Goal: Transaction & Acquisition: Obtain resource

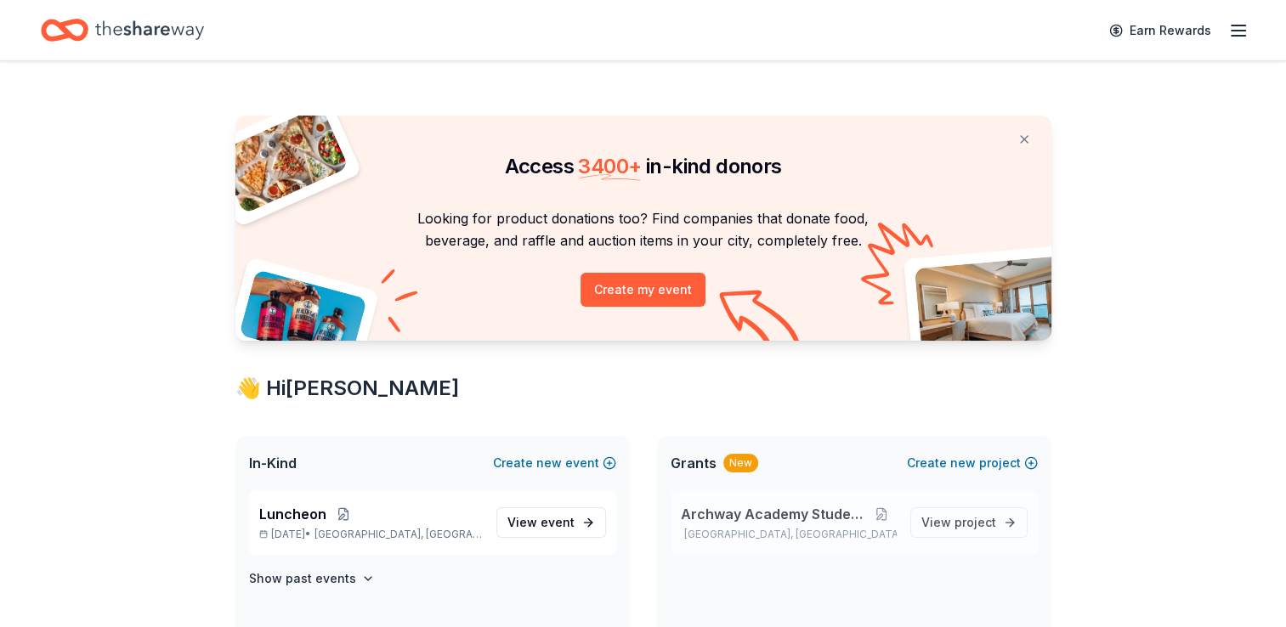
click at [782, 508] on span "Archway Academy Student Fund" at bounding box center [774, 514] width 187 height 20
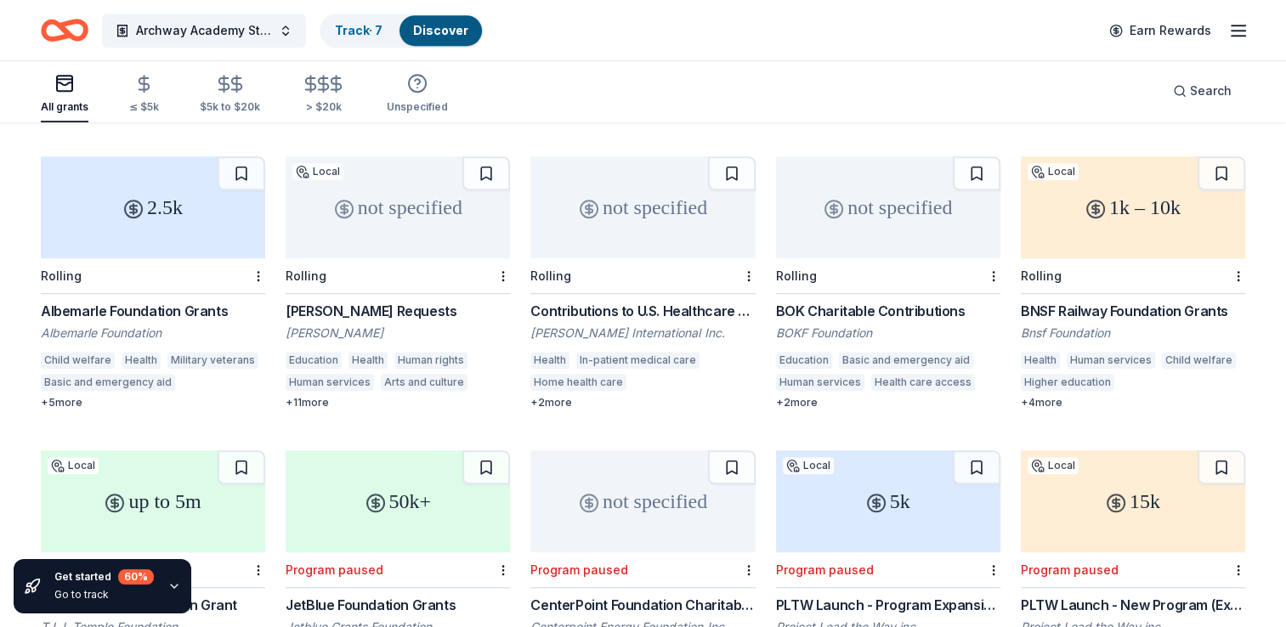
scroll to position [1353, 0]
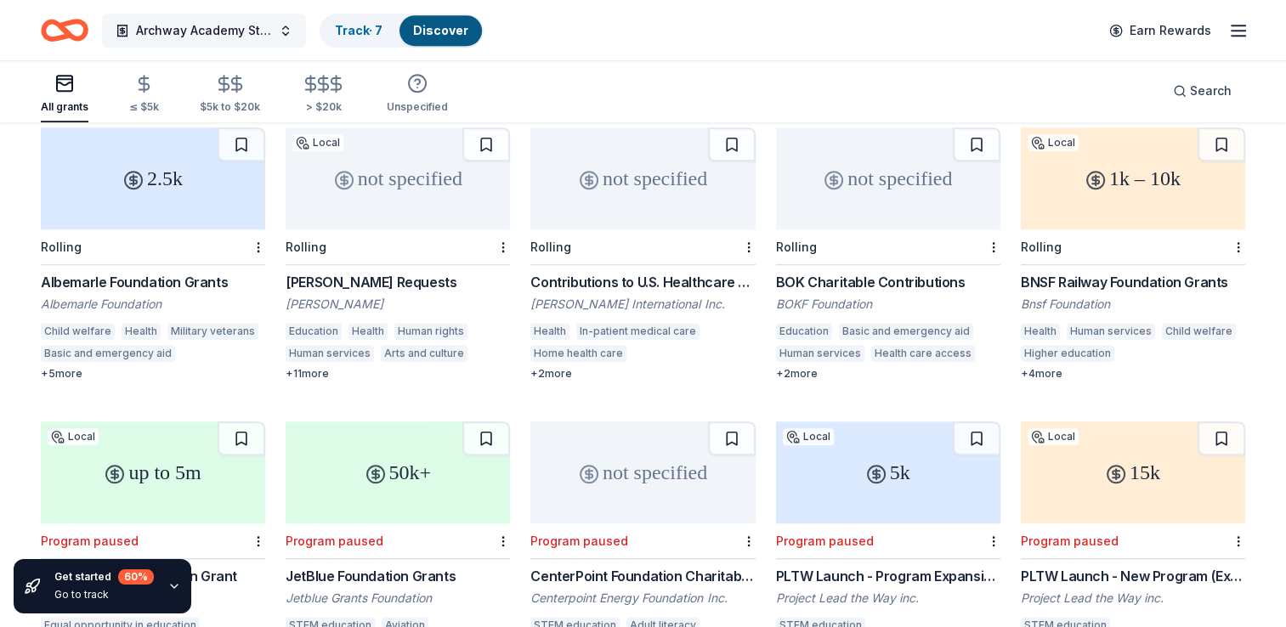
click at [269, 29] on span "Archway Academy Student Fund" at bounding box center [204, 30] width 136 height 20
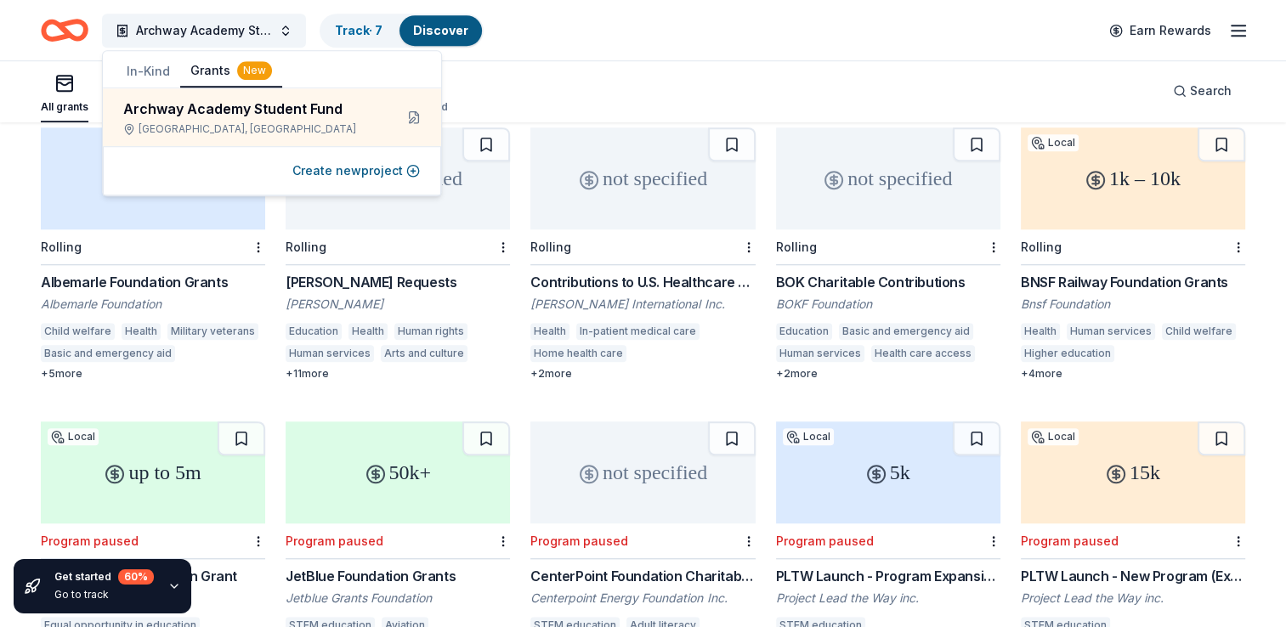
click at [693, 76] on div "All grants ≤ $5k $5k to $20k > $20k Unspecified Search" at bounding box center [643, 90] width 1204 height 63
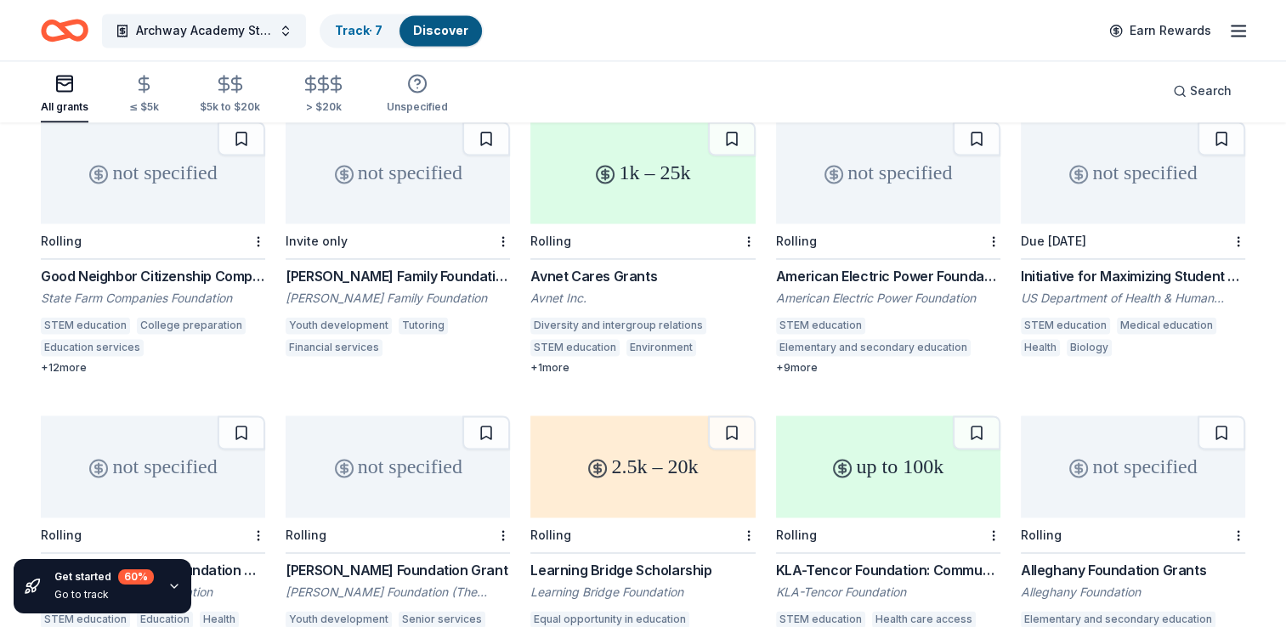
scroll to position [2536, 0]
click at [1199, 90] on span "Search" at bounding box center [1211, 91] width 42 height 20
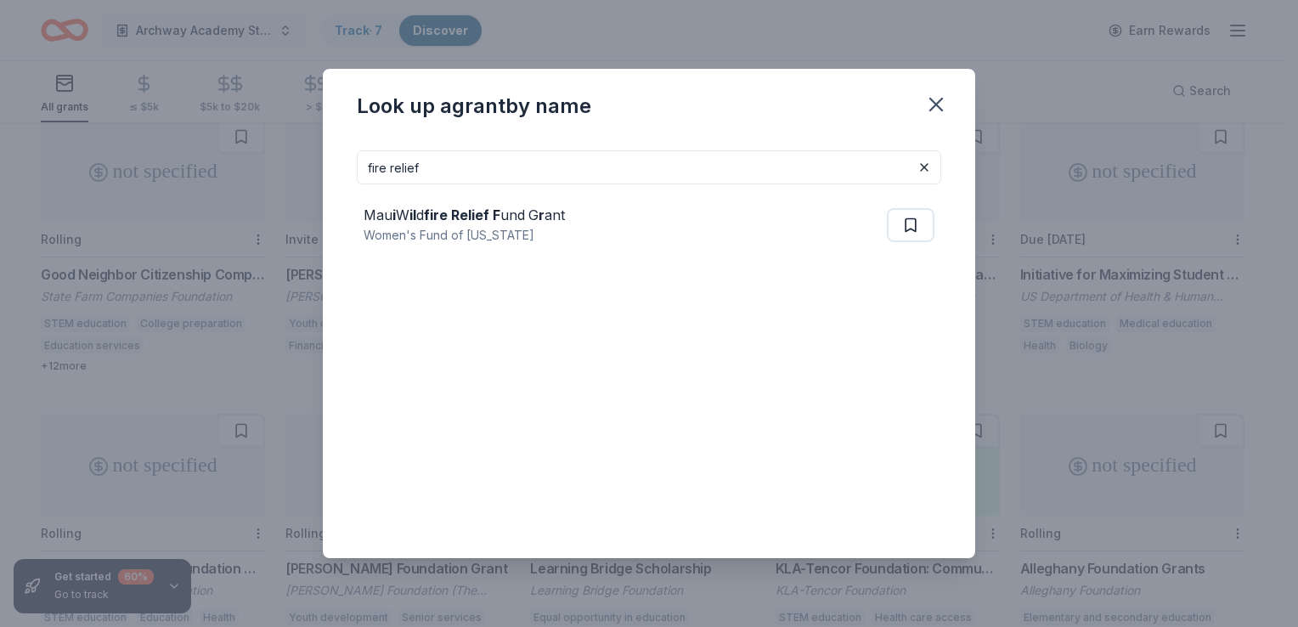
type input "fire relief"
drag, startPoint x: 506, startPoint y: 169, endPoint x: 356, endPoint y: 178, distance: 149.8
click at [356, 178] on div "fire relief Mau i W il d fire Relief F und G r ant Women's Fund of Hawaii" at bounding box center [649, 347] width 653 height 421
click at [929, 106] on icon "button" at bounding box center [937, 105] width 24 height 24
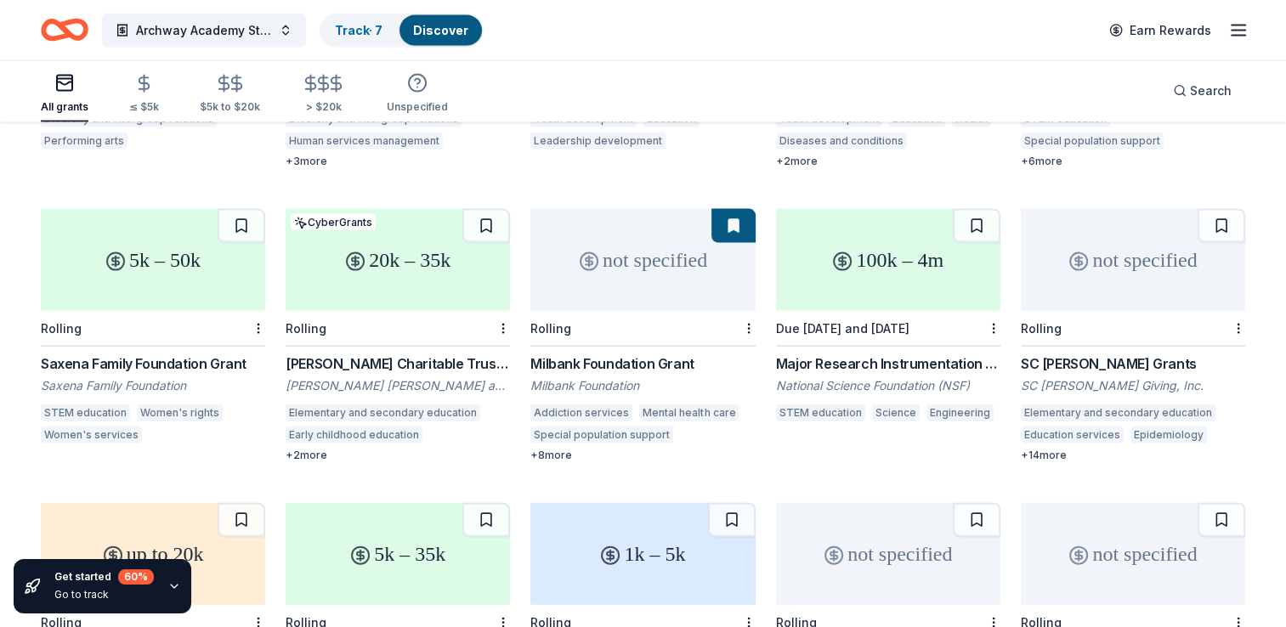
scroll to position [3708, 0]
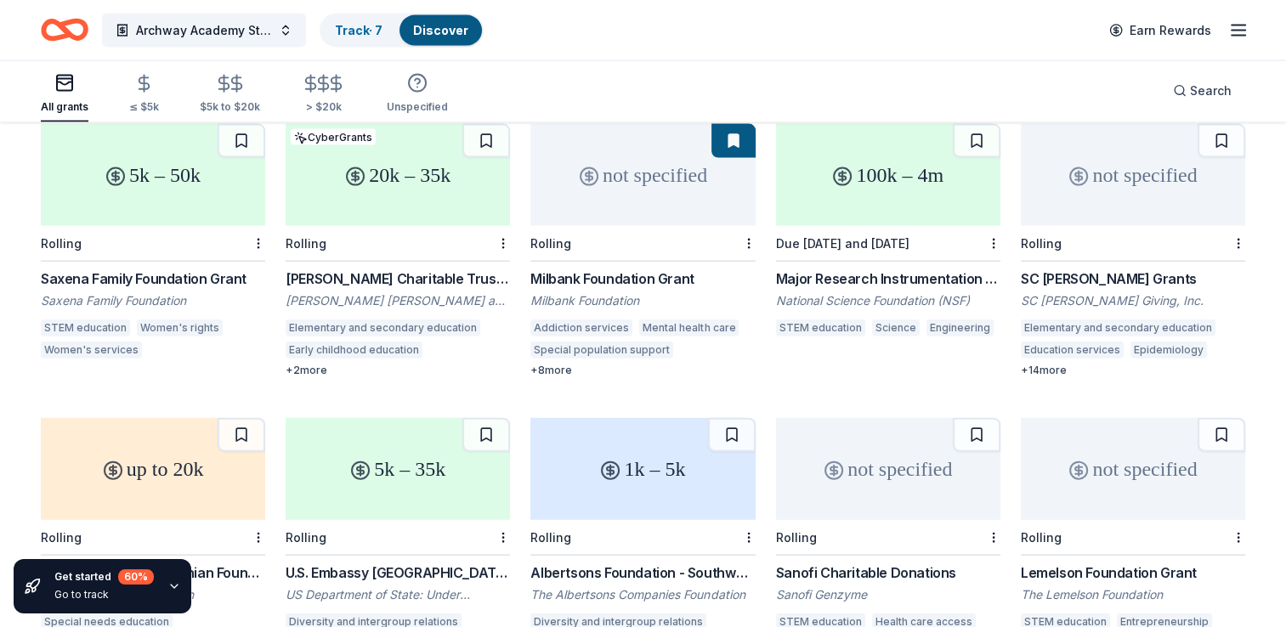
click at [585, 269] on div "Milbank Foundation Grant" at bounding box center [642, 279] width 224 height 20
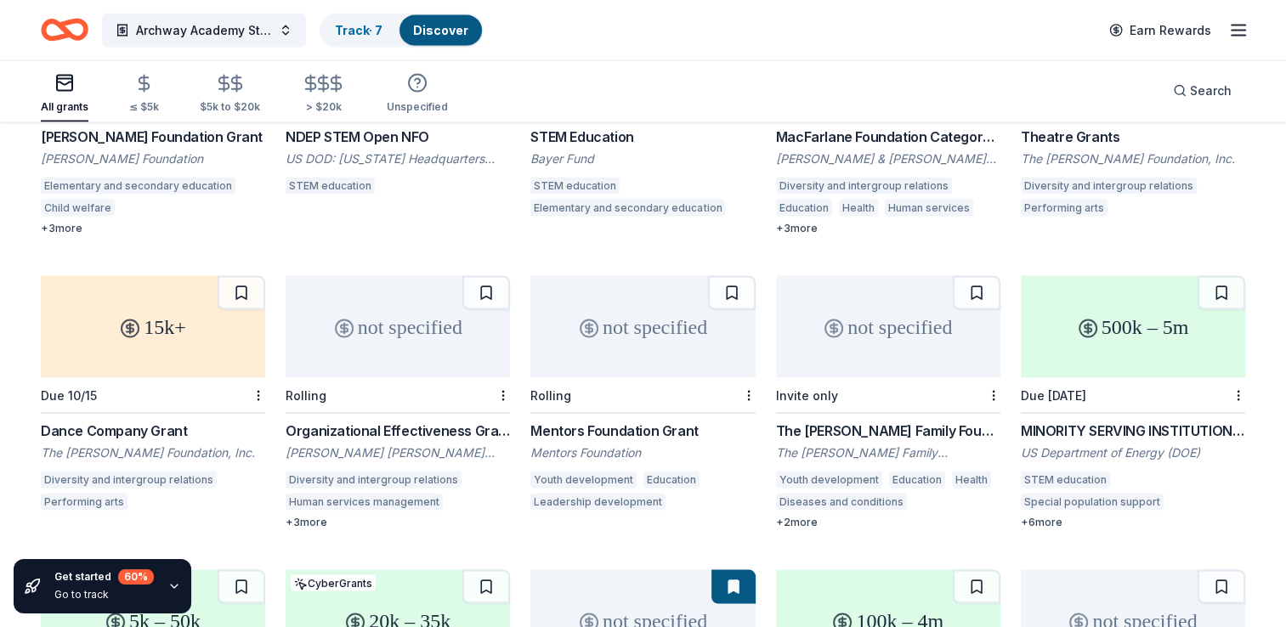
scroll to position [3174, 0]
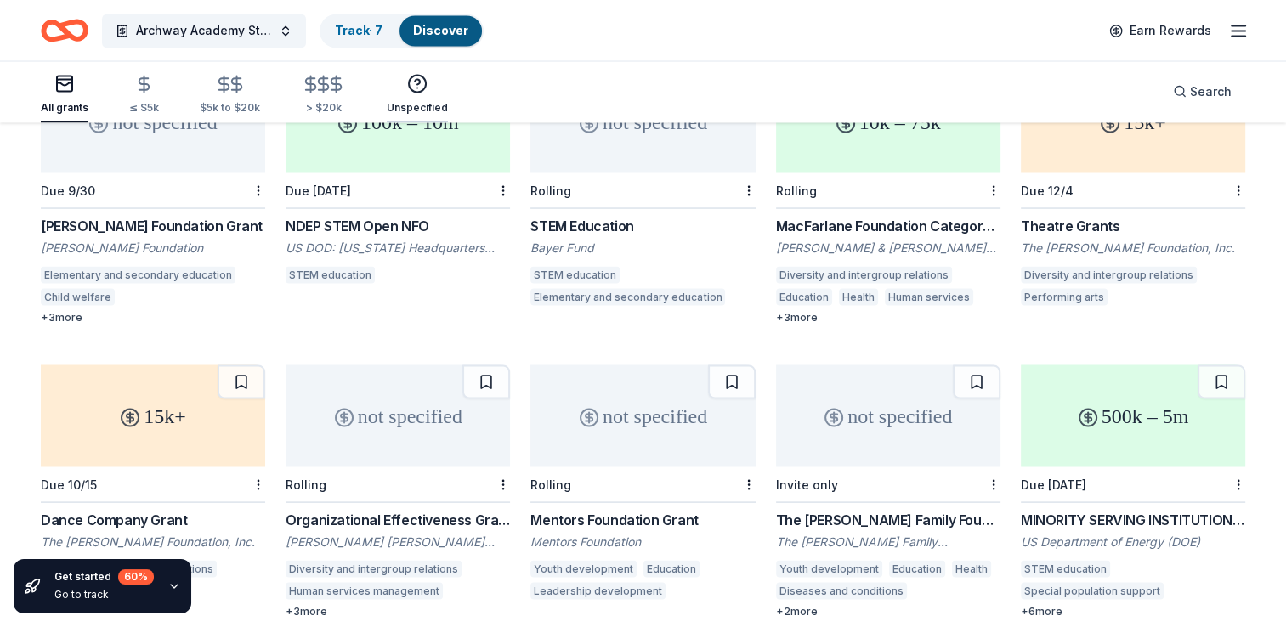
click at [427, 109] on div "Unspecified" at bounding box center [417, 107] width 61 height 14
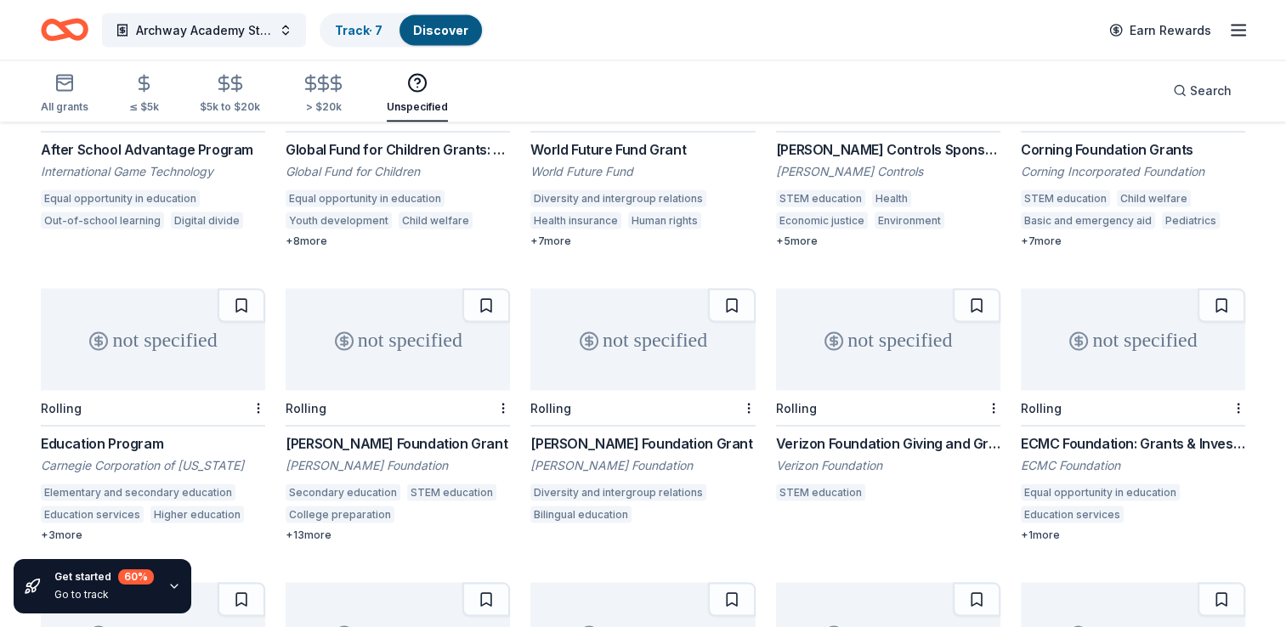
scroll to position [3180, 0]
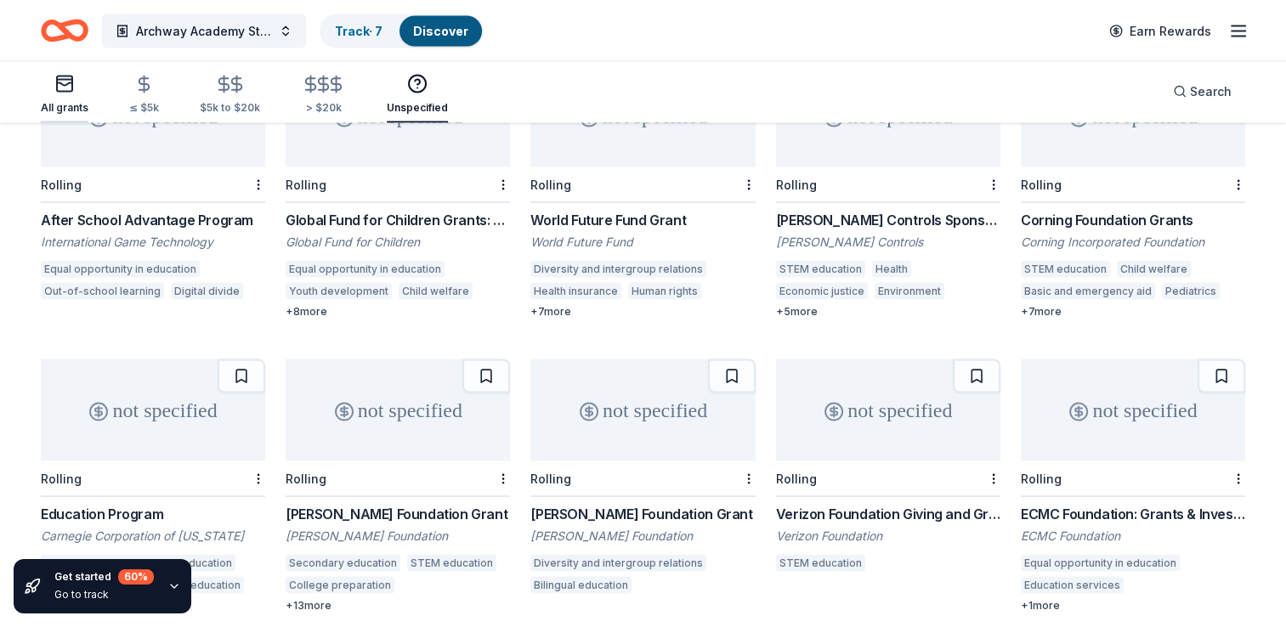
click at [68, 103] on div "All grants" at bounding box center [65, 107] width 48 height 14
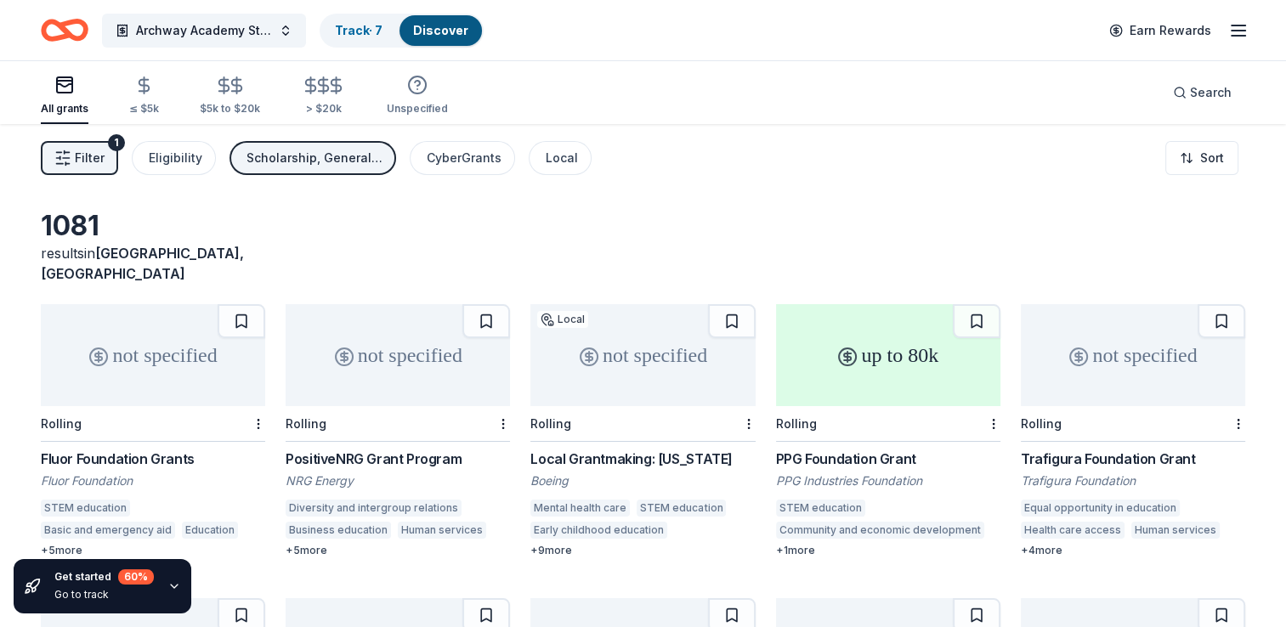
click at [101, 161] on span "Filter" at bounding box center [90, 158] width 30 height 20
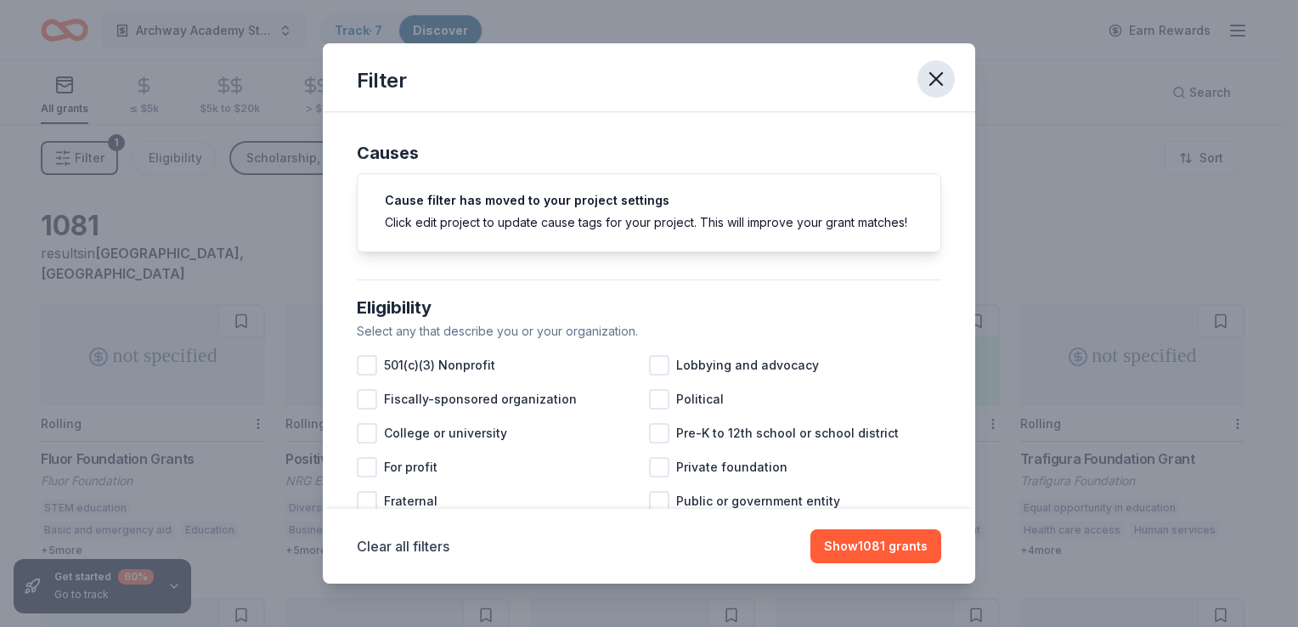
click at [940, 87] on icon "button" at bounding box center [937, 79] width 24 height 24
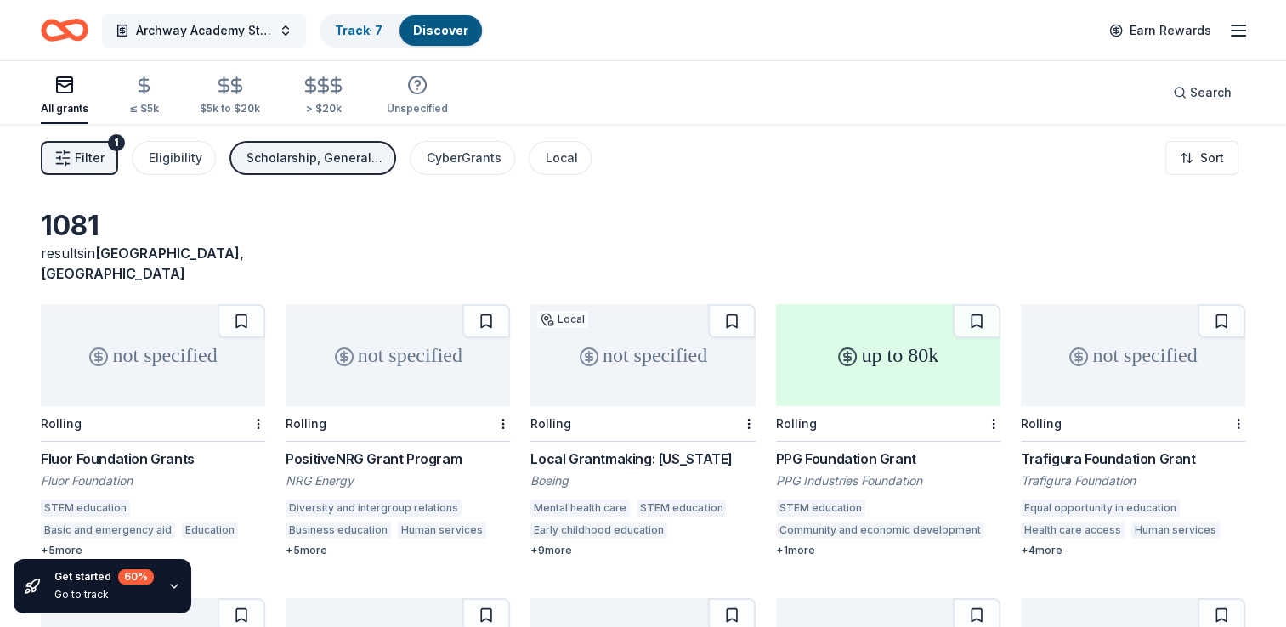
click at [280, 31] on button "Archway Academy Student Fund" at bounding box center [204, 31] width 204 height 34
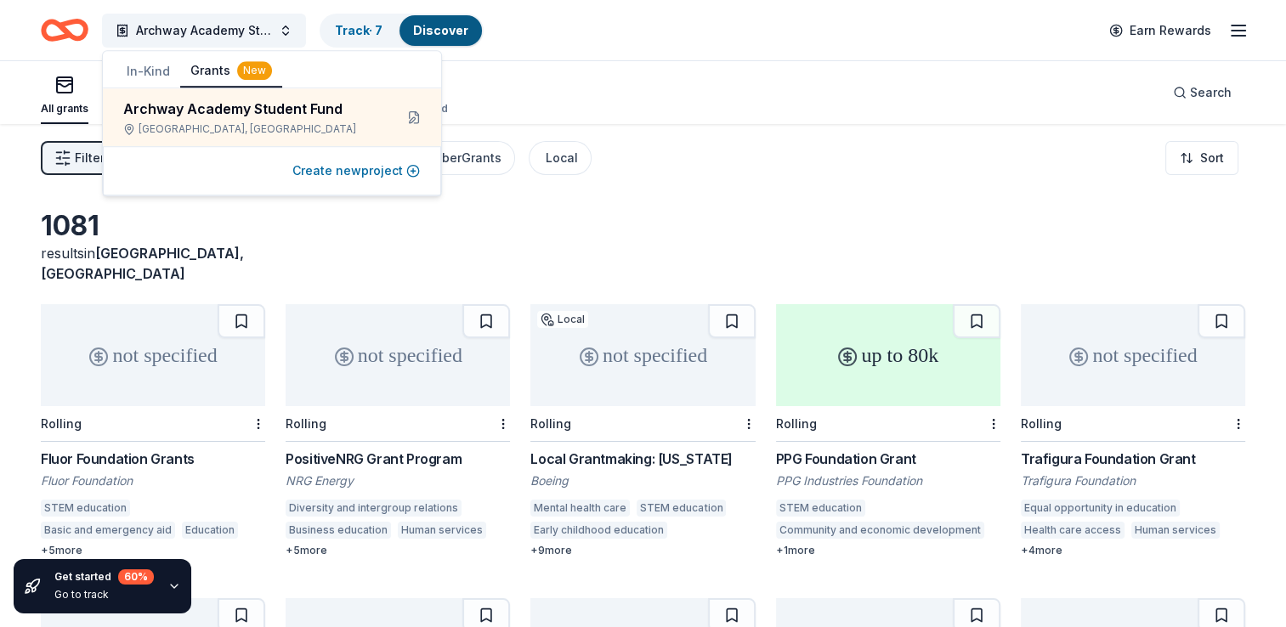
click at [336, 173] on button "Create new project" at bounding box center [355, 171] width 127 height 20
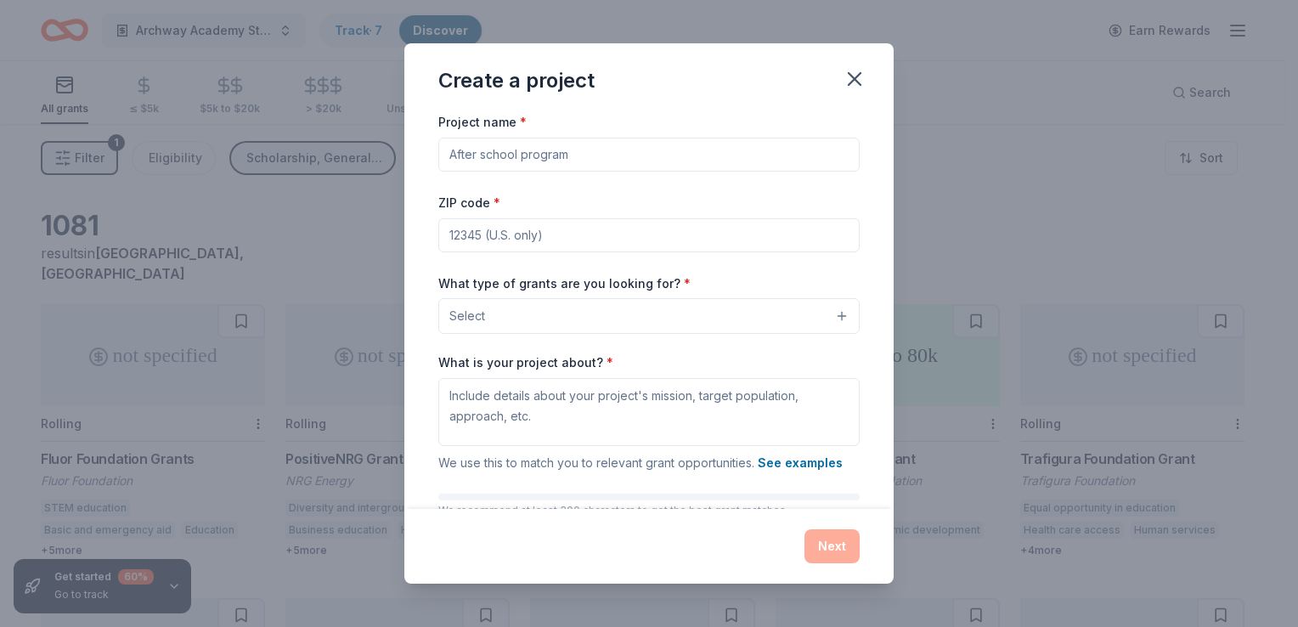
click at [811, 314] on button "Select" at bounding box center [648, 316] width 421 height 36
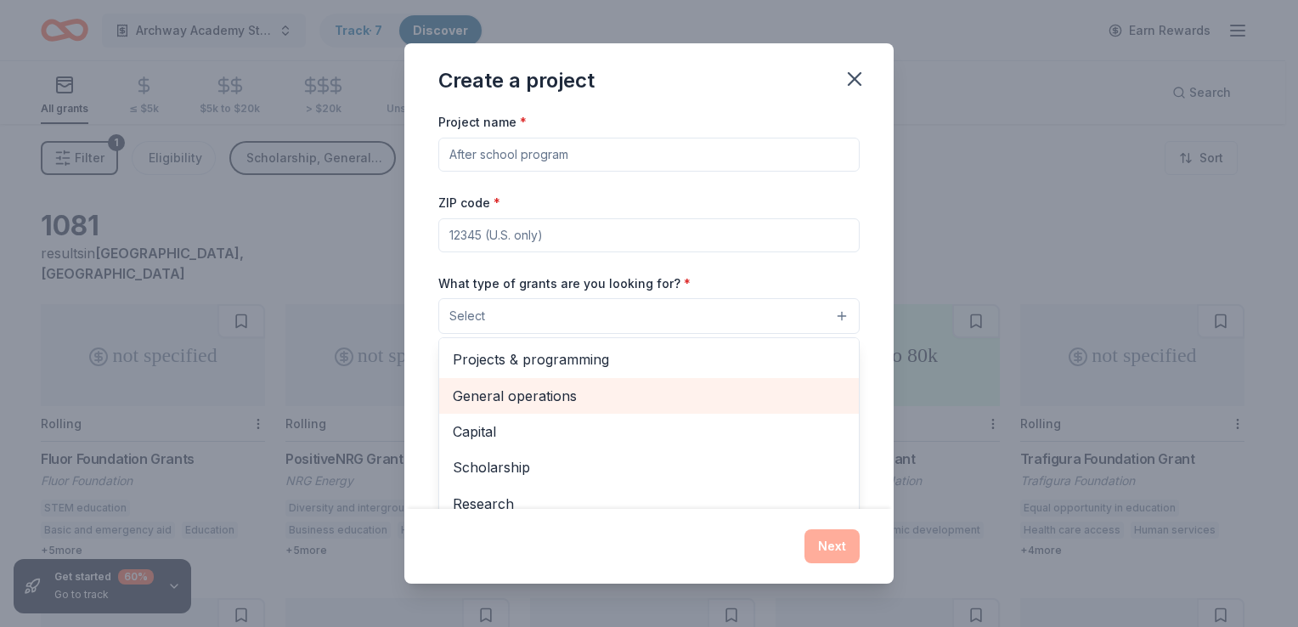
click at [563, 396] on span "General operations" at bounding box center [649, 396] width 393 height 22
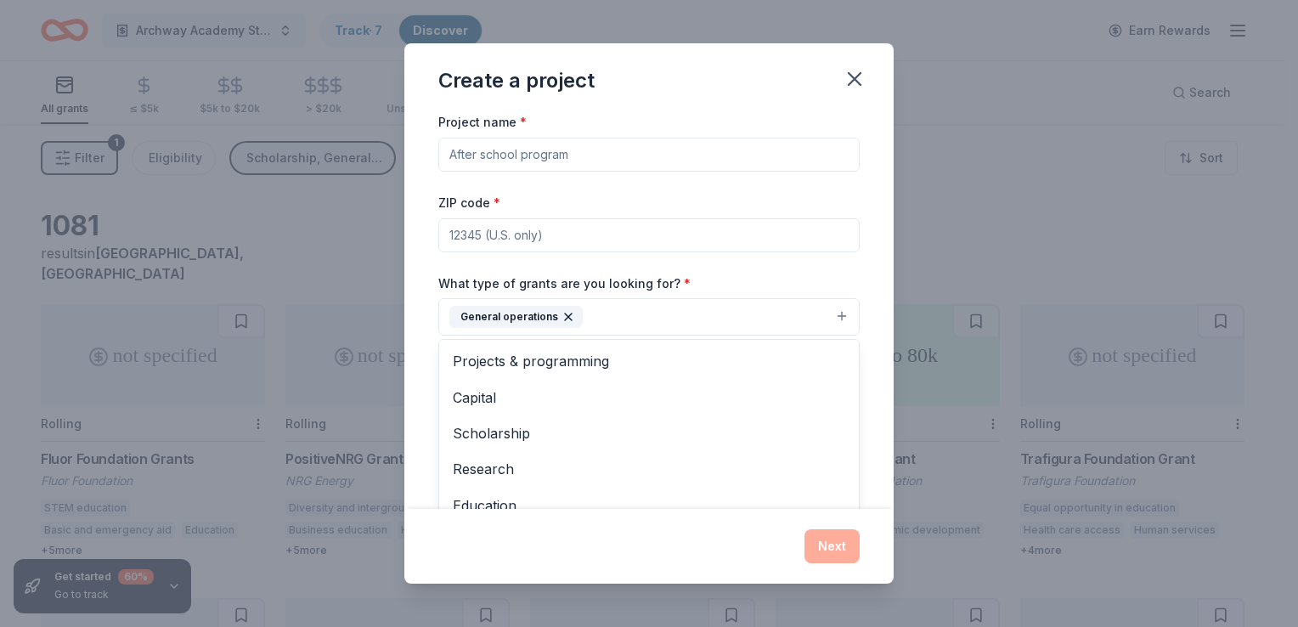
click at [700, 274] on div "What type of grants are you looking for? * General operations Projects & progra…" at bounding box center [648, 305] width 421 height 64
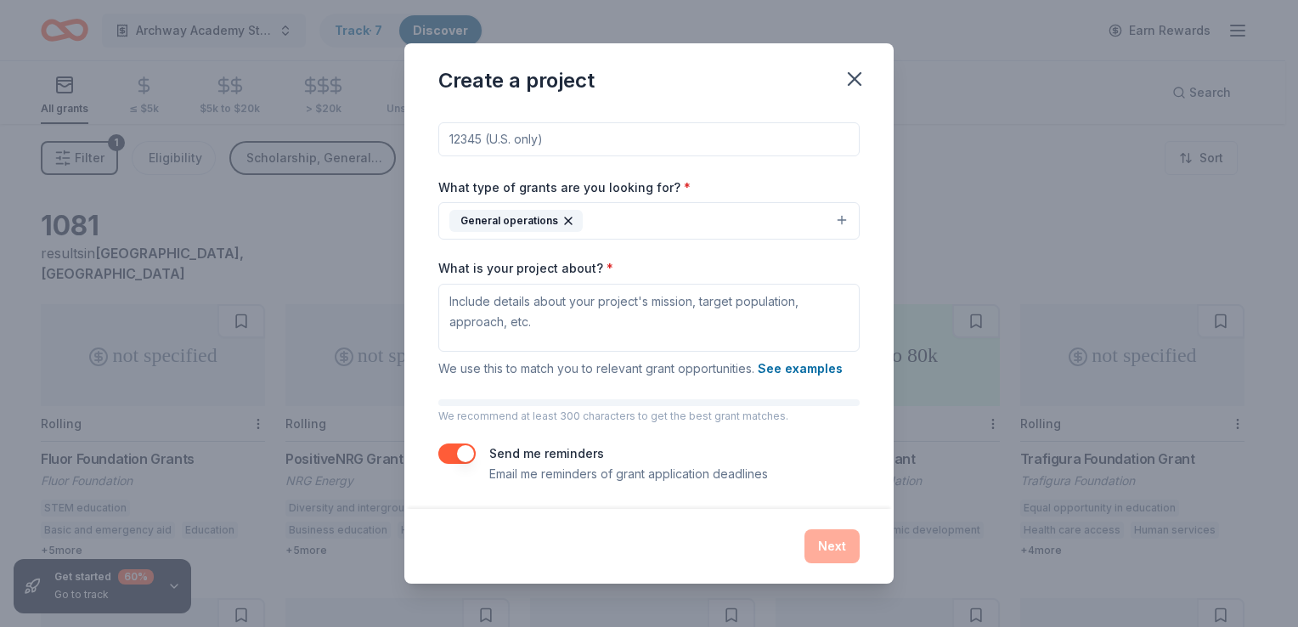
scroll to position [98, 0]
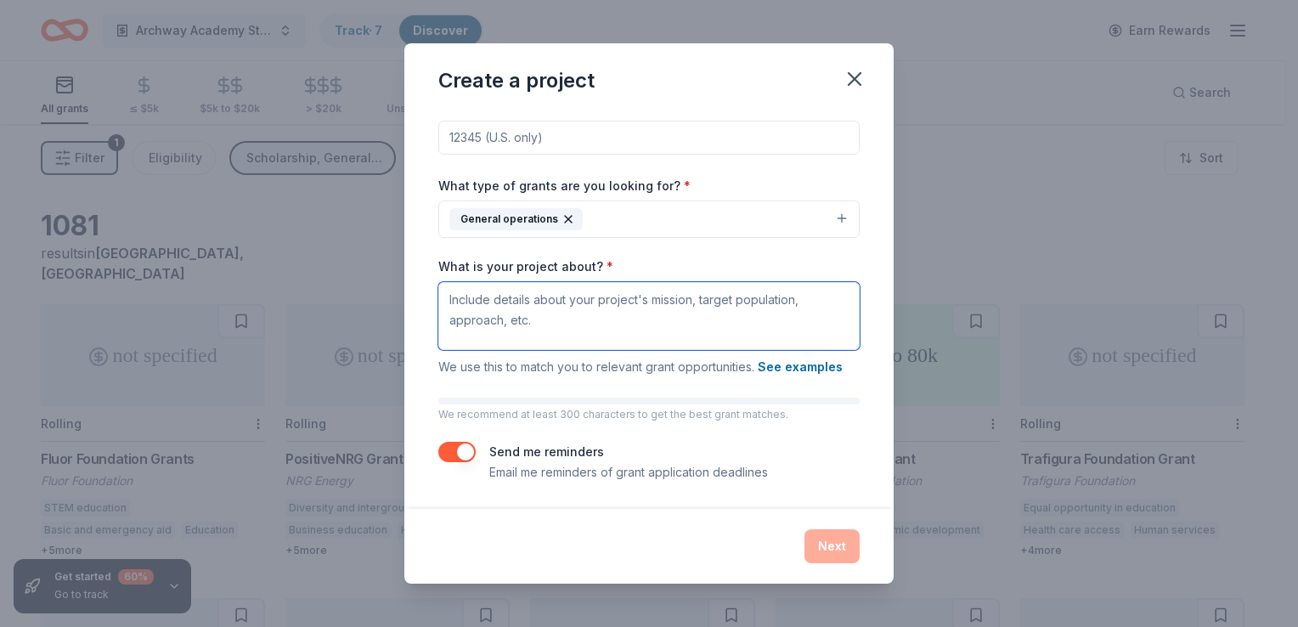
click at [551, 304] on textarea "What is your project about? *" at bounding box center [648, 316] width 421 height 68
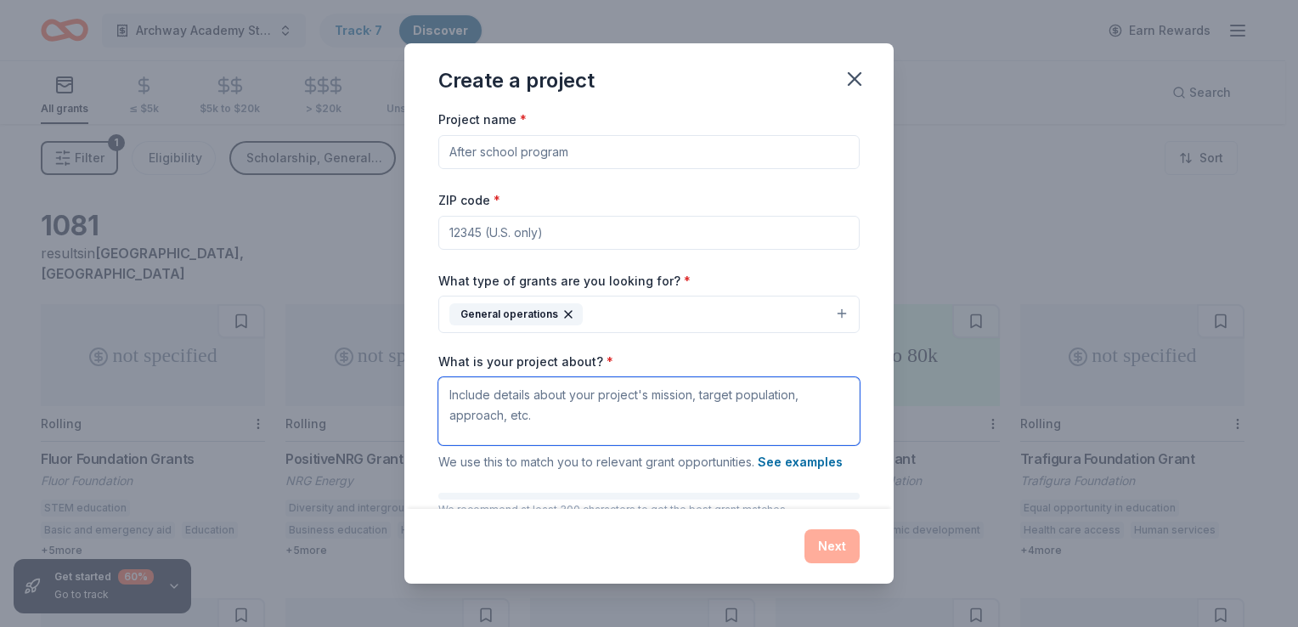
scroll to position [0, 0]
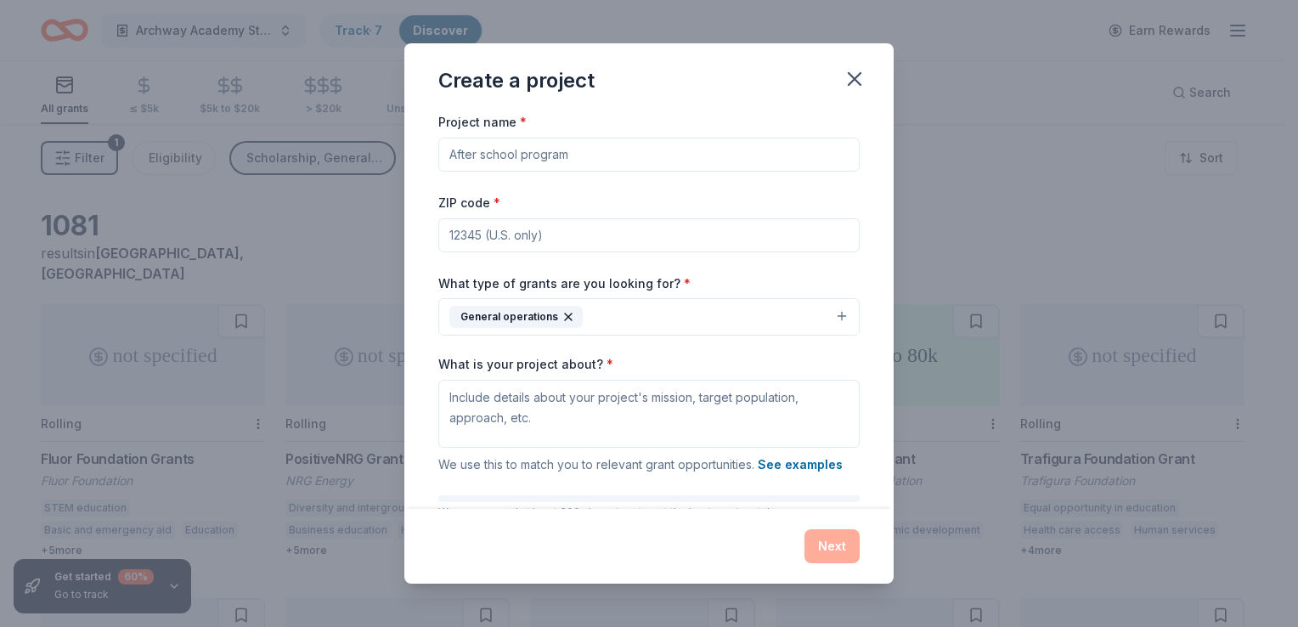
click at [551, 240] on input "ZIP code *" at bounding box center [648, 235] width 421 height 34
click at [537, 151] on input "Project name *" at bounding box center [648, 155] width 421 height 34
click at [862, 80] on icon "button" at bounding box center [855, 79] width 24 height 24
click at [847, 74] on icon "button" at bounding box center [855, 79] width 24 height 24
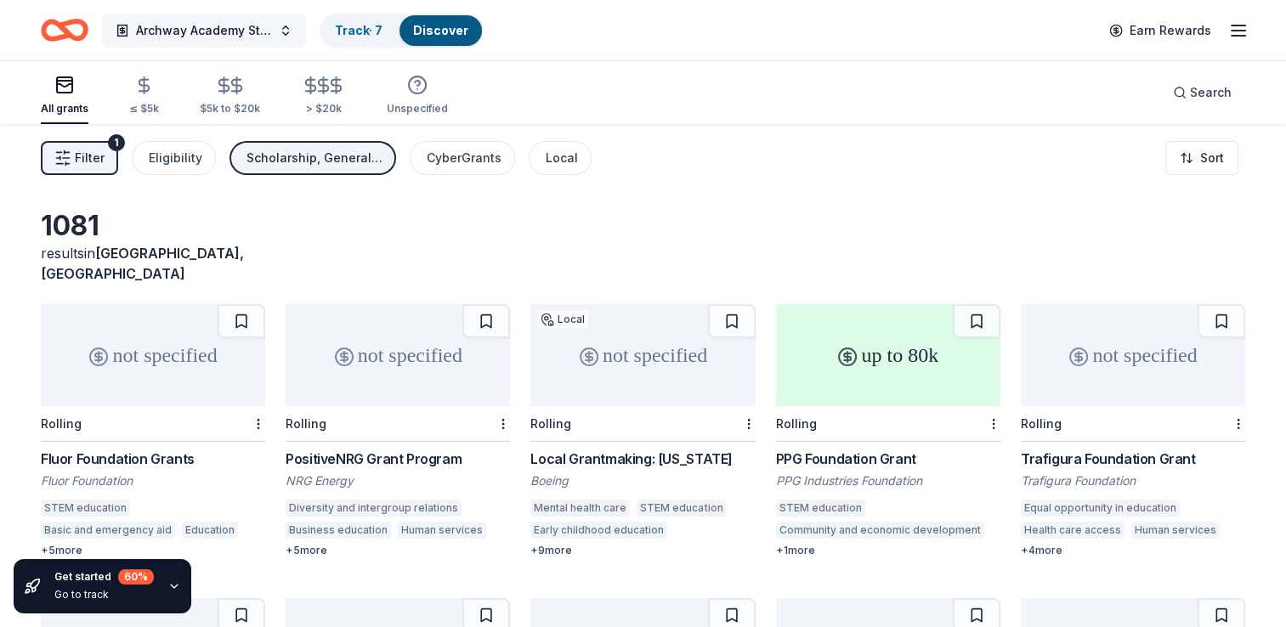
click at [292, 36] on button "Archway Academy Student Fund" at bounding box center [204, 31] width 204 height 34
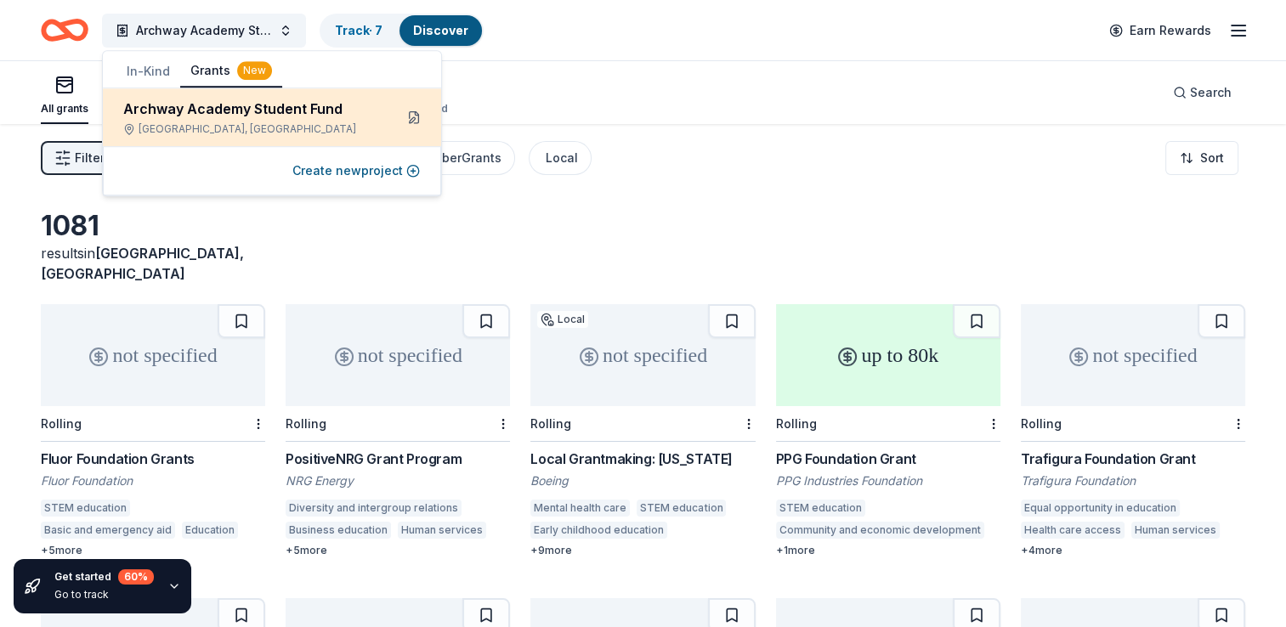
click at [416, 120] on button at bounding box center [413, 117] width 27 height 27
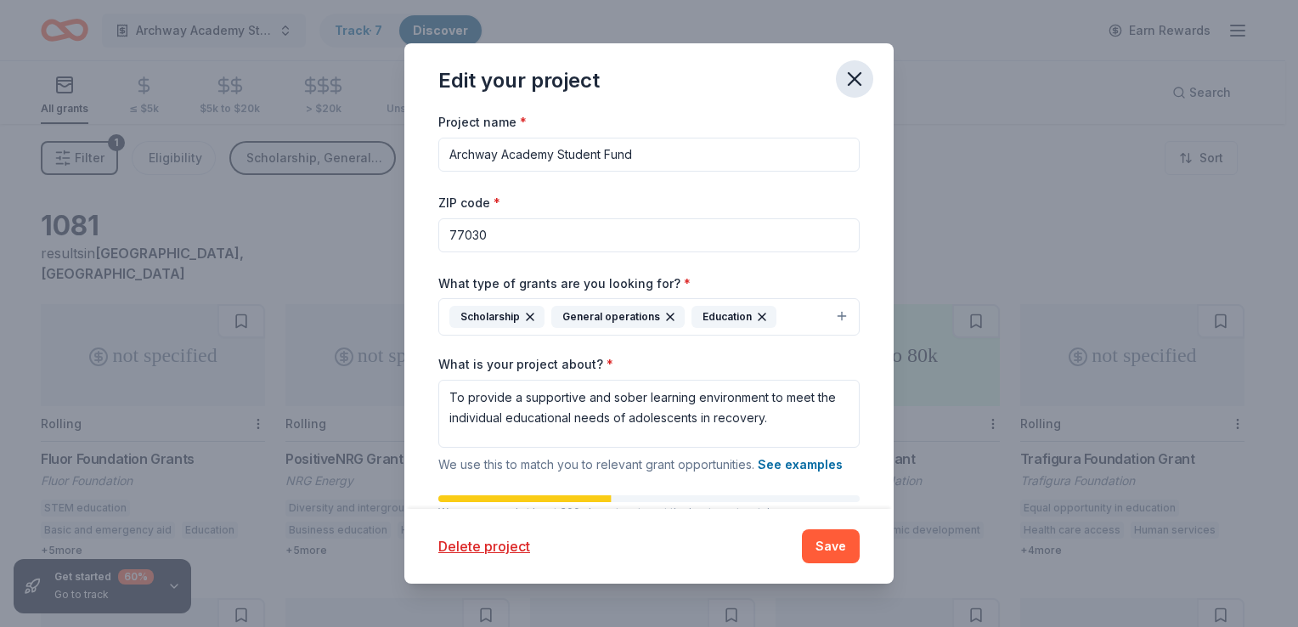
click at [843, 74] on icon "button" at bounding box center [855, 79] width 24 height 24
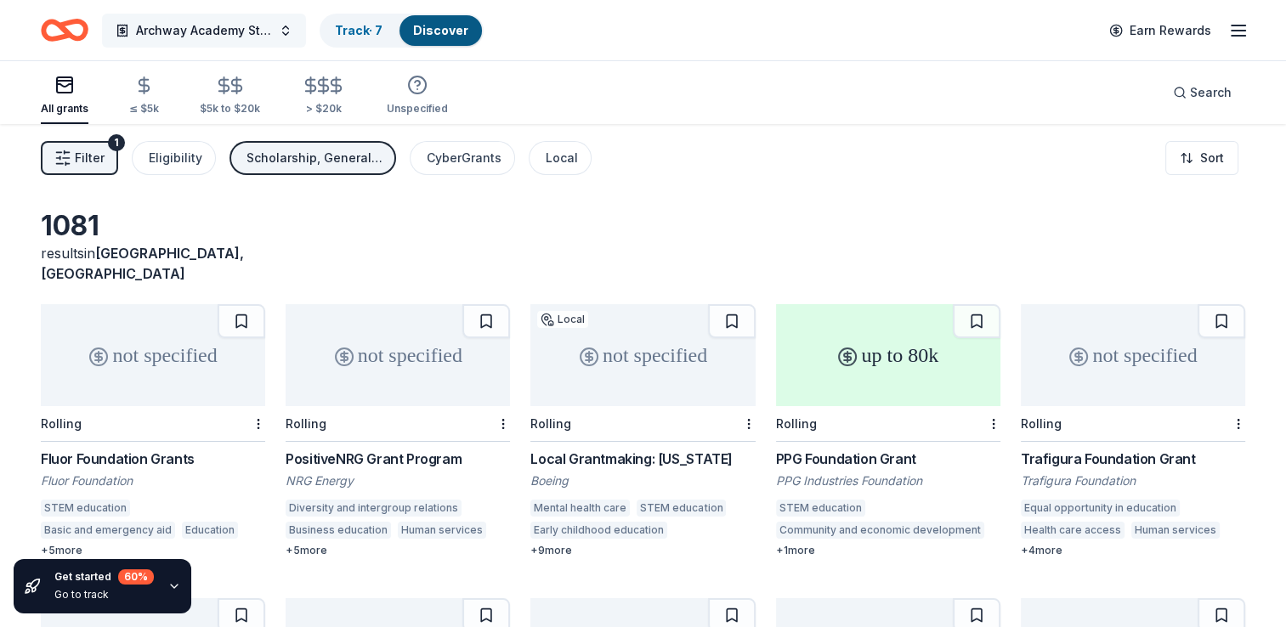
click at [276, 25] on button "Archway Academy Student Fund" at bounding box center [204, 31] width 204 height 34
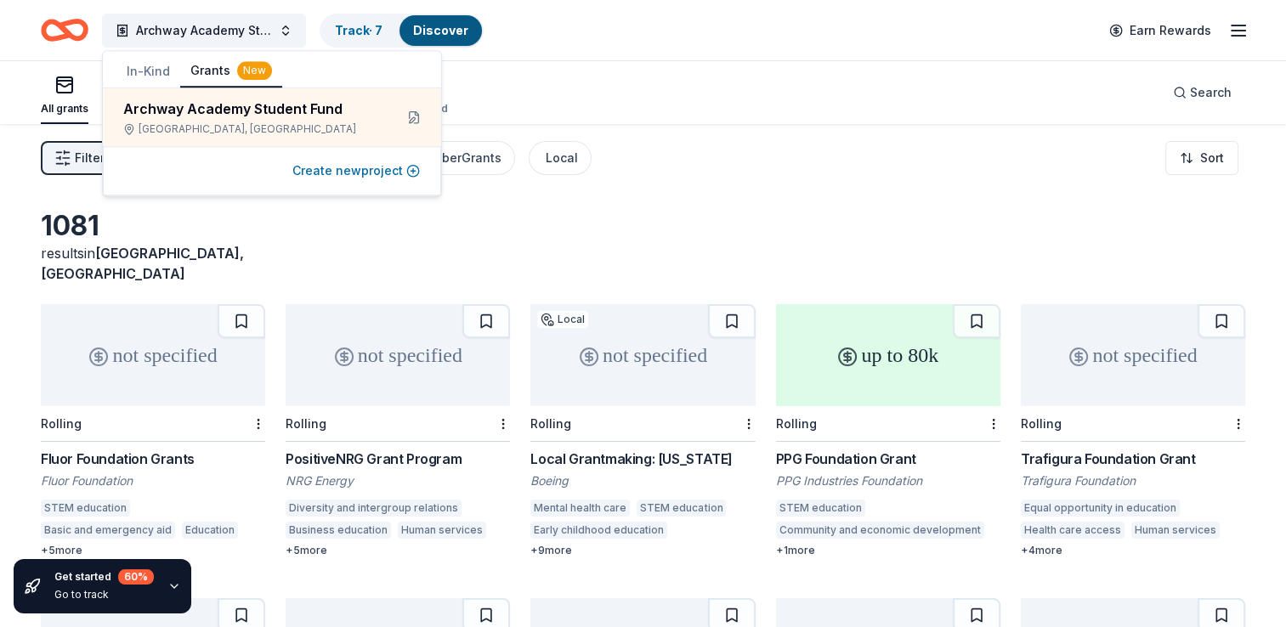
click at [364, 174] on button "Create new project" at bounding box center [355, 171] width 127 height 20
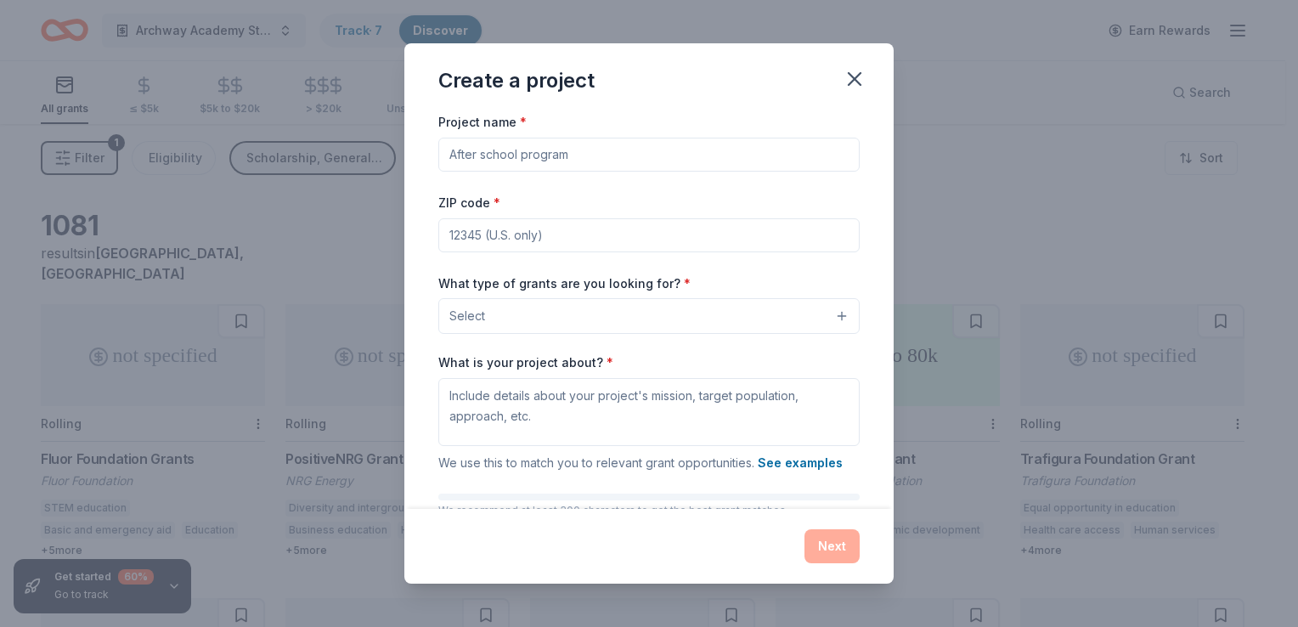
click at [512, 156] on input "Project name *" at bounding box center [648, 155] width 421 height 34
click at [423, 218] on div "Project name * ZIP code * What type of grants are you looking for? * Select Wha…" at bounding box center [648, 309] width 489 height 397
click at [493, 233] on input "ZIP code *" at bounding box center [648, 235] width 421 height 34
type input "77407"
click at [612, 167] on input "Project name *" at bounding box center [648, 155] width 421 height 34
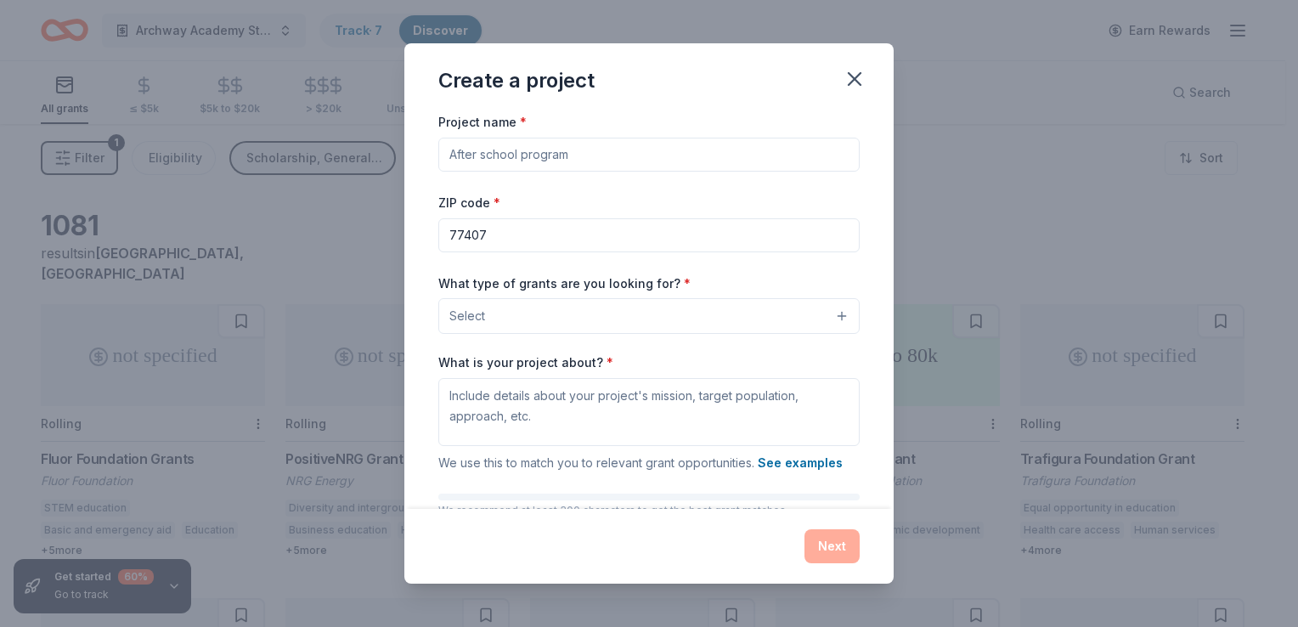
click at [591, 299] on button "Select" at bounding box center [648, 316] width 421 height 36
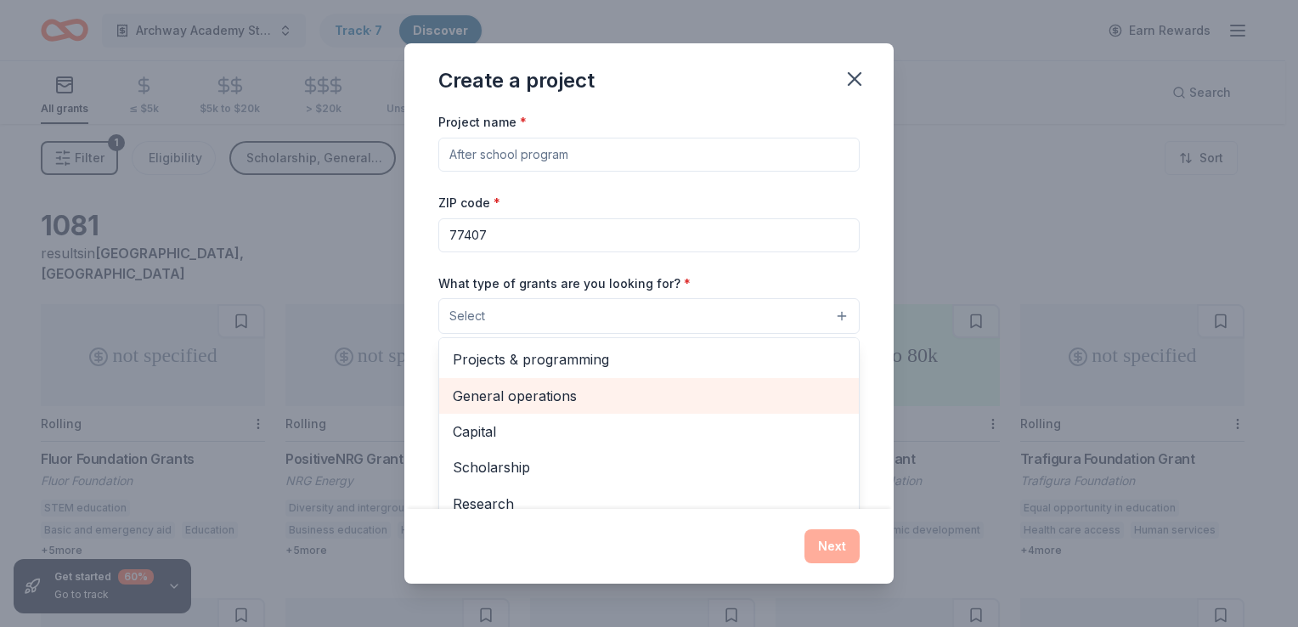
click at [549, 406] on span "General operations" at bounding box center [649, 396] width 393 height 22
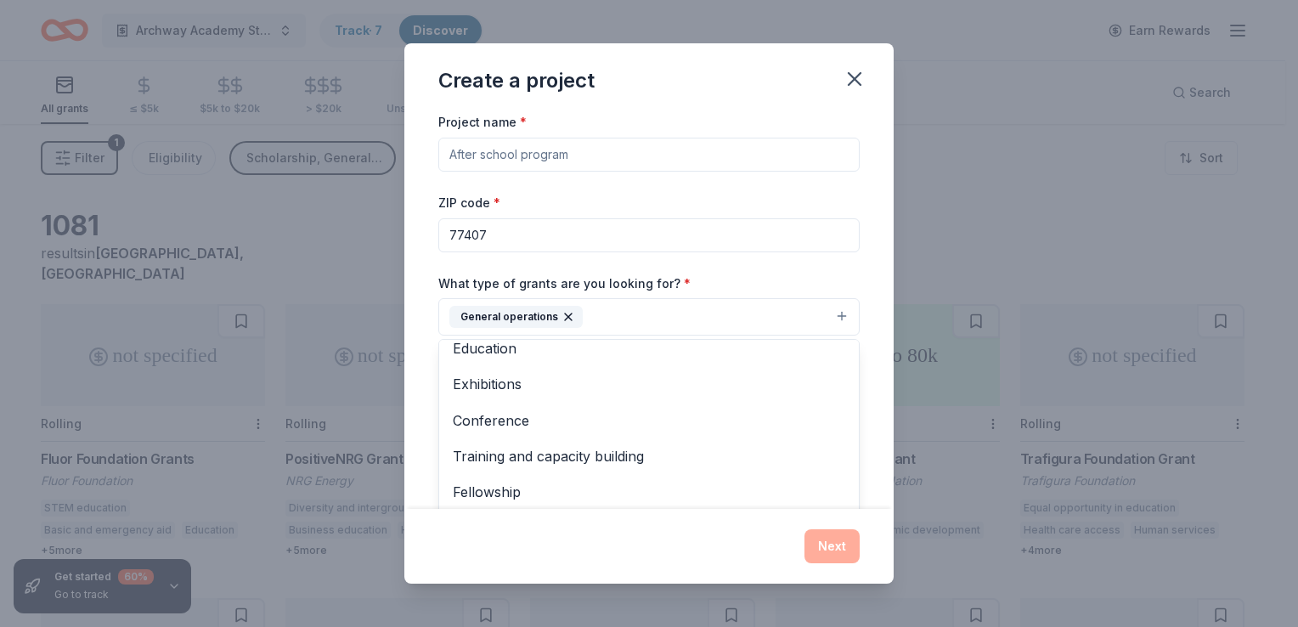
scroll to position [164, 0]
click at [864, 348] on div "Project name * ZIP code * 77407 What type of grants are you looking for? * Gene…" at bounding box center [648, 309] width 489 height 397
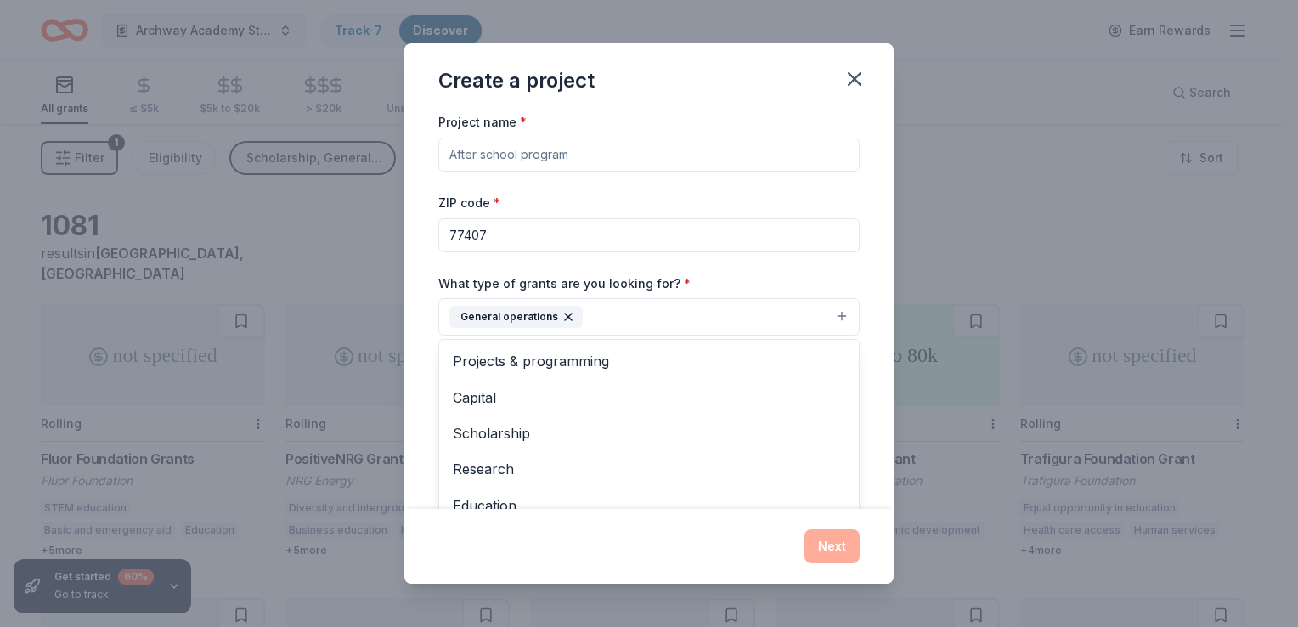
click at [824, 316] on button "General operations" at bounding box center [648, 316] width 421 height 37
click at [553, 403] on span "Capital" at bounding box center [649, 398] width 393 height 22
click at [856, 283] on div "Project name * ZIP code * 77407 What type of grants are you looking for? * Gene…" at bounding box center [648, 309] width 489 height 397
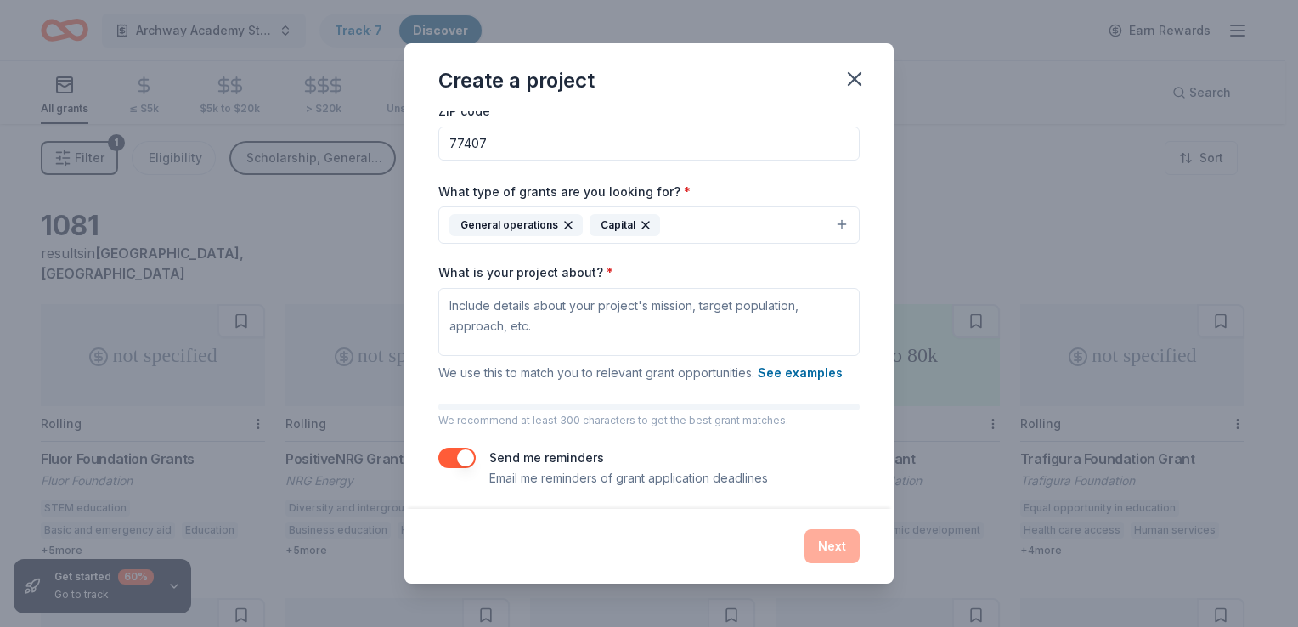
scroll to position [98, 0]
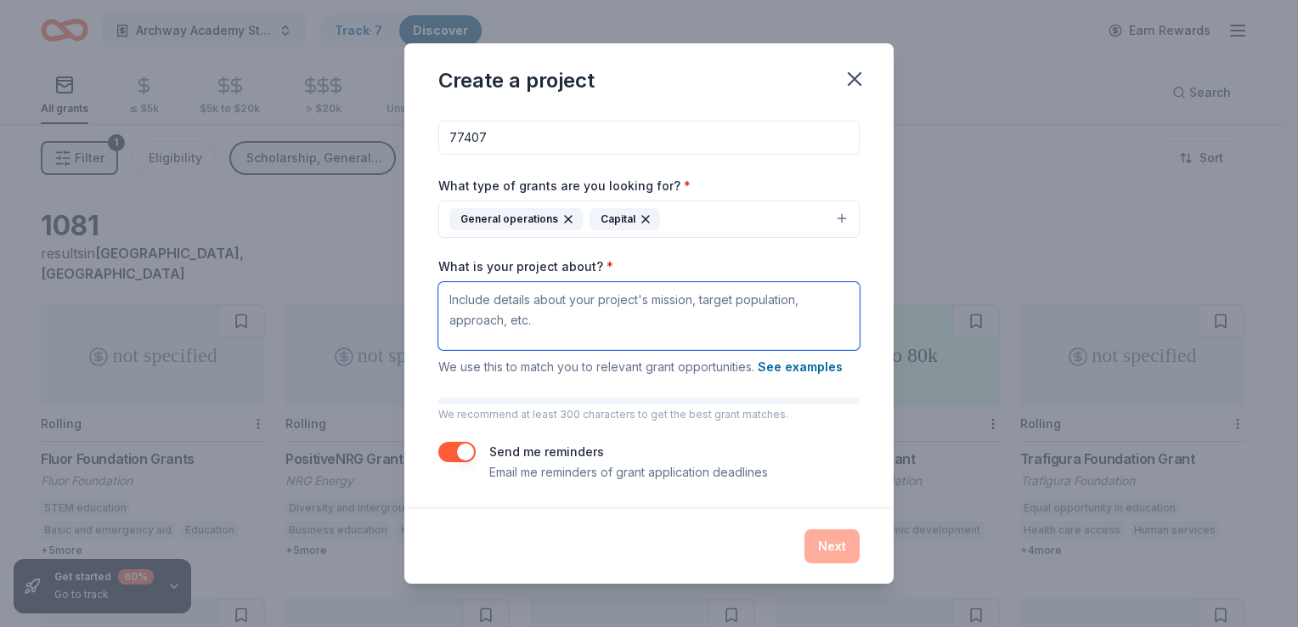
click at [702, 301] on textarea "What is your project about? *" at bounding box center [648, 316] width 421 height 68
type textarea "fire disaster relief"
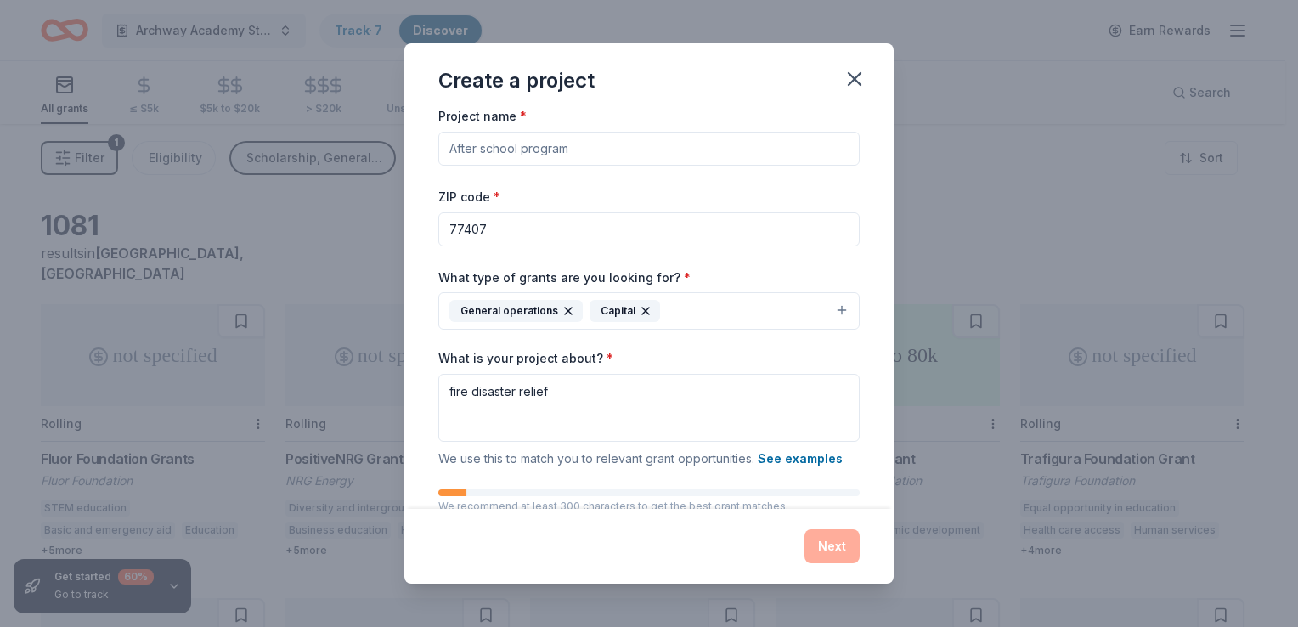
scroll to position [0, 0]
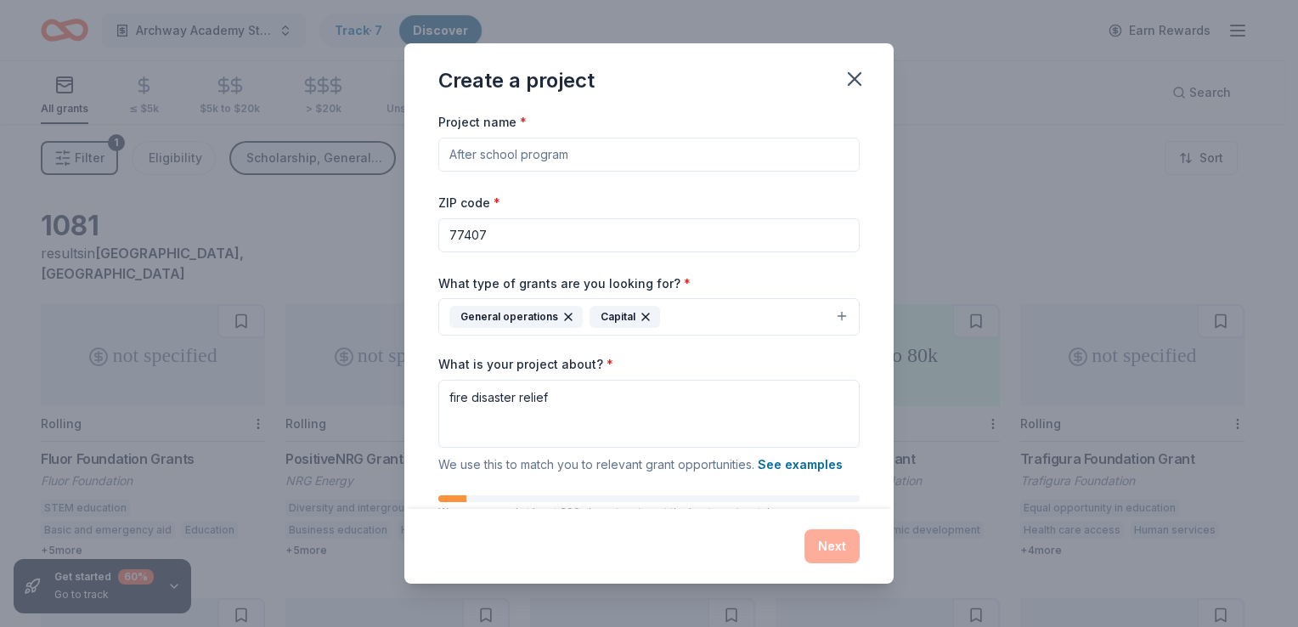
click at [605, 151] on input "Project name *" at bounding box center [648, 155] width 421 height 34
type input "Engage The Fire"
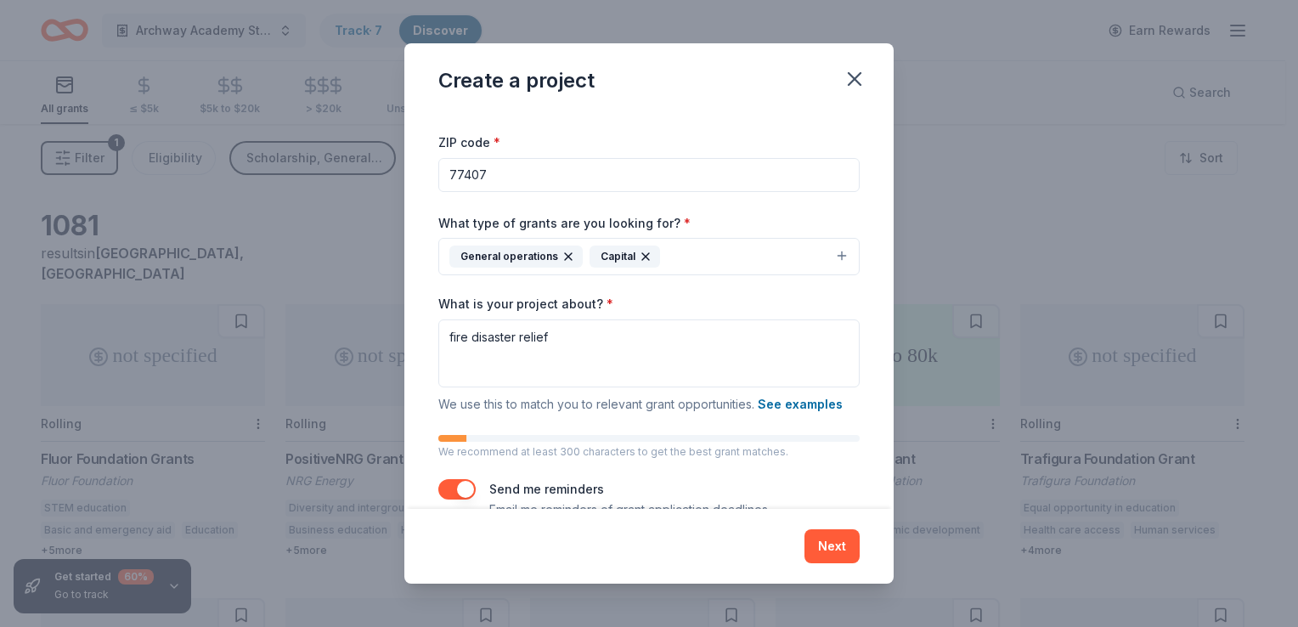
scroll to position [98, 0]
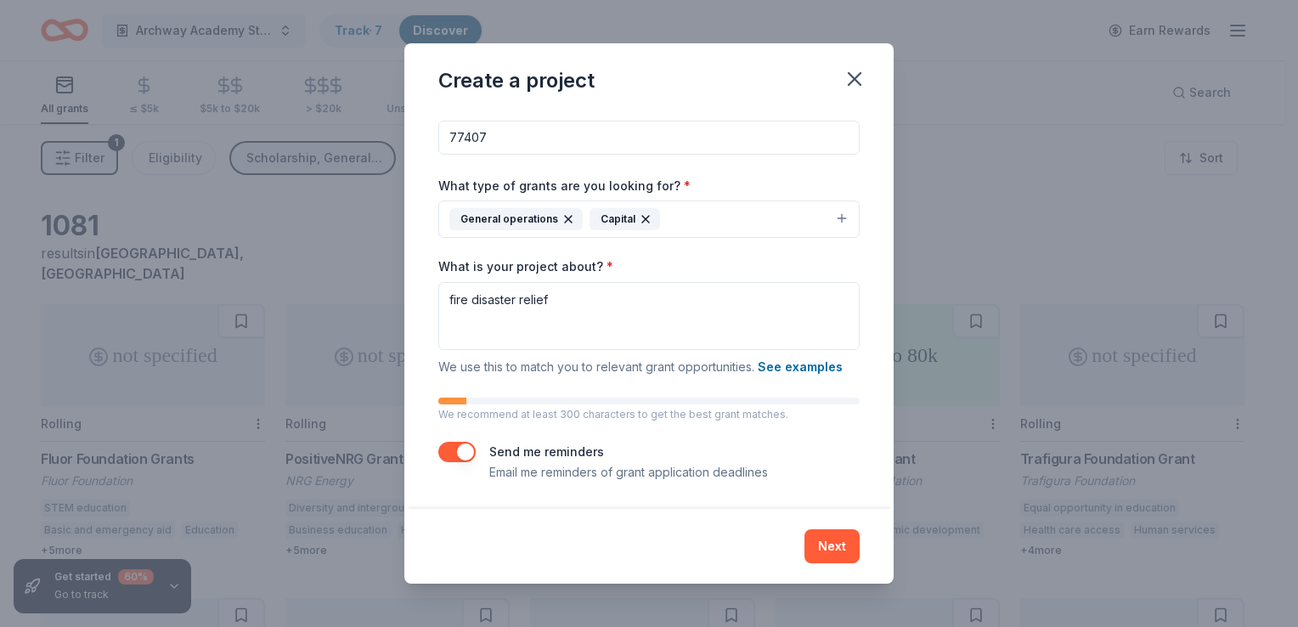
click at [466, 454] on button "button" at bounding box center [456, 452] width 37 height 20
click at [837, 549] on button "Next" at bounding box center [832, 546] width 55 height 34
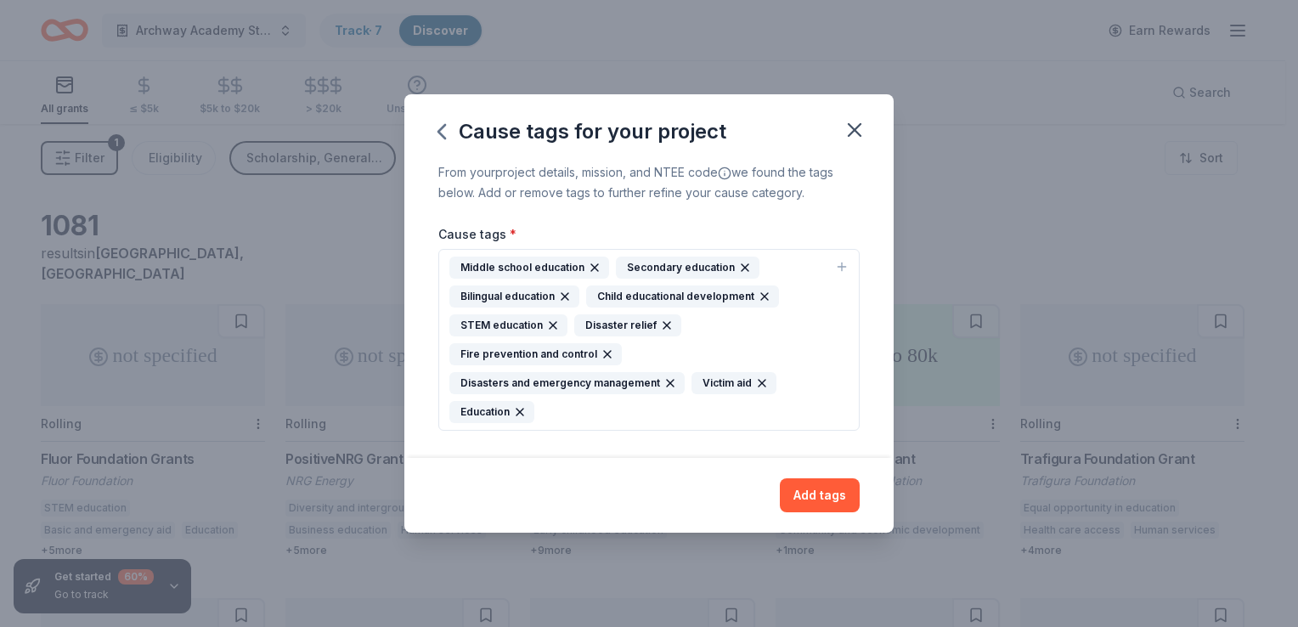
click at [591, 270] on icon "button" at bounding box center [594, 267] width 7 height 7
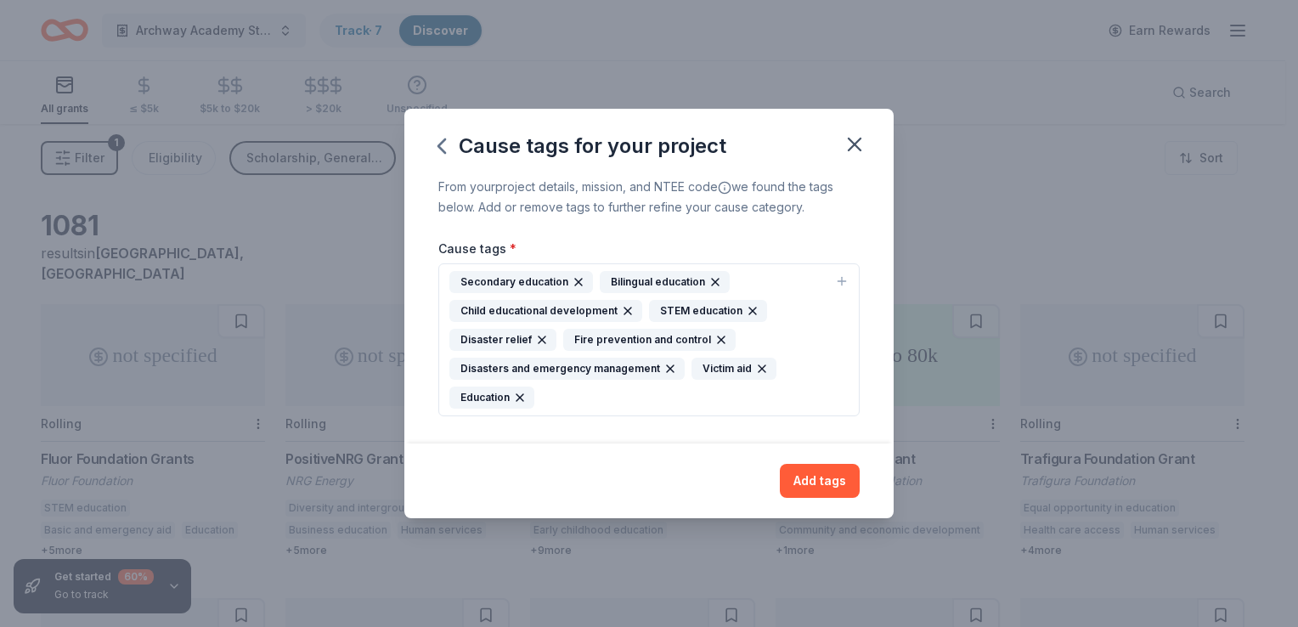
click at [750, 312] on icon "button" at bounding box center [753, 311] width 14 height 14
click at [576, 285] on icon "button" at bounding box center [579, 282] width 14 height 14
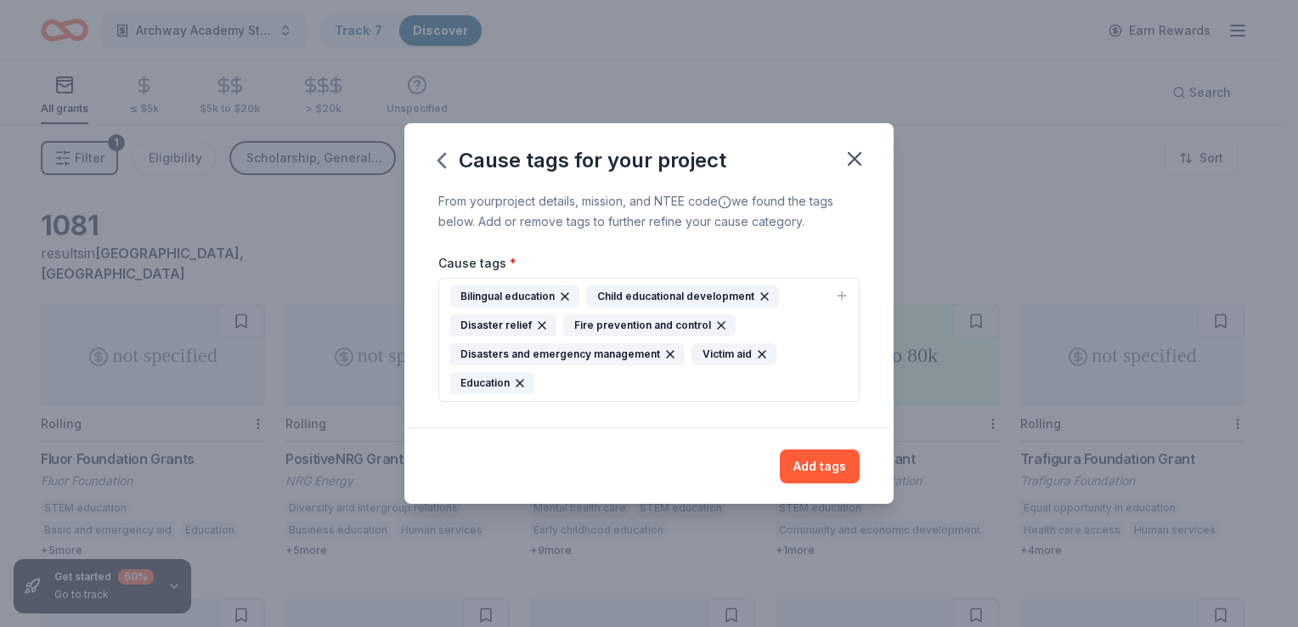
click at [565, 297] on icon "button" at bounding box center [565, 296] width 7 height 7
click at [522, 383] on icon "button" at bounding box center [520, 383] width 14 height 14
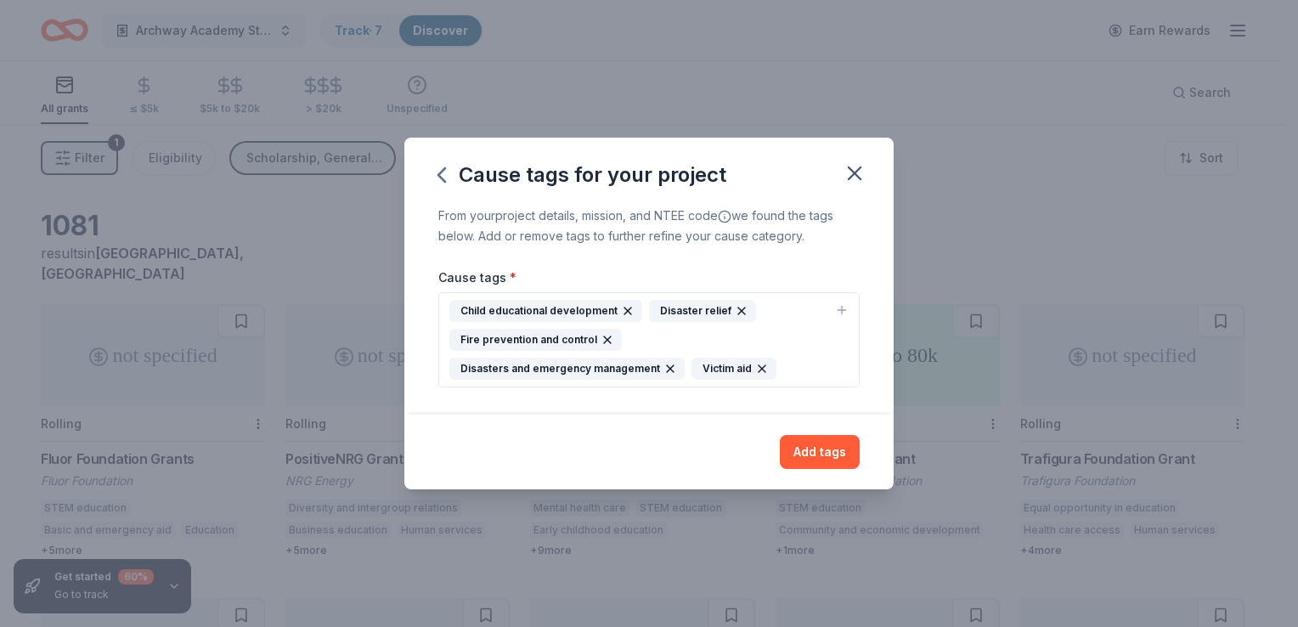
click at [625, 313] on icon "button" at bounding box center [628, 311] width 7 height 7
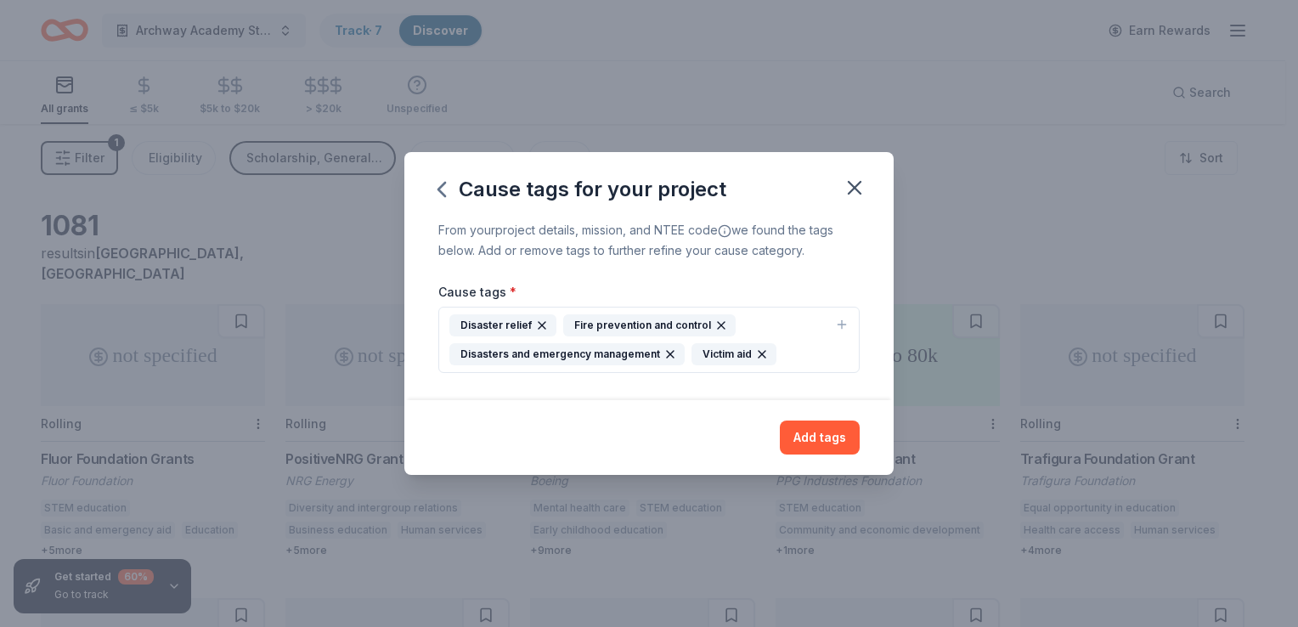
click at [840, 327] on icon "button" at bounding box center [842, 325] width 14 height 14
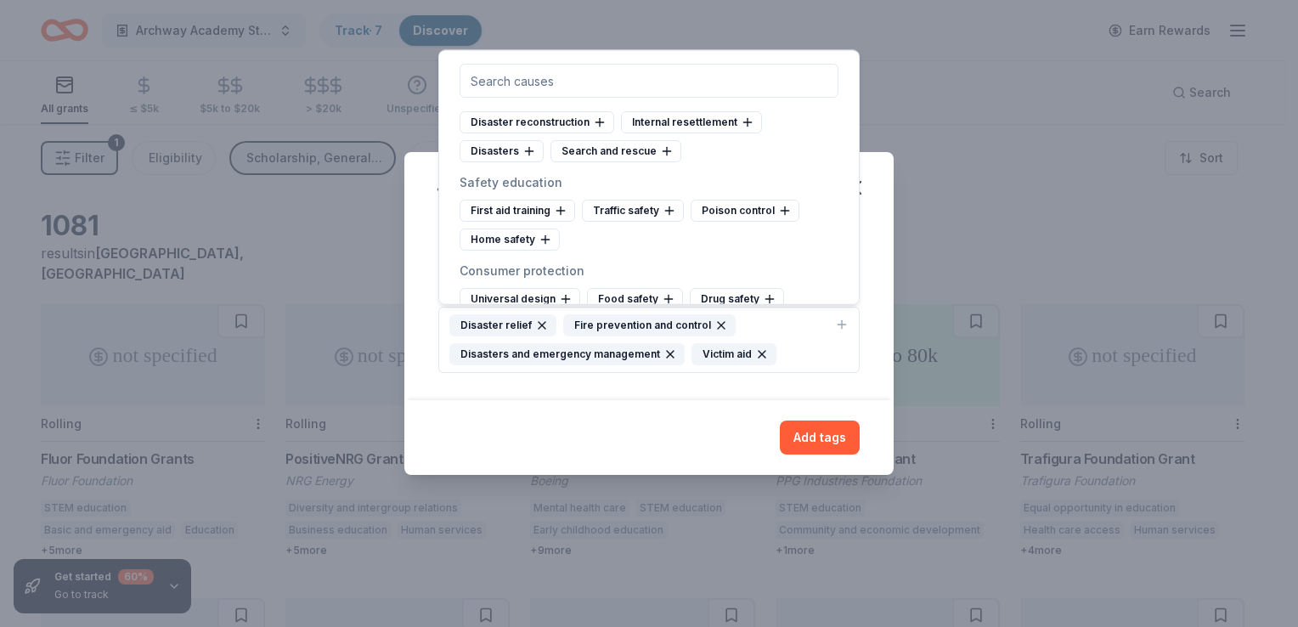
scroll to position [5948, 0]
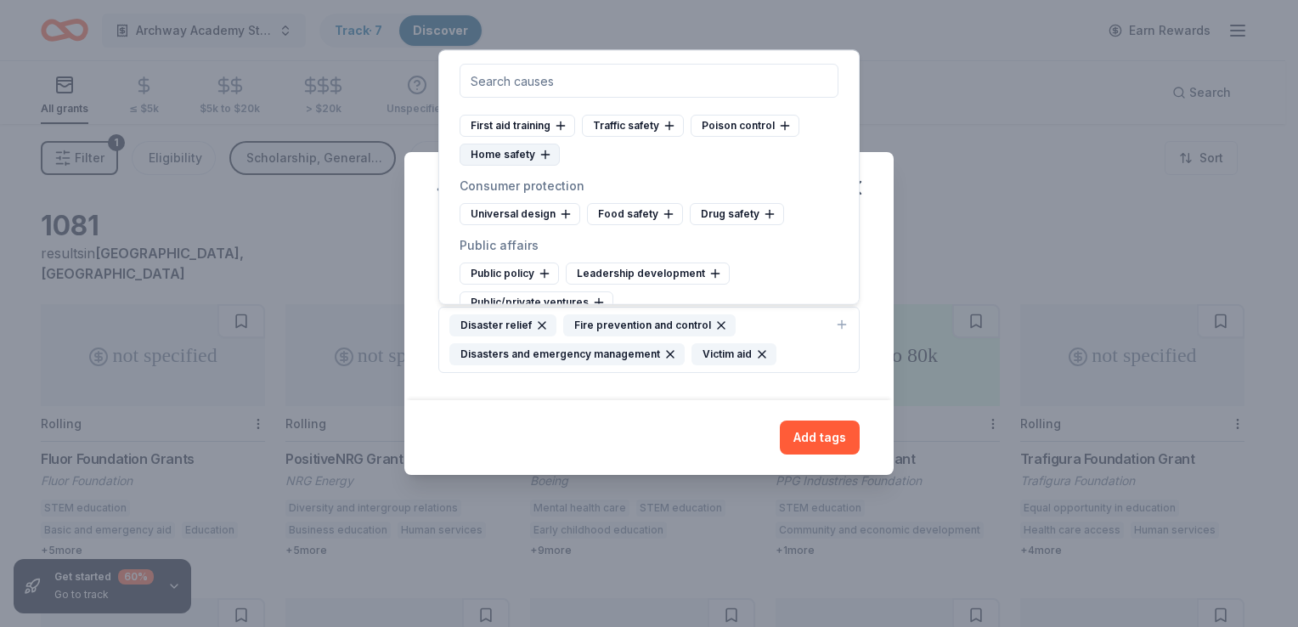
click at [540, 161] on icon at bounding box center [546, 155] width 14 height 14
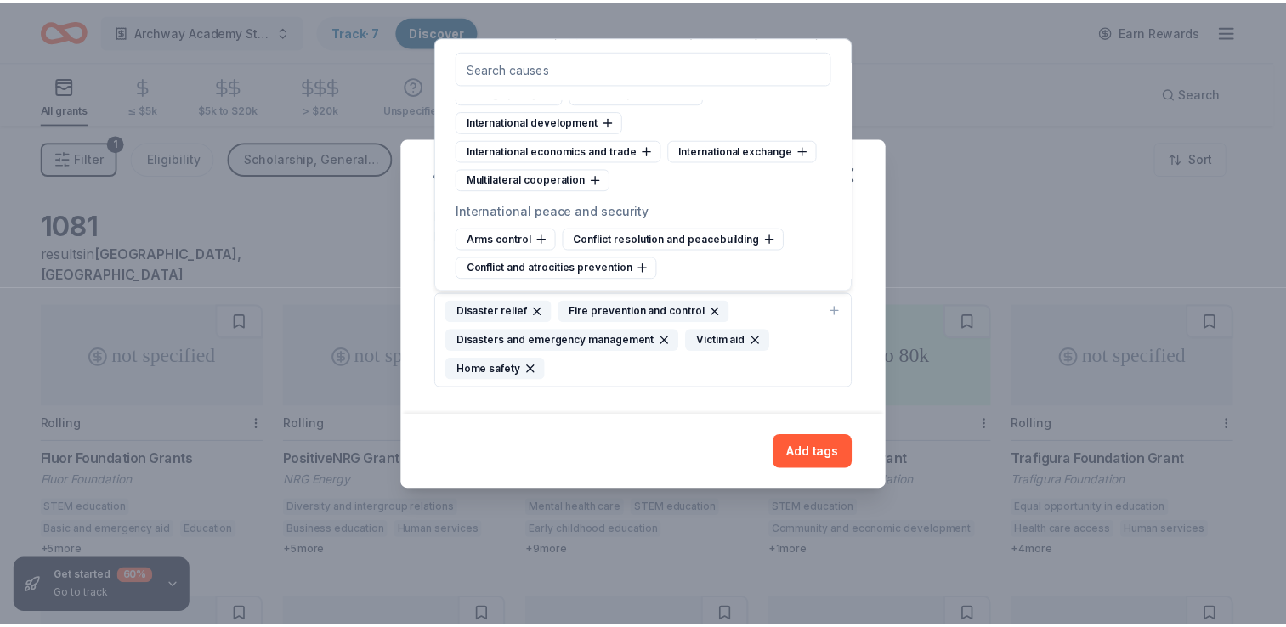
scroll to position [9788, 0]
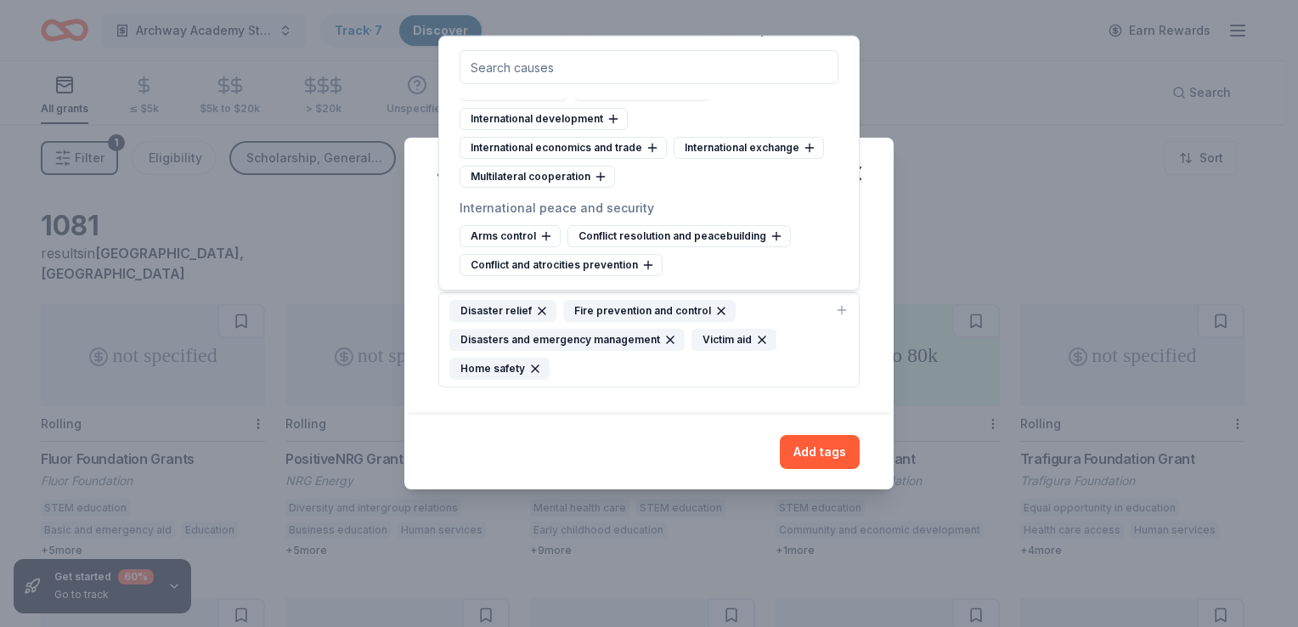
click at [880, 83] on div "Cause tags for your project From your project details, mission, and NTEE code w…" at bounding box center [649, 313] width 1298 height 627
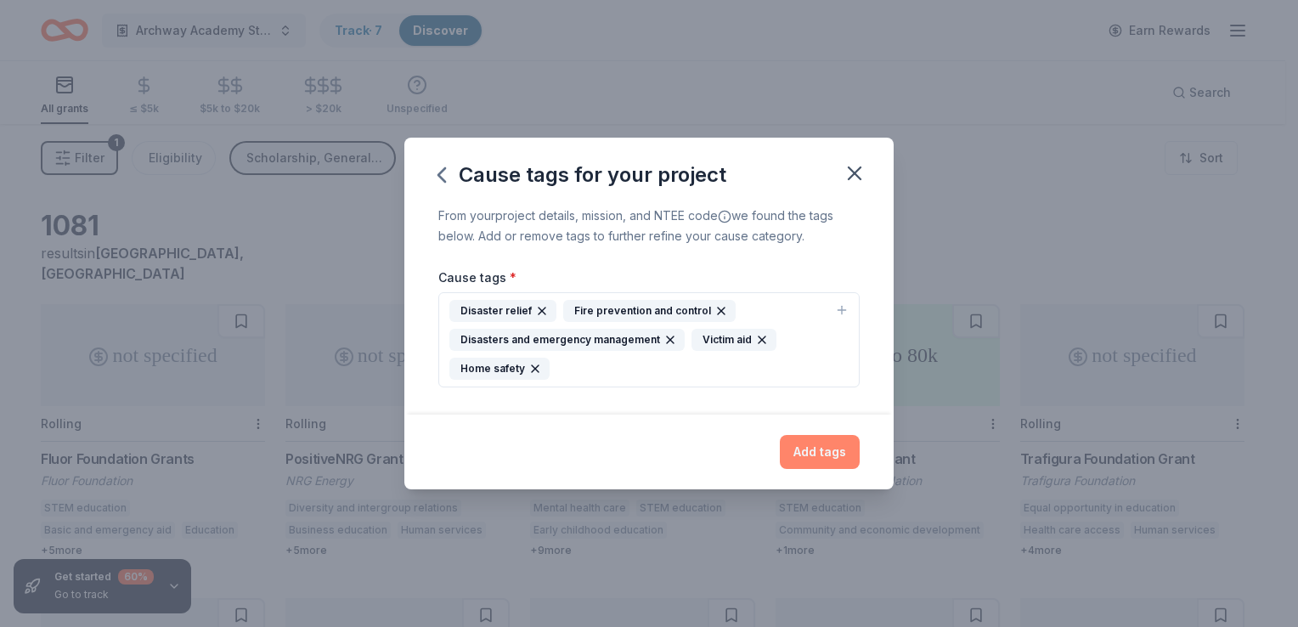
click at [823, 452] on button "Add tags" at bounding box center [820, 452] width 80 height 34
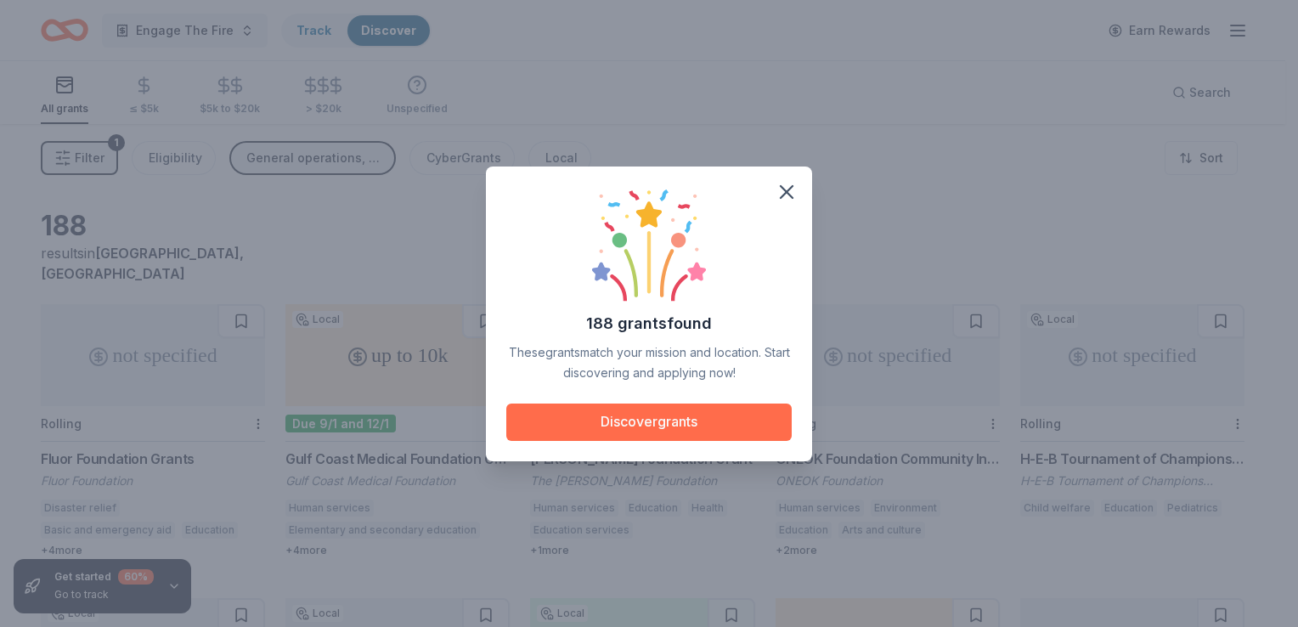
click at [676, 426] on button "Discover grants" at bounding box center [649, 422] width 286 height 37
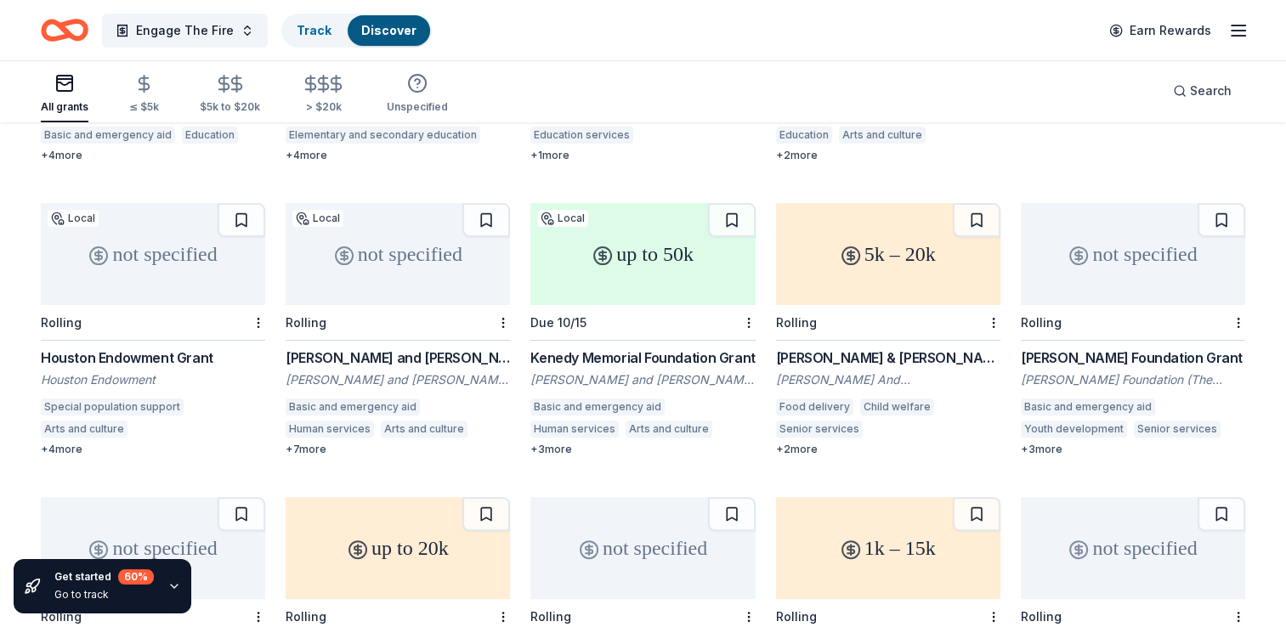
scroll to position [425, 0]
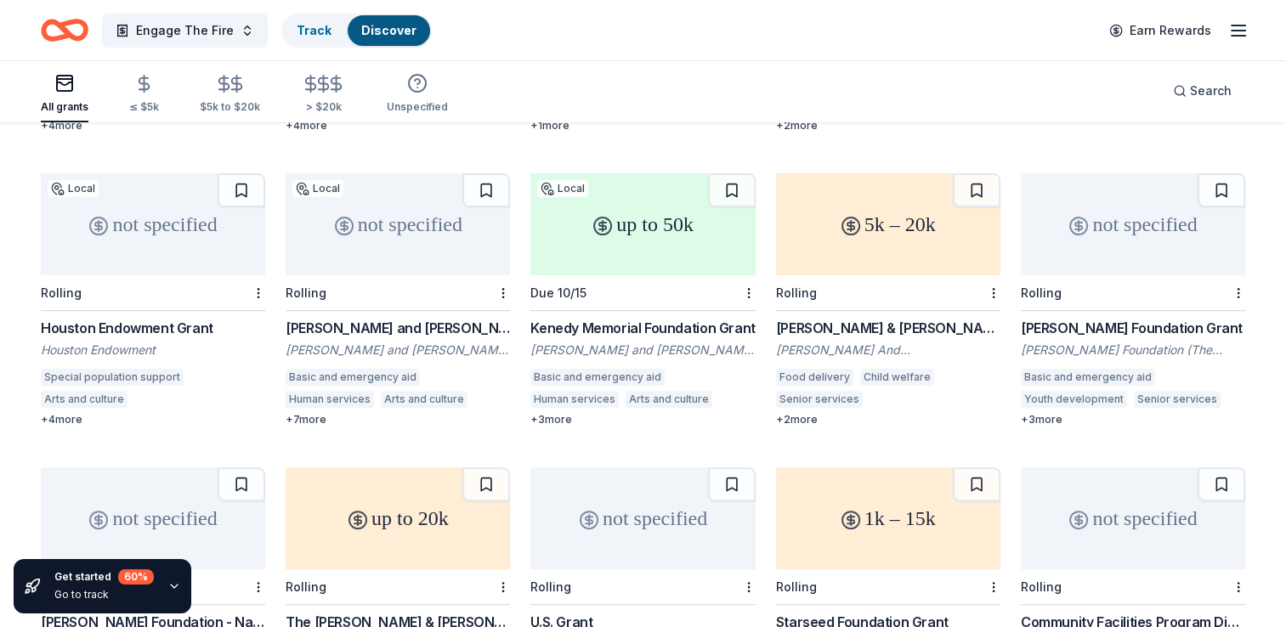
click at [437, 318] on div "George and Mary Josephine Hamman Foundation Grant" at bounding box center [398, 328] width 224 height 20
click at [653, 318] on div "Kenedy Memorial Foundation Grant" at bounding box center [642, 328] width 224 height 20
click at [241, 29] on button "Engage The Fire" at bounding box center [185, 31] width 166 height 34
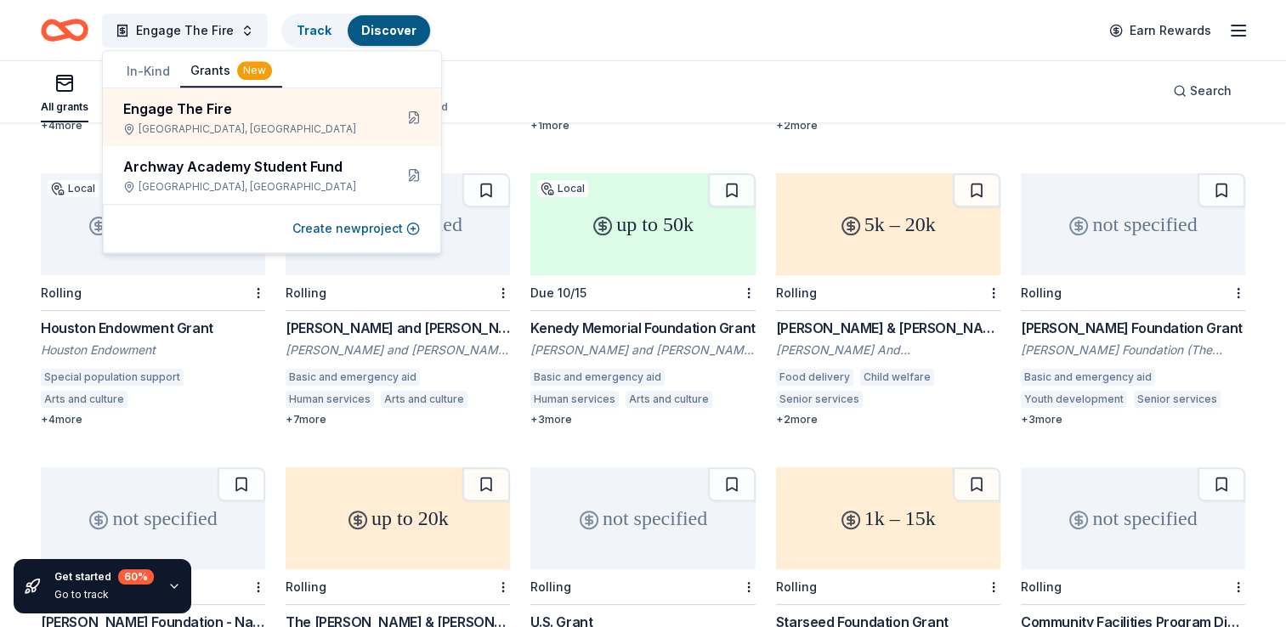
click at [529, 97] on div "All grants ≤ $5k $5k to $20k > $20k Unspecified Search" at bounding box center [643, 90] width 1204 height 63
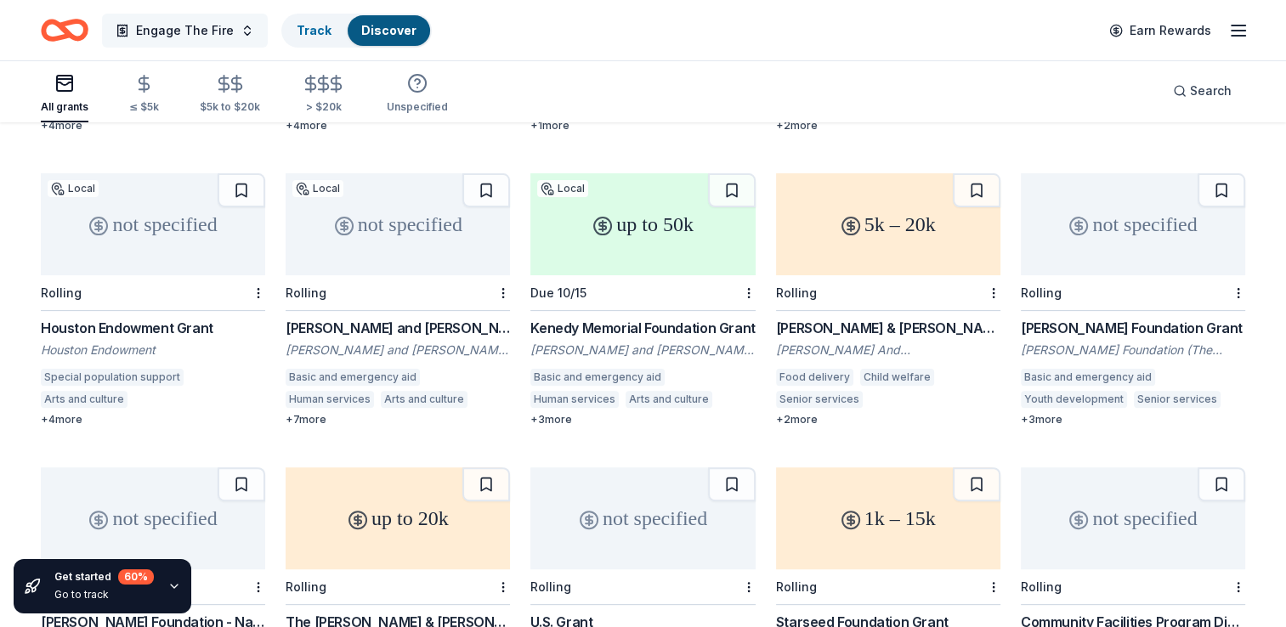
click at [235, 36] on button "Engage The Fire" at bounding box center [185, 31] width 166 height 34
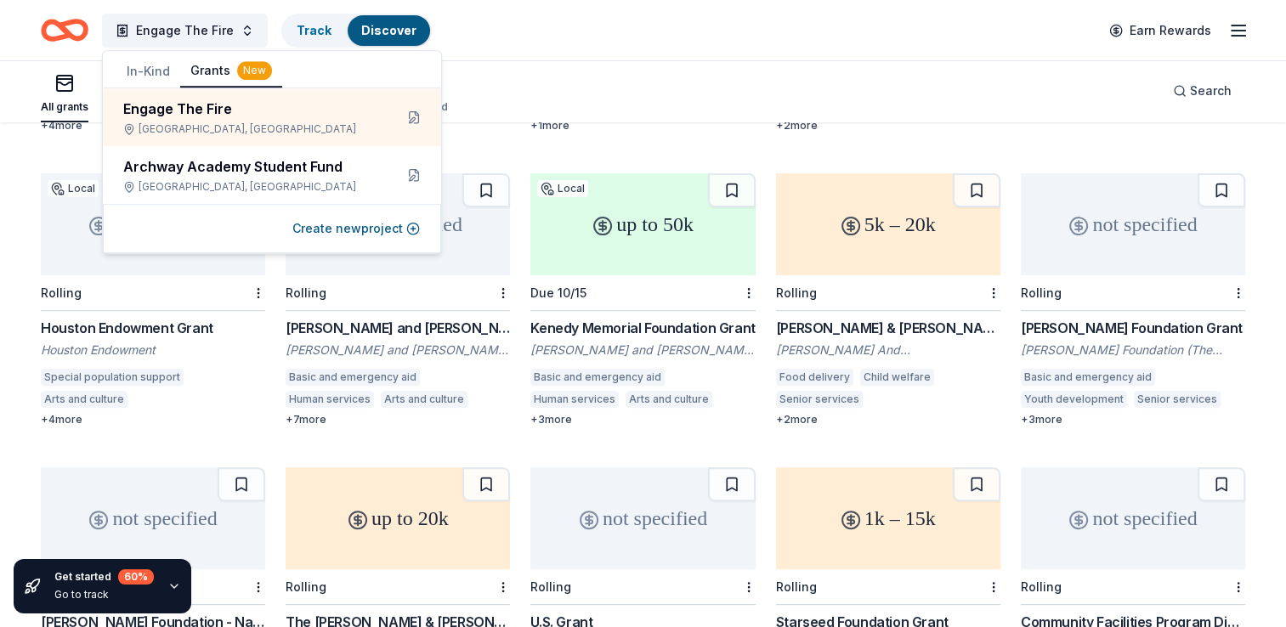
click at [528, 53] on div "Engage The Fire Track Discover Earn Rewards" at bounding box center [643, 30] width 1286 height 60
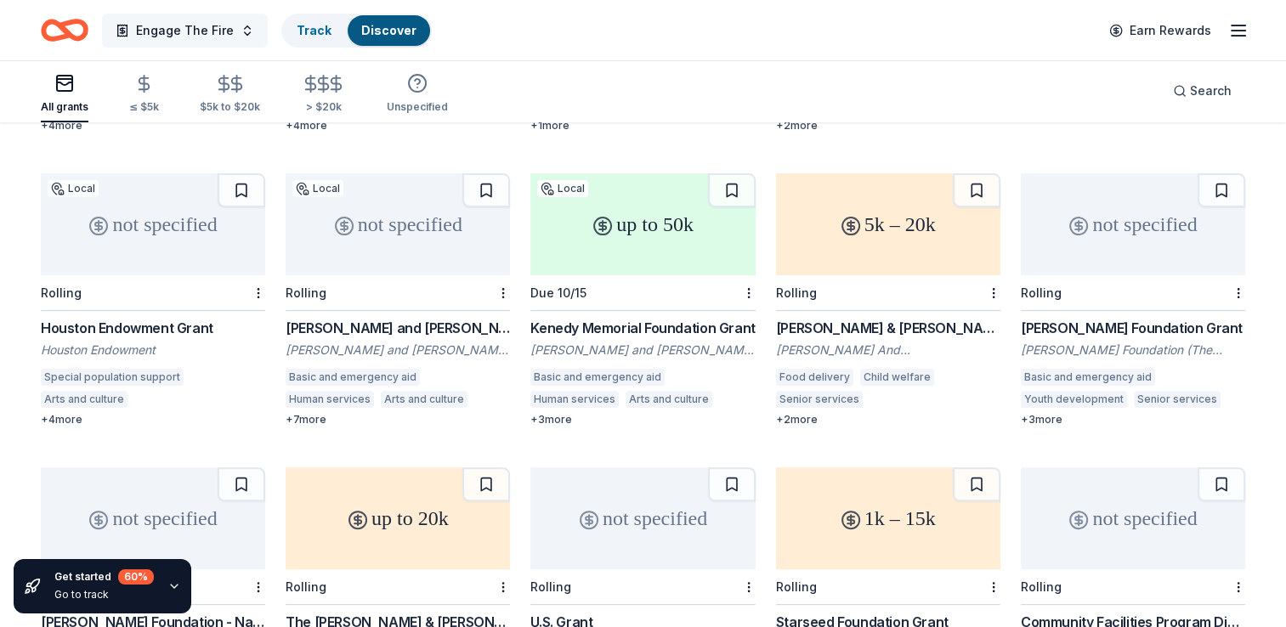
click at [242, 35] on button "Engage The Fire" at bounding box center [185, 31] width 166 height 34
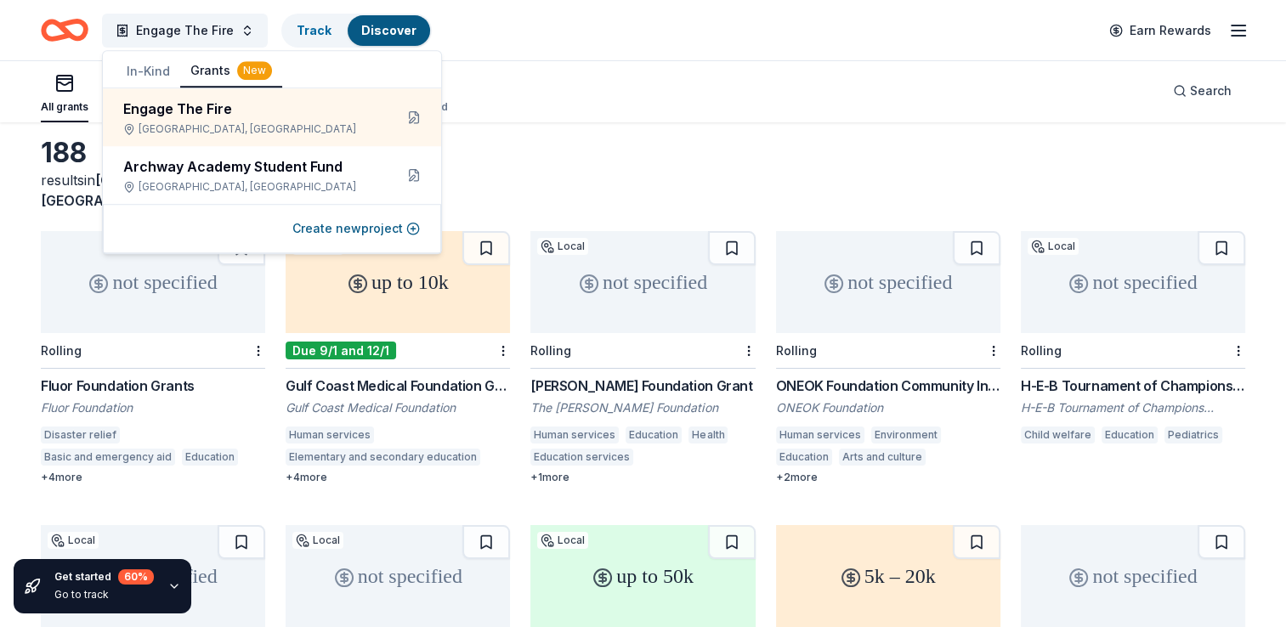
scroll to position [0, 0]
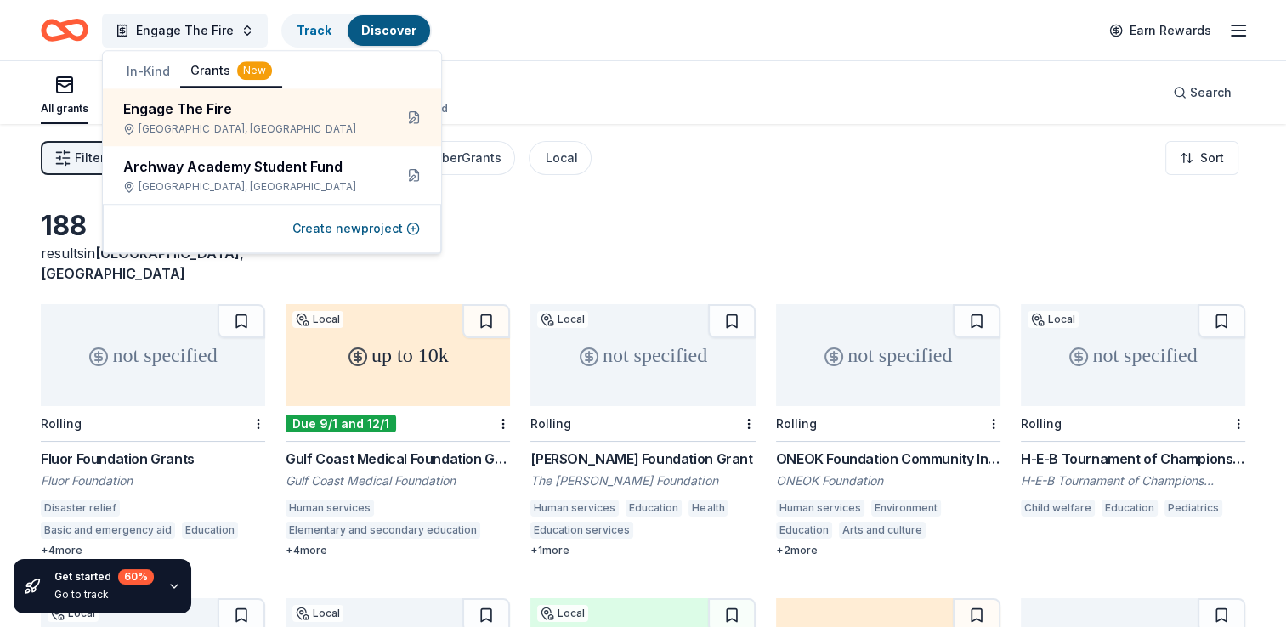
drag, startPoint x: 616, startPoint y: 73, endPoint x: 605, endPoint y: 81, distance: 13.4
click at [605, 81] on div "All grants ≤ $5k $5k to $20k > $20k Unspecified Search" at bounding box center [643, 92] width 1204 height 63
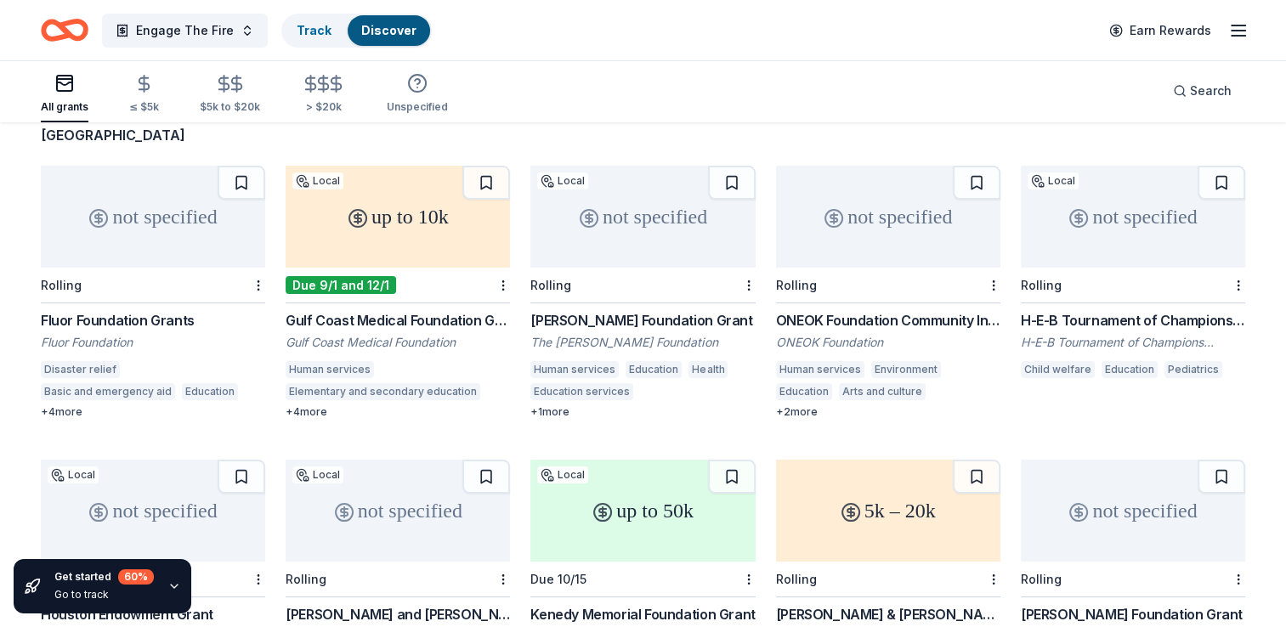
scroll to position [85, 0]
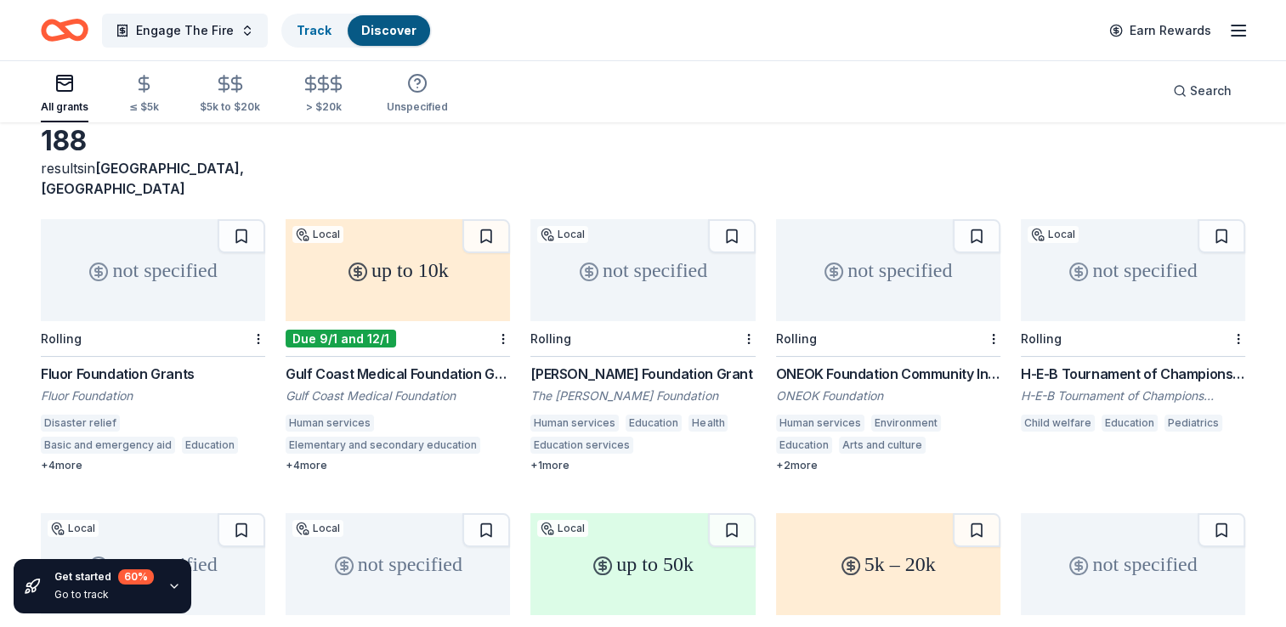
click at [429, 280] on div "up to 10k" at bounding box center [398, 270] width 224 height 102
click at [419, 279] on div "up to 10k" at bounding box center [398, 270] width 224 height 102
click at [172, 364] on div "Fluor Foundation Grants" at bounding box center [153, 374] width 224 height 20
click at [897, 364] on div "ONEOK Foundation Community Investments Grants" at bounding box center [888, 374] width 224 height 20
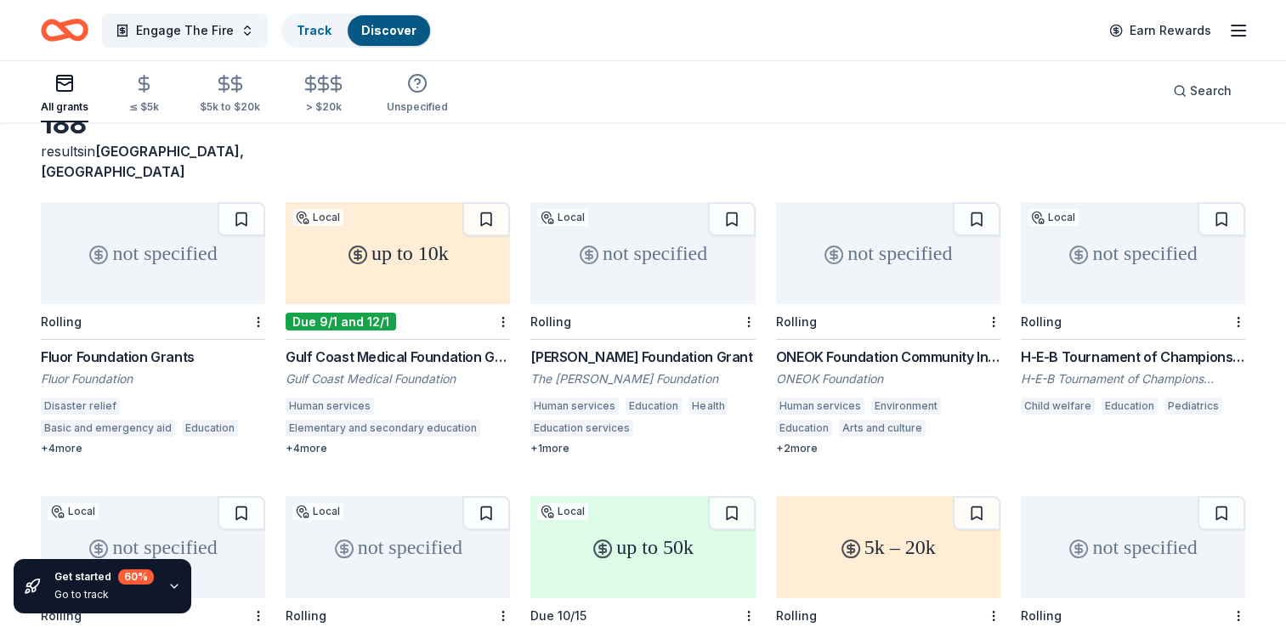
scroll to position [0, 0]
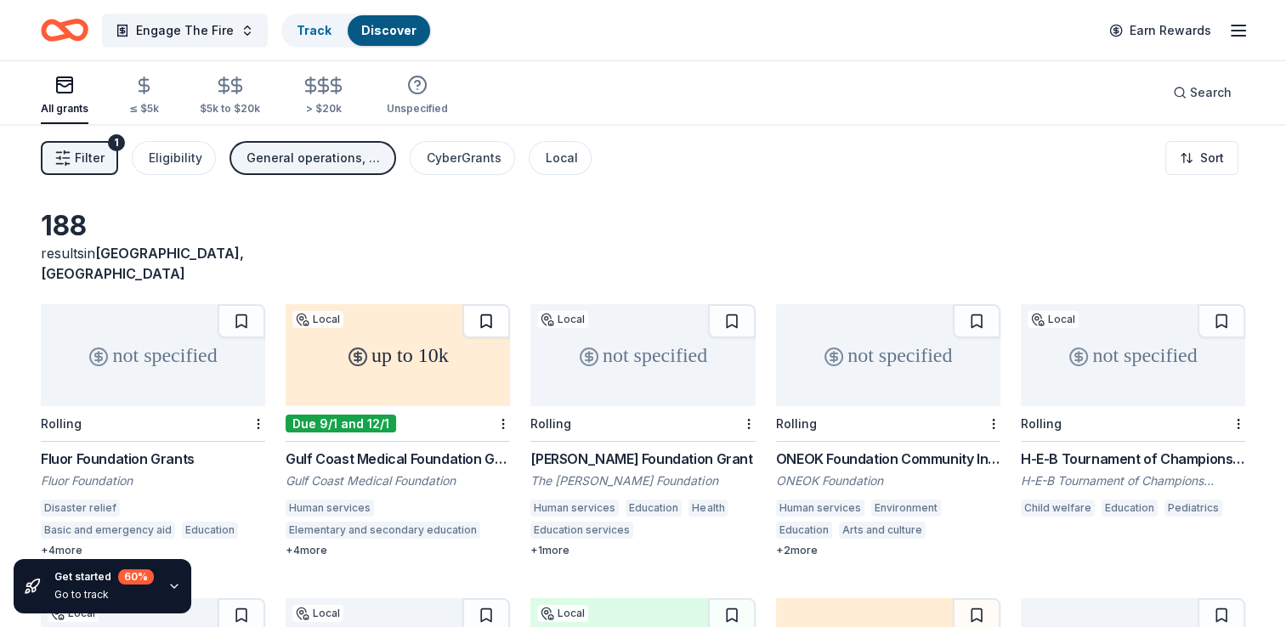
click at [479, 308] on button at bounding box center [486, 321] width 48 height 34
click at [744, 311] on button at bounding box center [732, 321] width 48 height 34
click at [964, 304] on button at bounding box center [977, 321] width 48 height 34
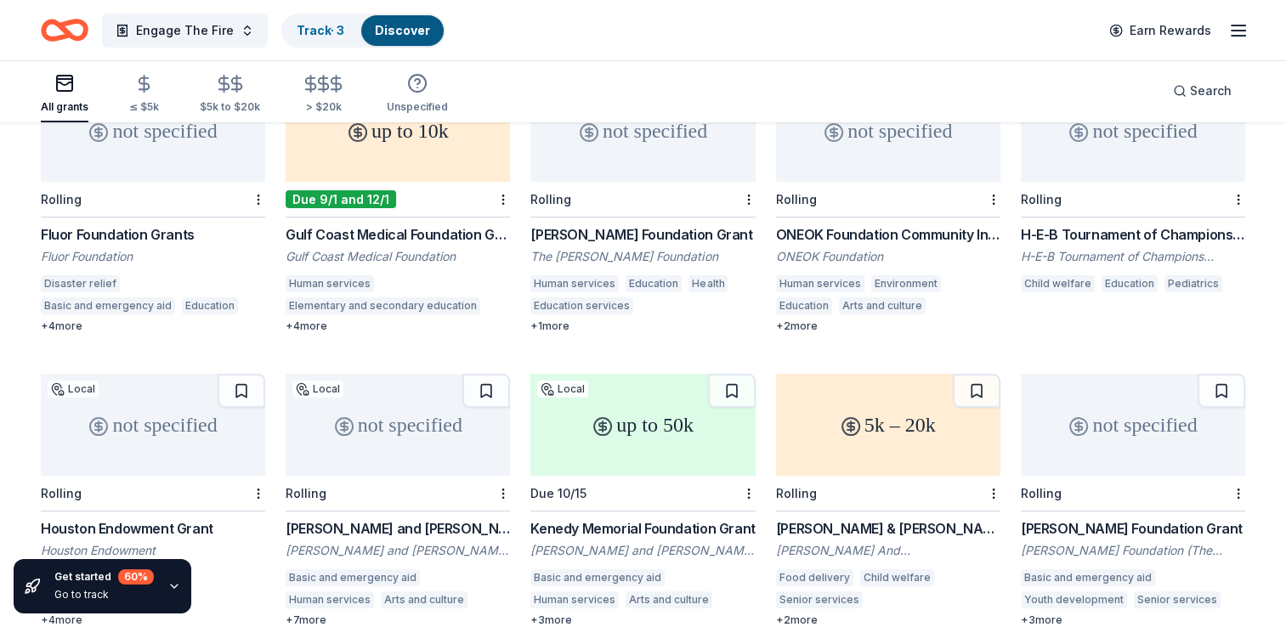
scroll to position [255, 0]
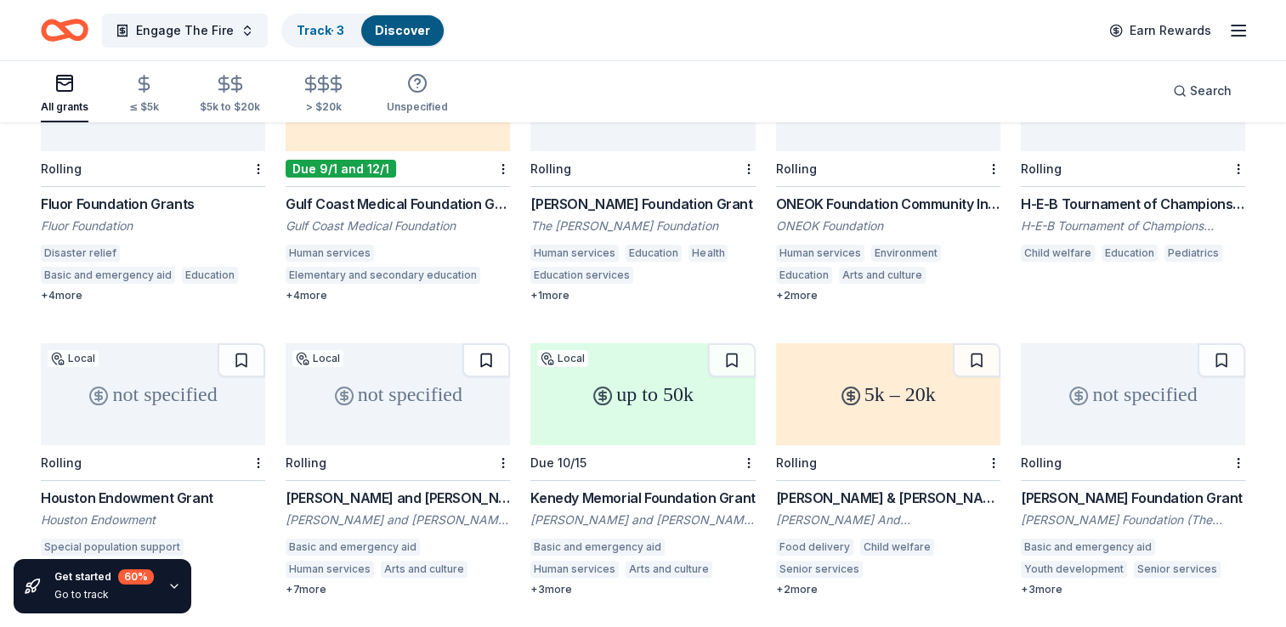
click at [495, 348] on button at bounding box center [486, 360] width 48 height 34
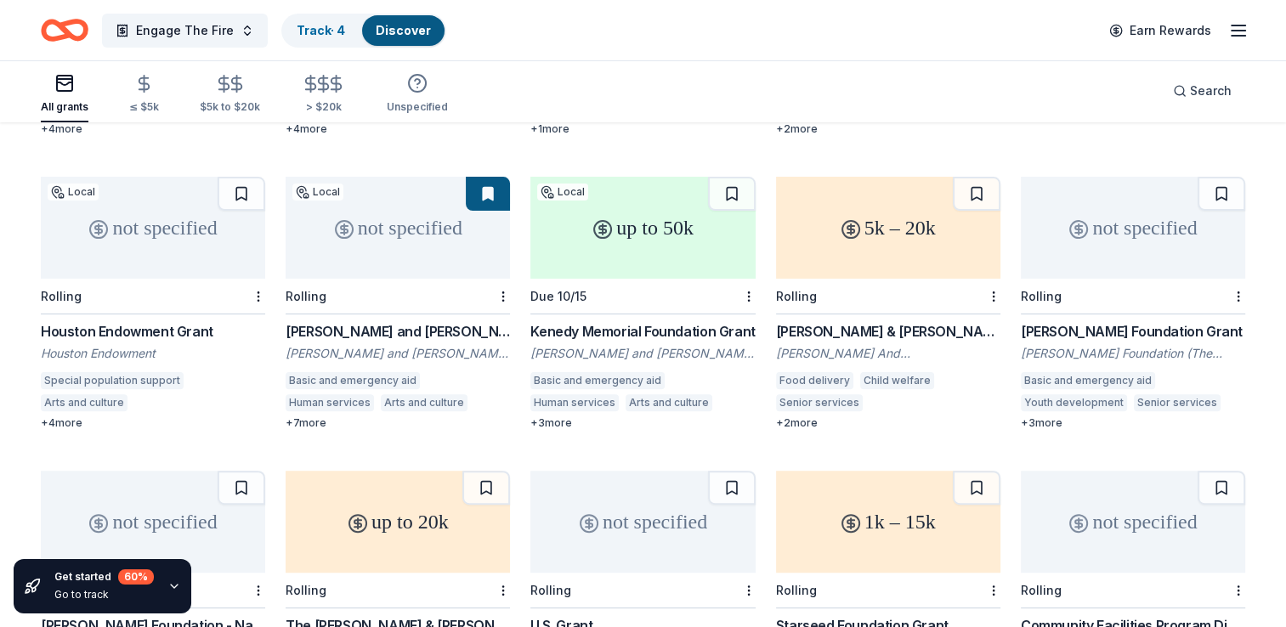
scroll to position [425, 0]
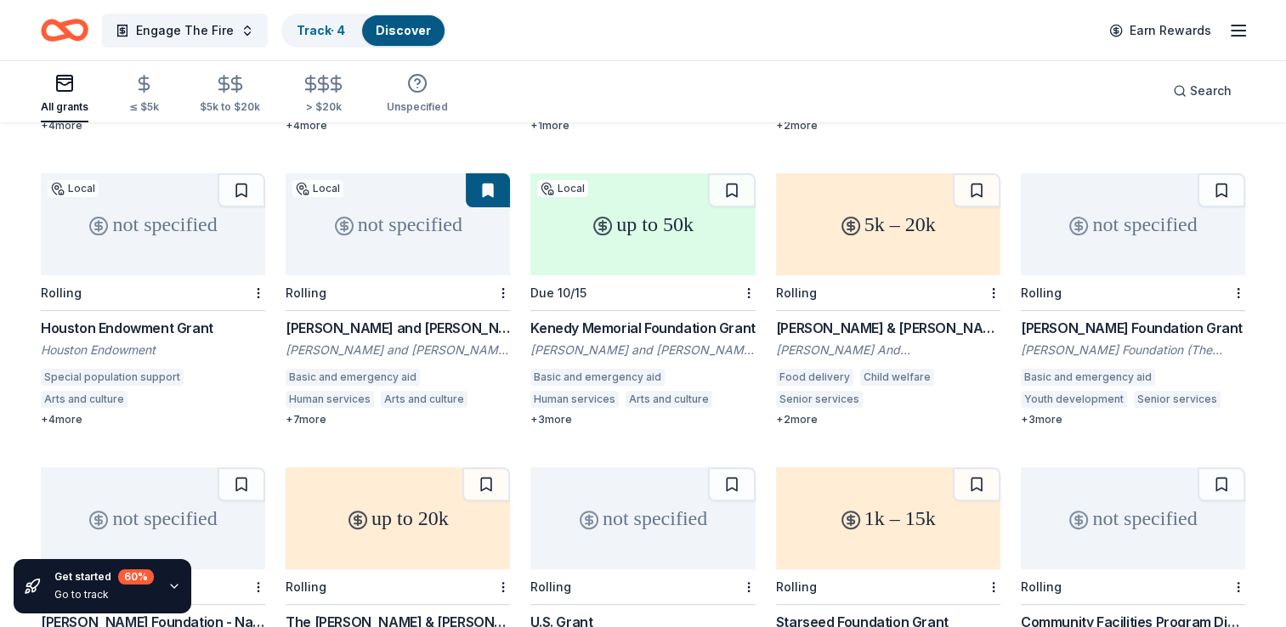
click at [1118, 250] on div "not specified" at bounding box center [1133, 224] width 224 height 102
click at [1220, 181] on button at bounding box center [1221, 190] width 48 height 34
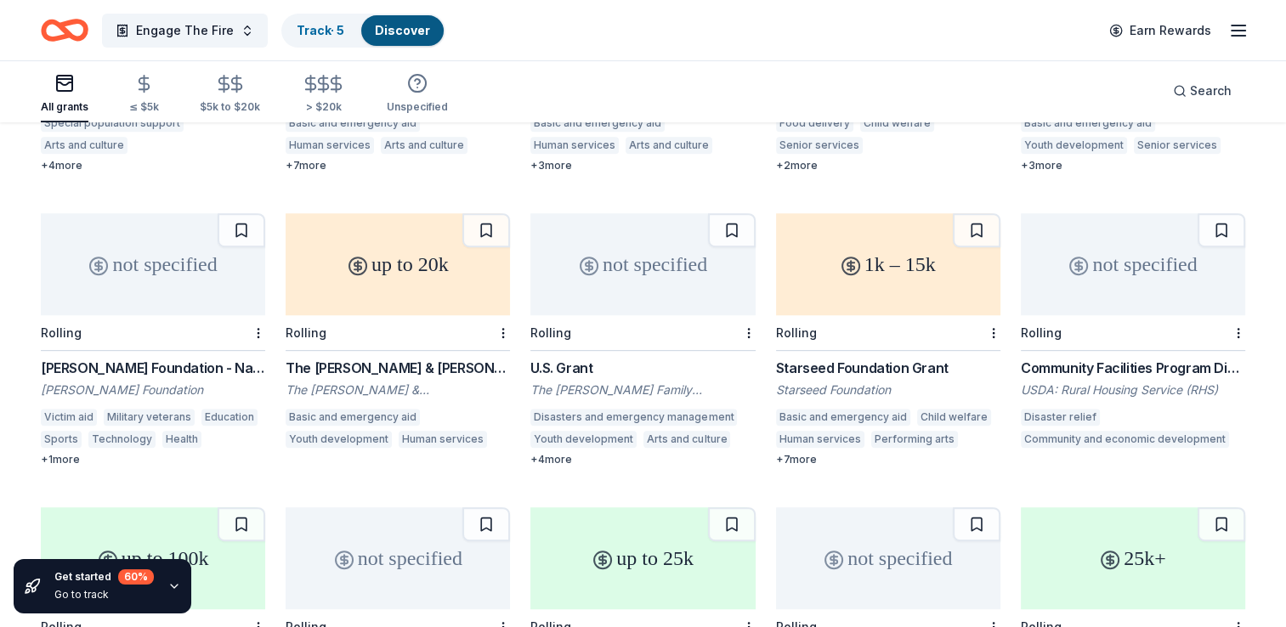
scroll to position [680, 0]
click at [61, 452] on div "+ 1 more" at bounding box center [153, 459] width 224 height 14
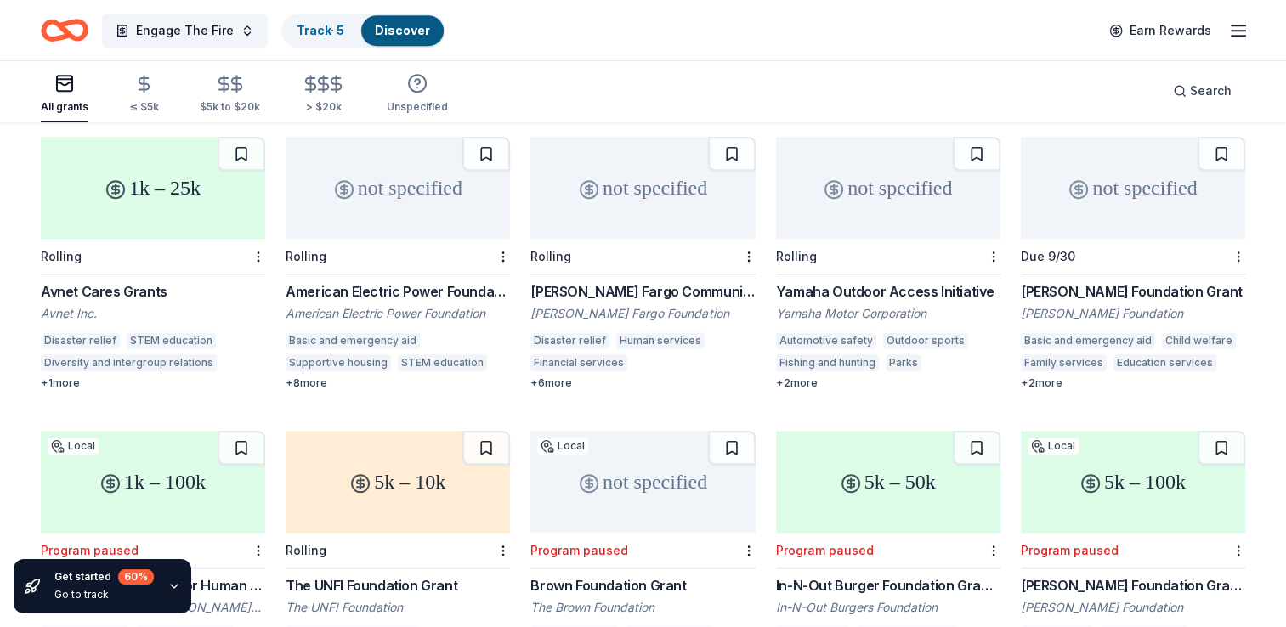
scroll to position [1268, 0]
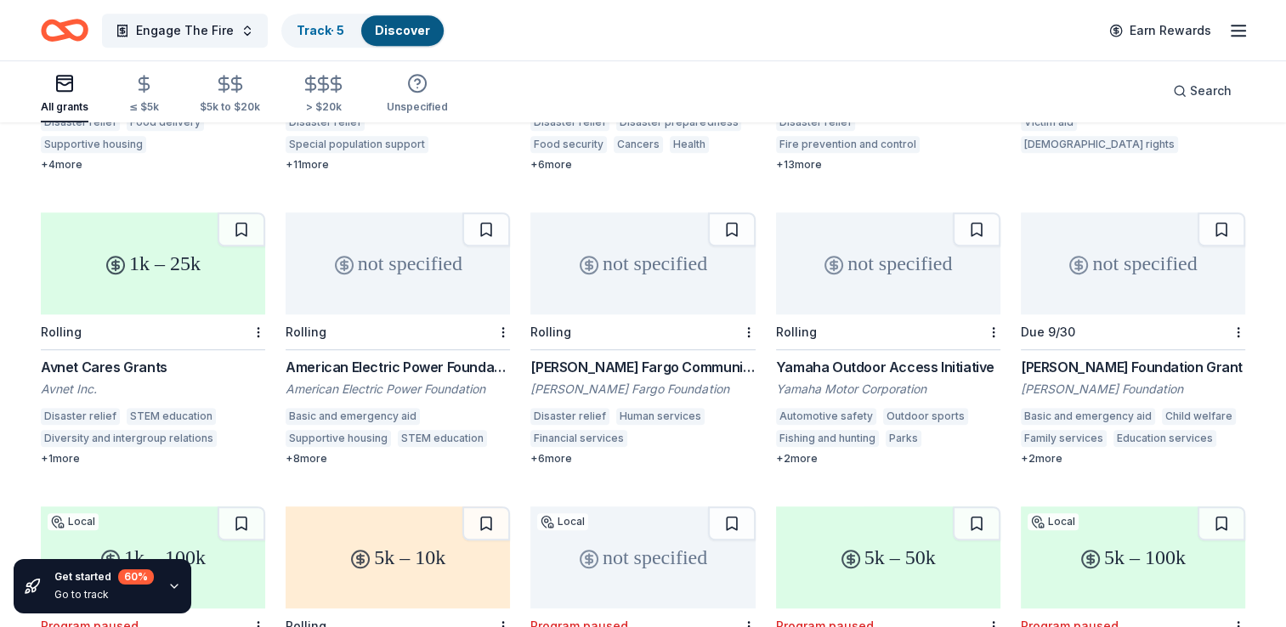
click at [591, 256] on div "not specified" at bounding box center [642, 263] width 224 height 102
click at [167, 255] on div "1k – 25k" at bounding box center [153, 263] width 224 height 102
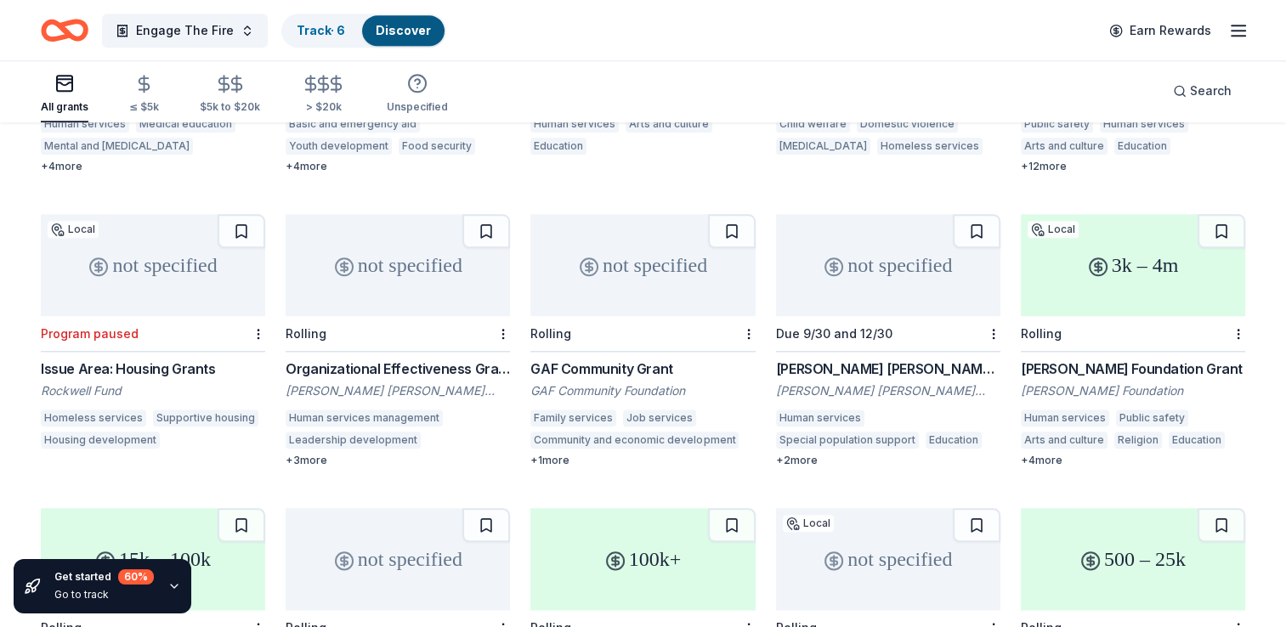
scroll to position [1863, 0]
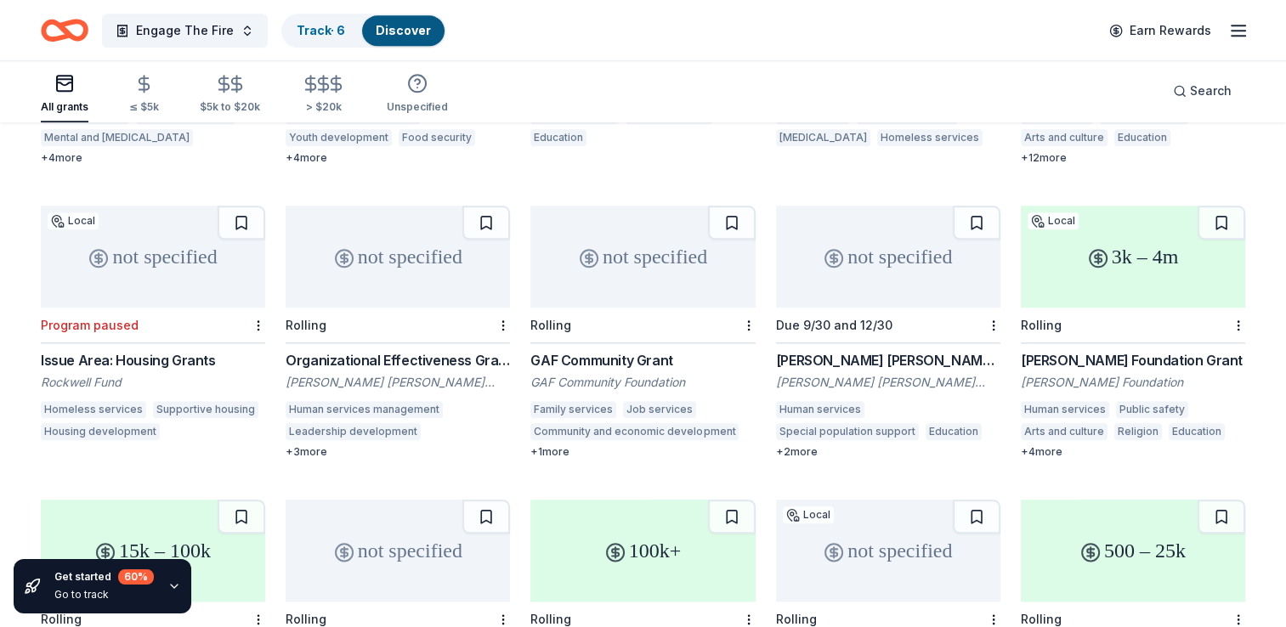
click at [860, 254] on div "not specified" at bounding box center [888, 257] width 224 height 102
click at [1191, 260] on div "3k – 4m" at bounding box center [1133, 257] width 224 height 102
click at [428, 267] on div "not specified" at bounding box center [398, 257] width 224 height 102
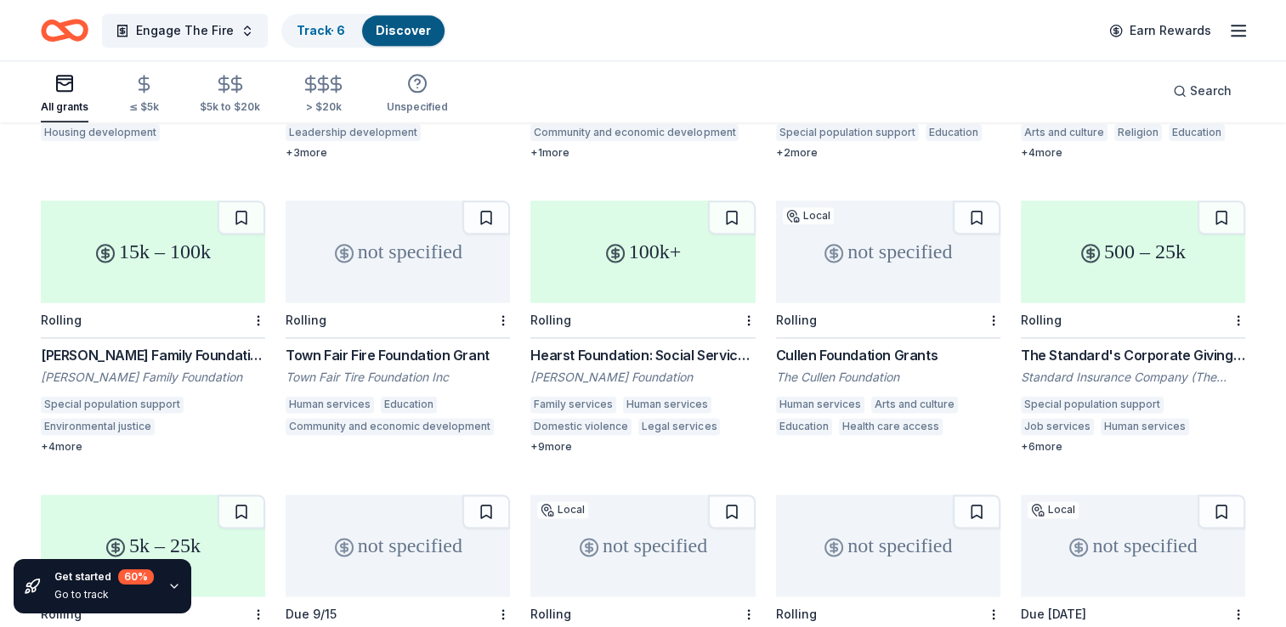
scroll to position [2191, 0]
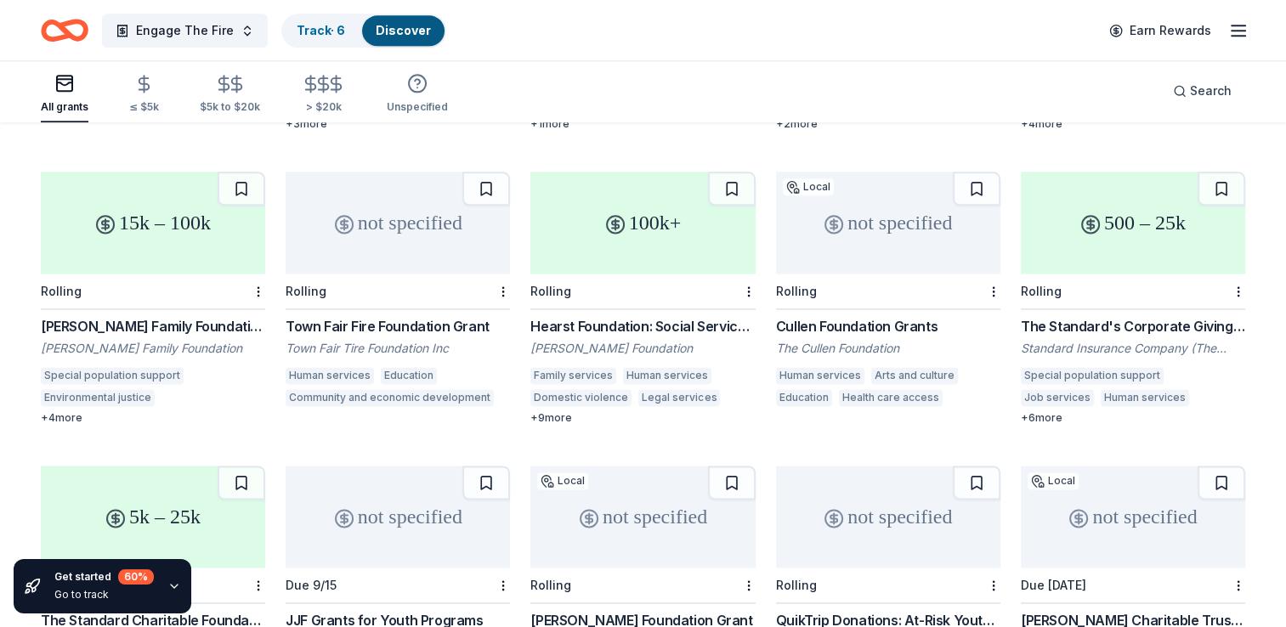
click at [1090, 223] on div "500 – 25k" at bounding box center [1133, 223] width 224 height 102
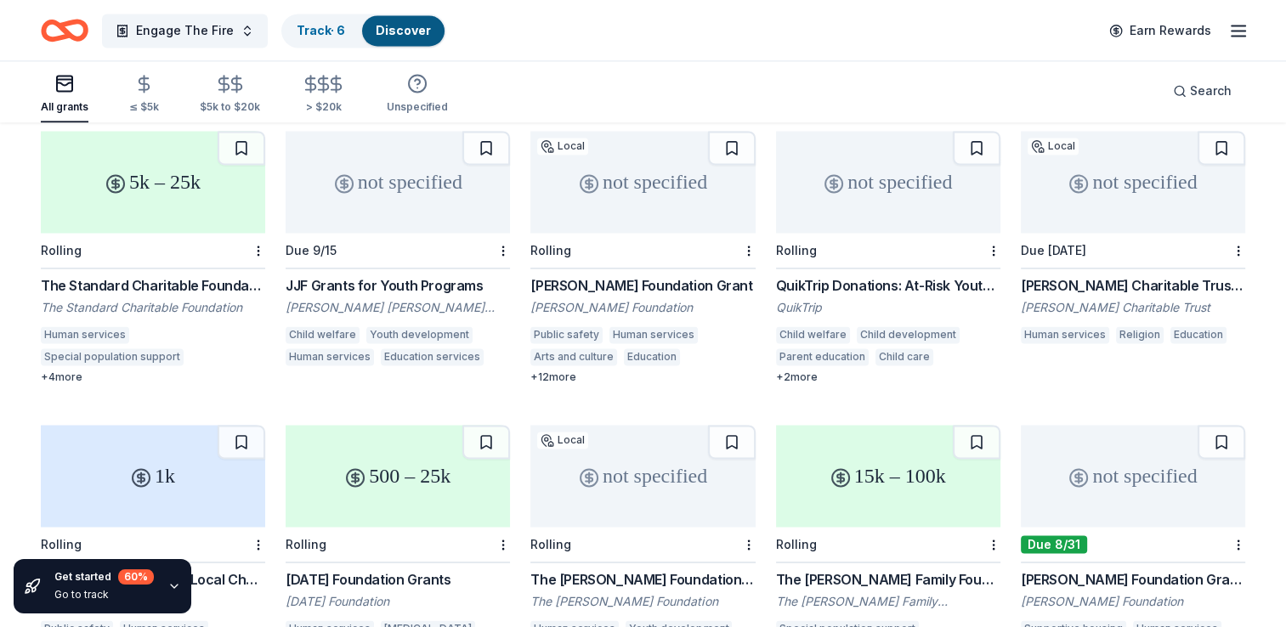
scroll to position [2531, 0]
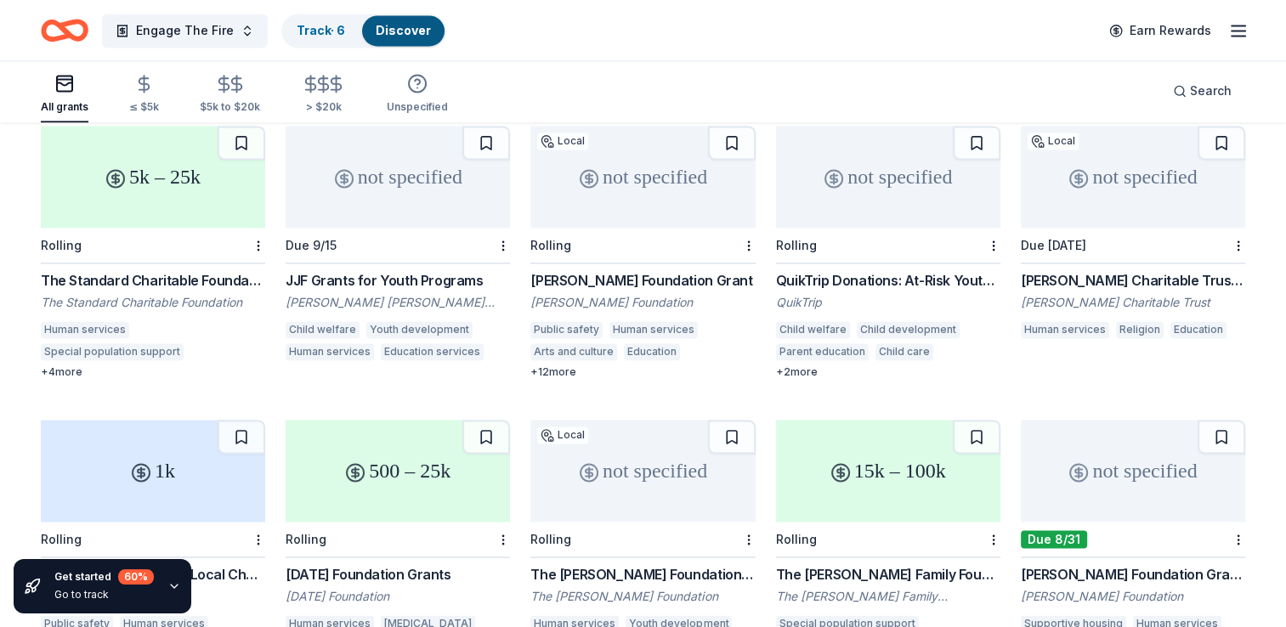
click at [870, 205] on div "not specified" at bounding box center [888, 177] width 224 height 102
click at [229, 21] on button "Engage The Fire" at bounding box center [185, 31] width 166 height 34
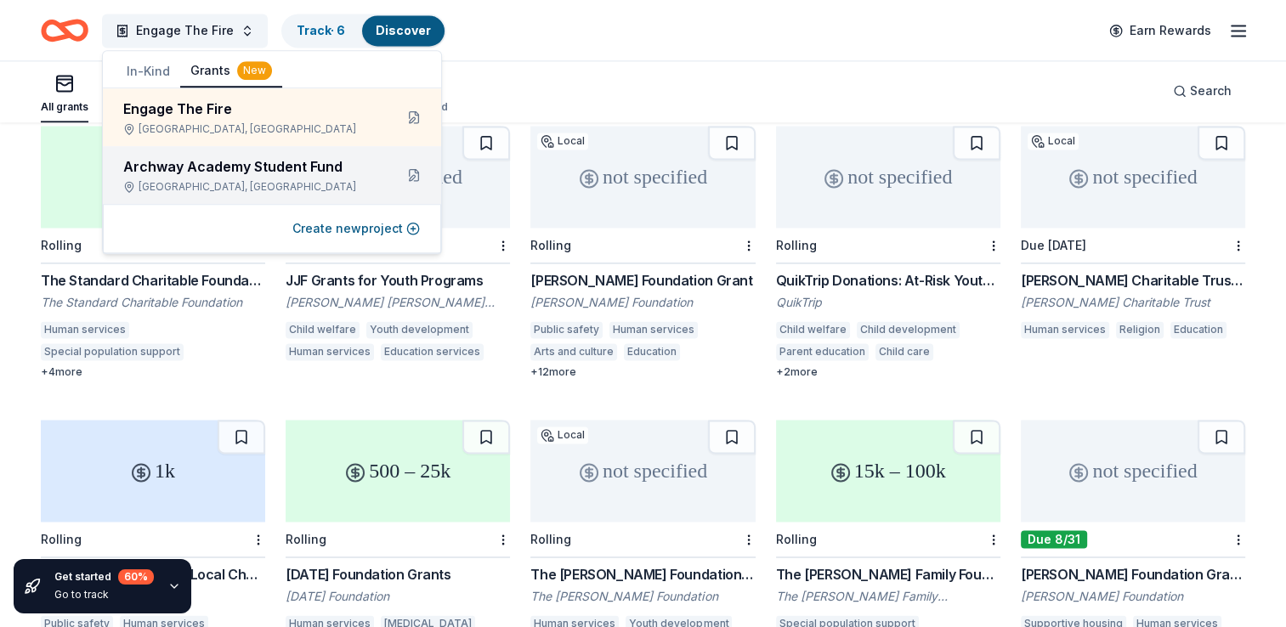
click at [211, 168] on div "Archway Academy Student Fund" at bounding box center [251, 166] width 257 height 20
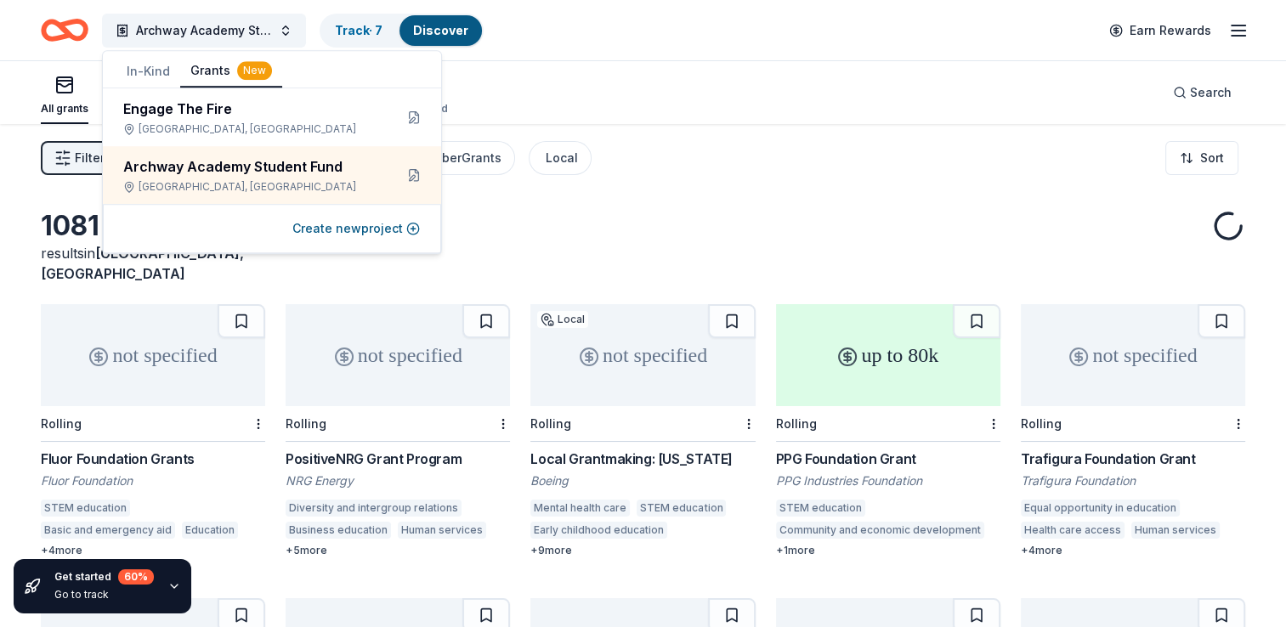
click at [664, 111] on div "All grants ≤ $5k $5k to $20k > $20k Unspecified Search" at bounding box center [643, 92] width 1204 height 63
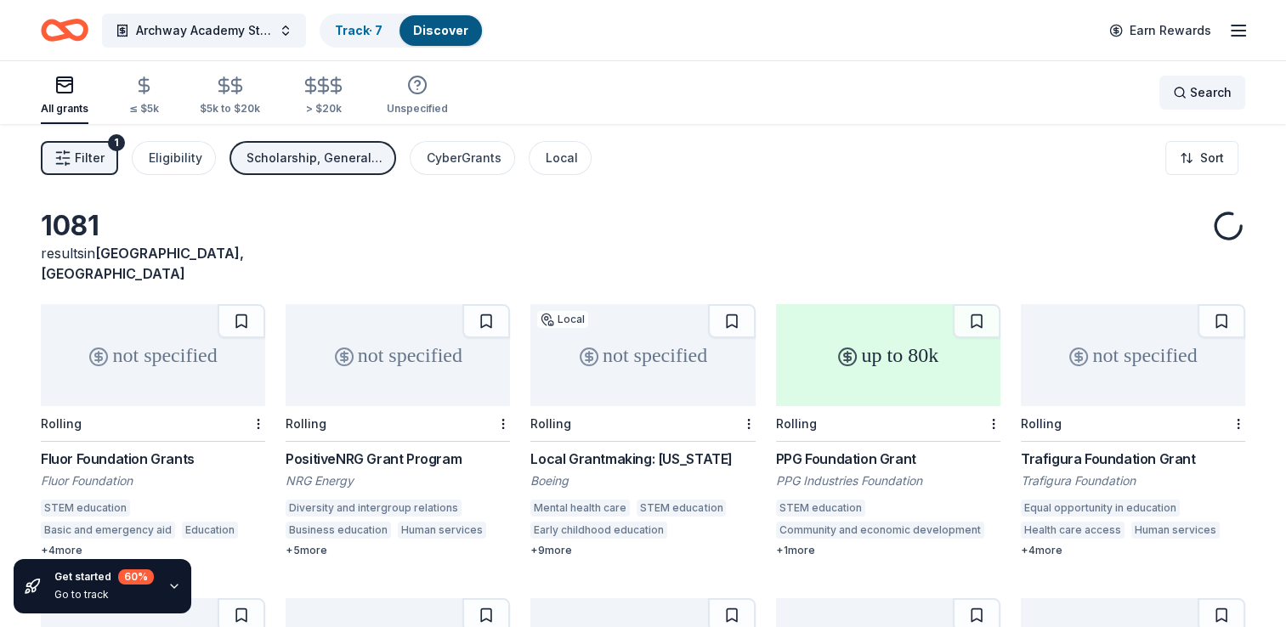
click at [1213, 87] on span "Search" at bounding box center [1211, 92] width 42 height 20
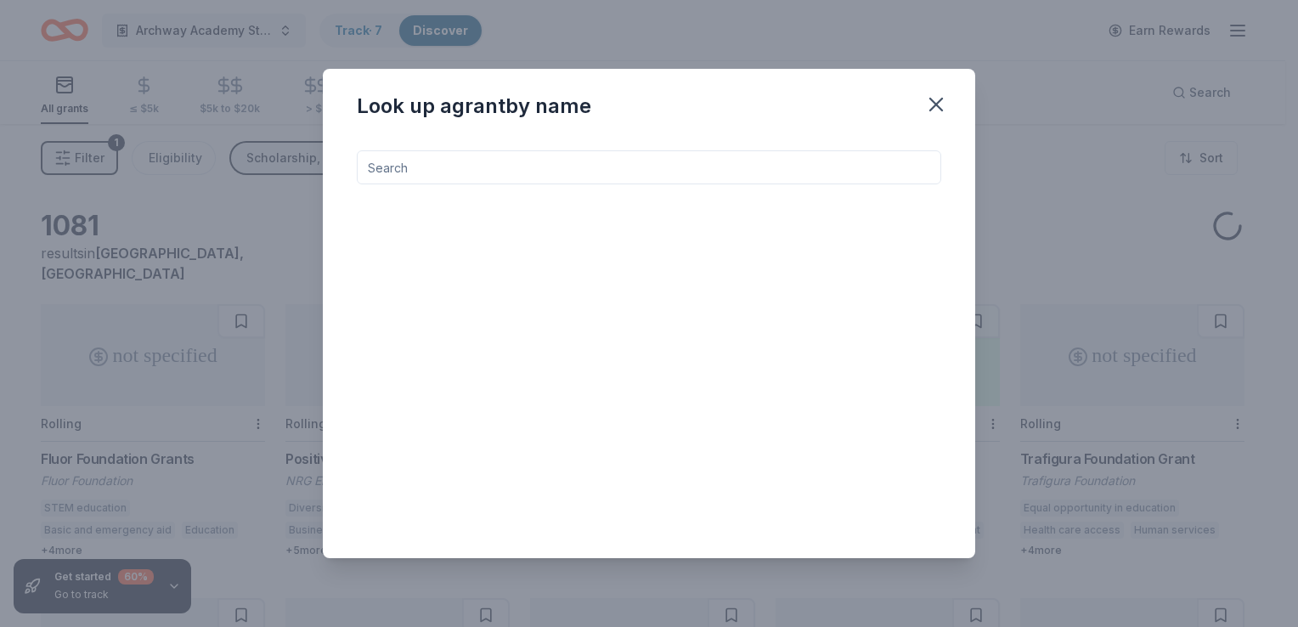
click at [623, 174] on input at bounding box center [649, 167] width 585 height 34
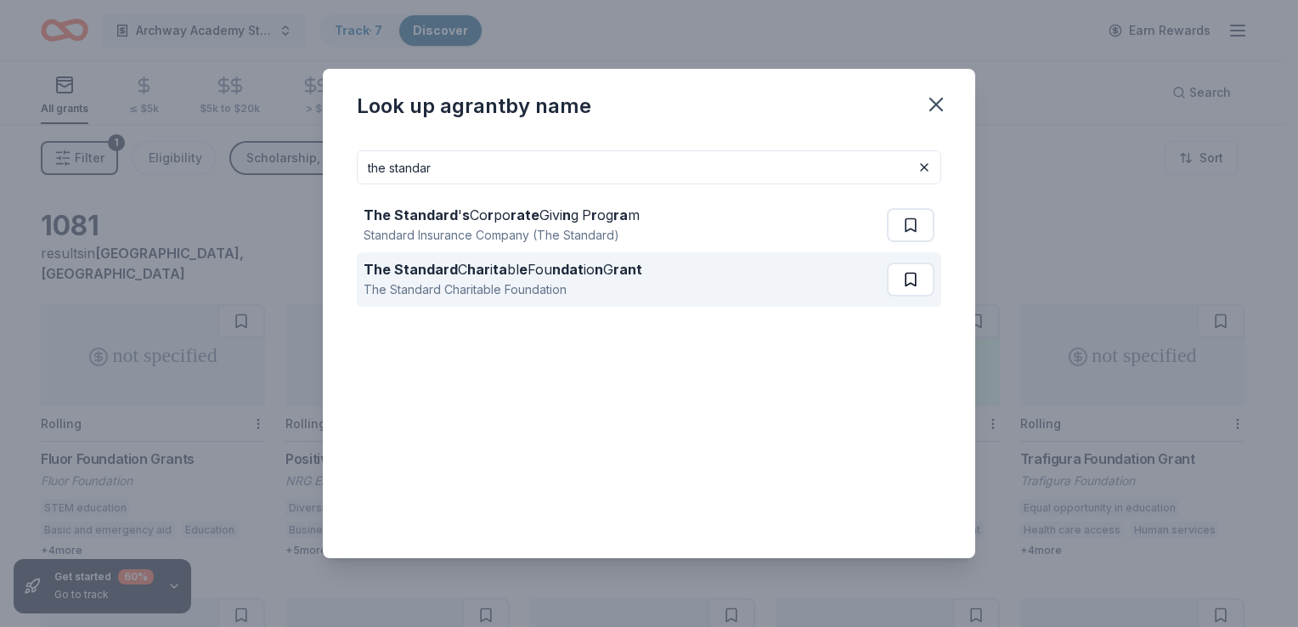
type input "the standar"
click at [906, 242] on button at bounding box center [911, 225] width 48 height 34
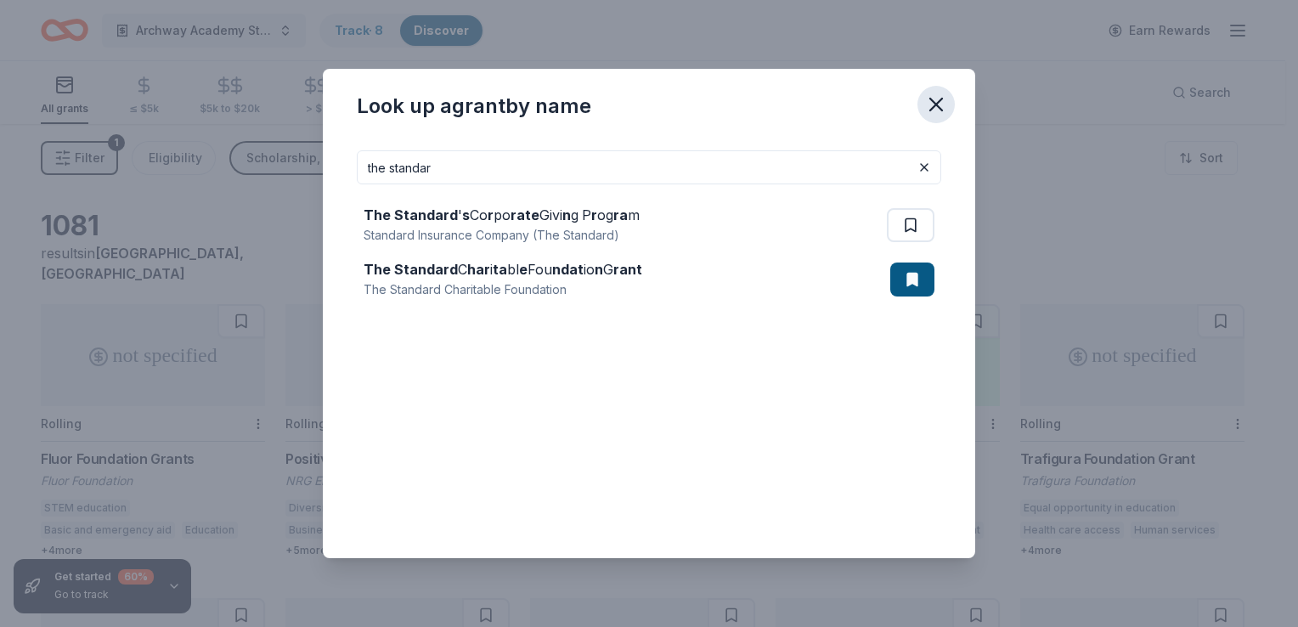
click at [932, 108] on icon "button" at bounding box center [936, 105] width 12 height 12
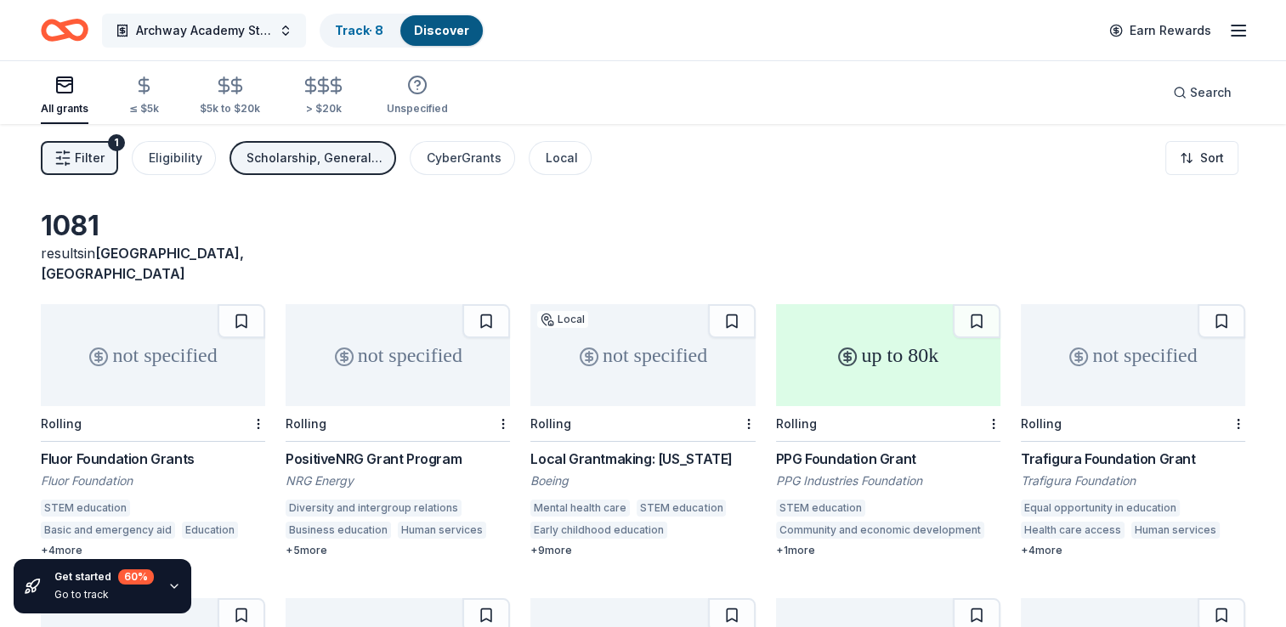
click at [284, 28] on button "Archway Academy Student Fund" at bounding box center [204, 31] width 204 height 34
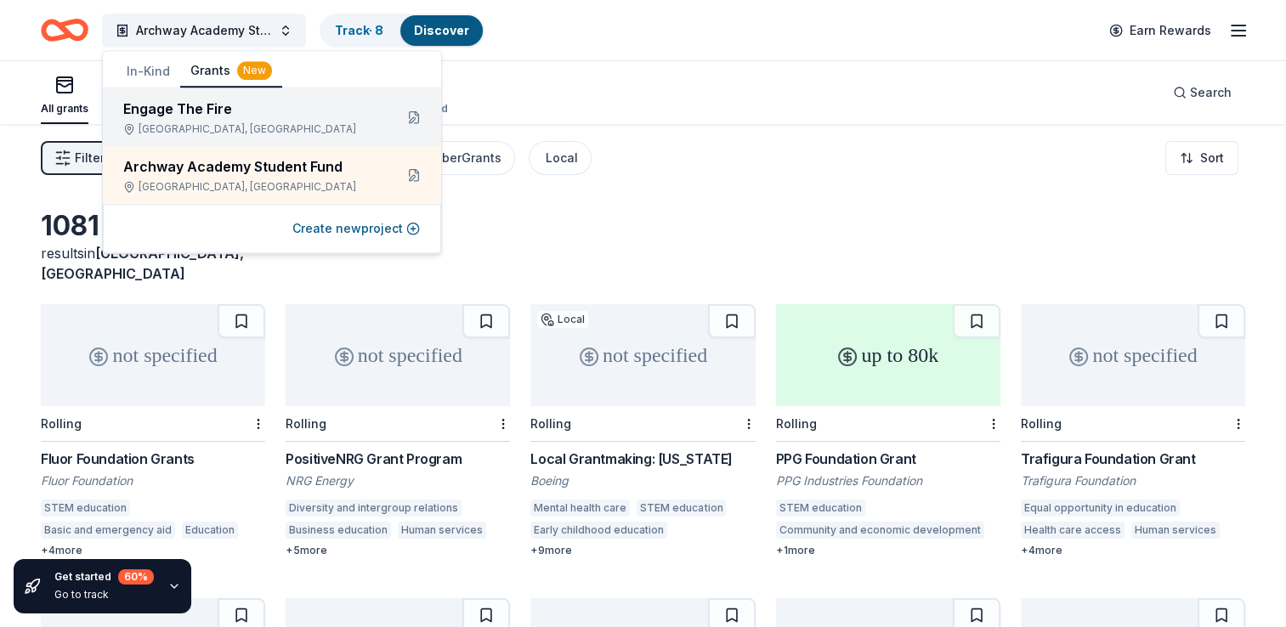
click at [231, 127] on div "Houston, TX" at bounding box center [251, 129] width 257 height 14
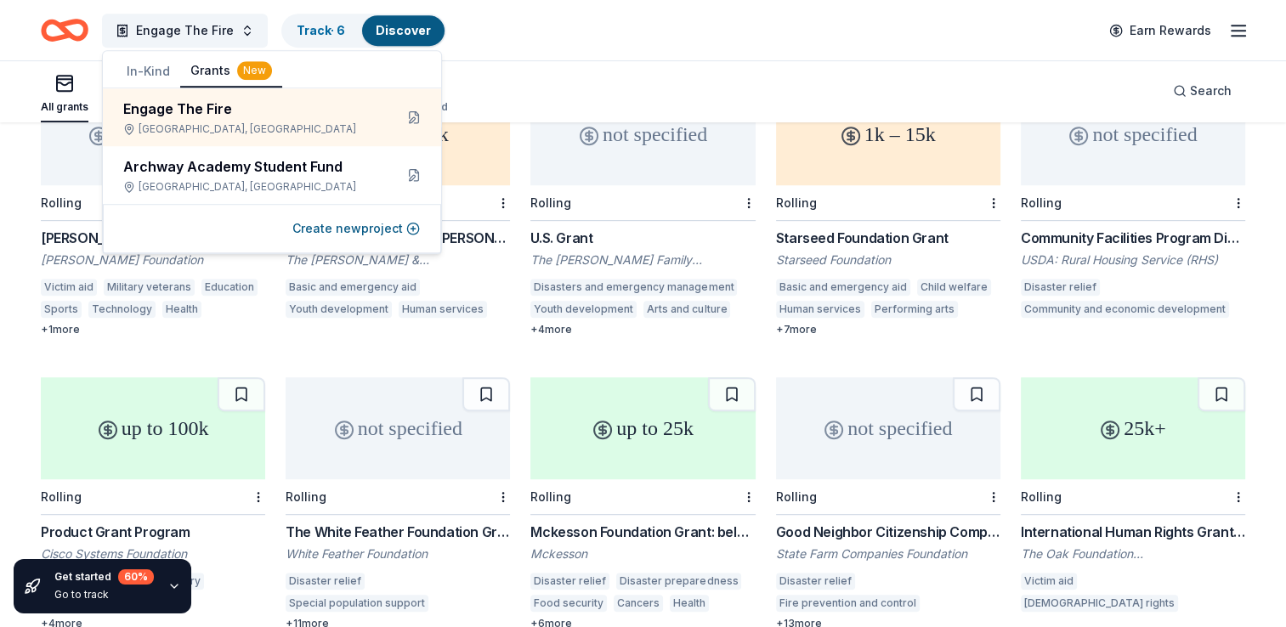
scroll to position [850, 0]
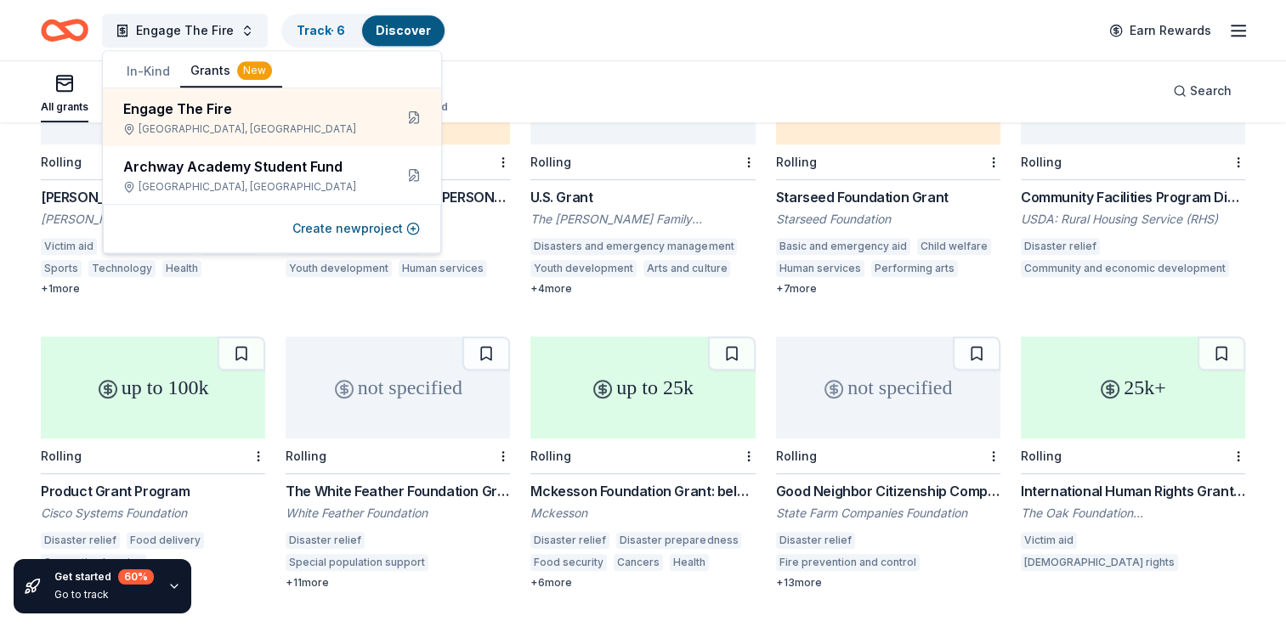
click at [653, 416] on div "up to 25k" at bounding box center [642, 387] width 224 height 102
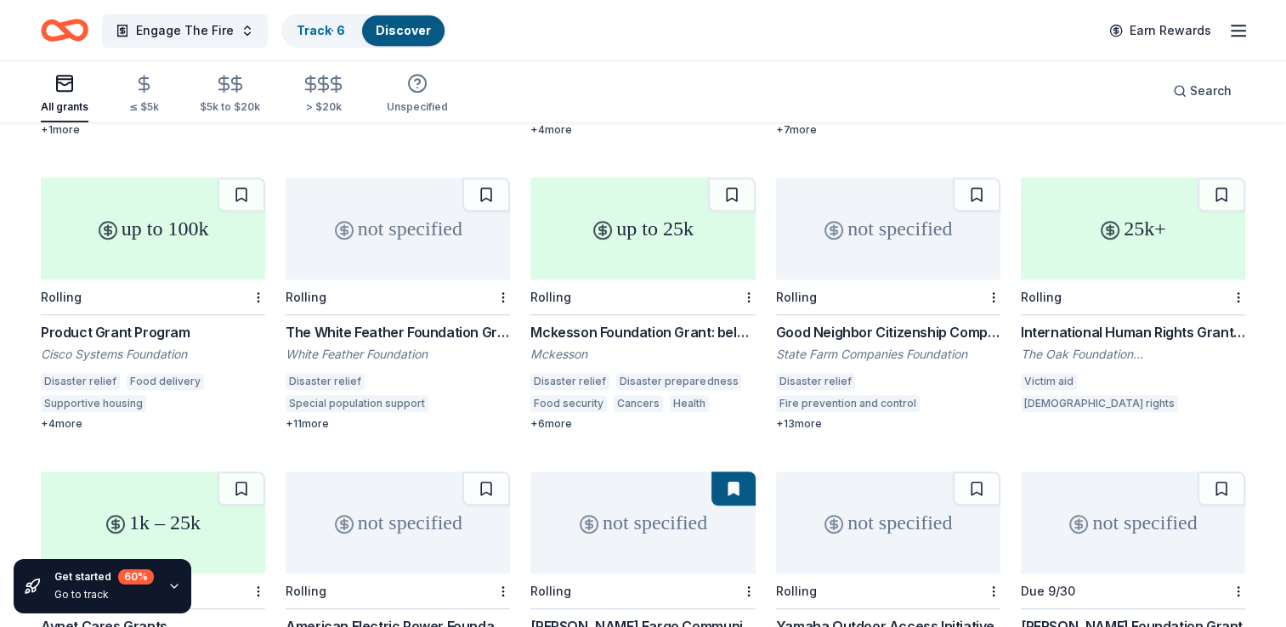
scroll to position [1020, 0]
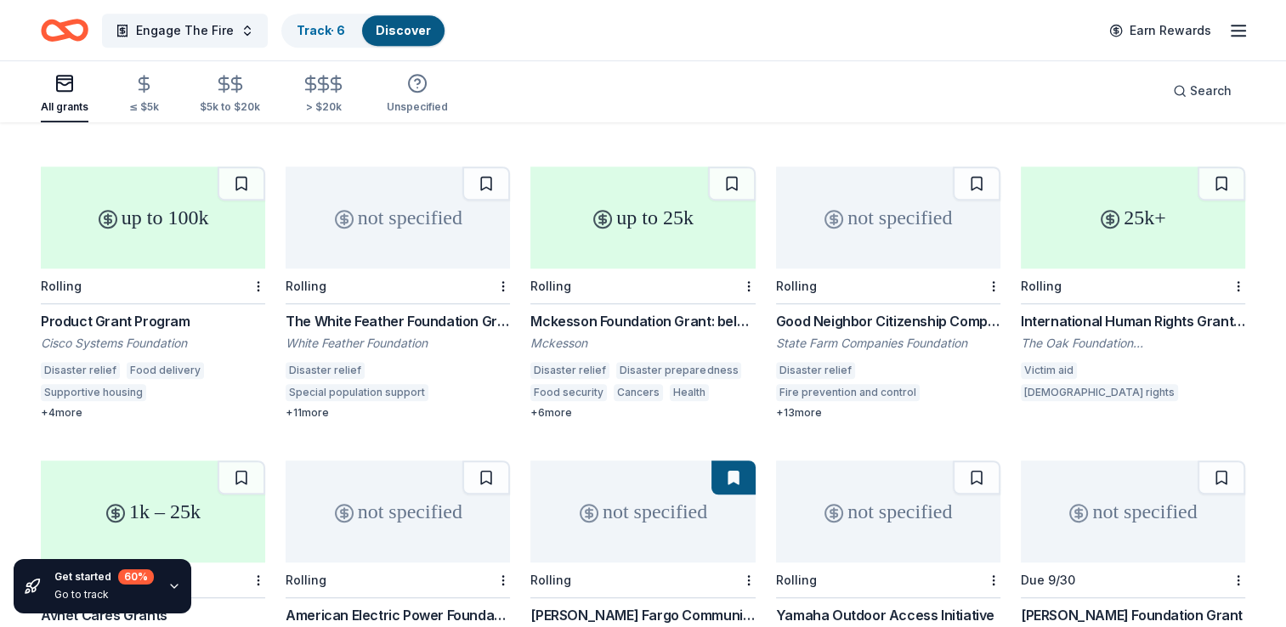
click at [384, 233] on div "not specified" at bounding box center [398, 218] width 224 height 102
click at [930, 311] on div "Good Neighbor Citizenship Company Grants" at bounding box center [888, 321] width 224 height 20
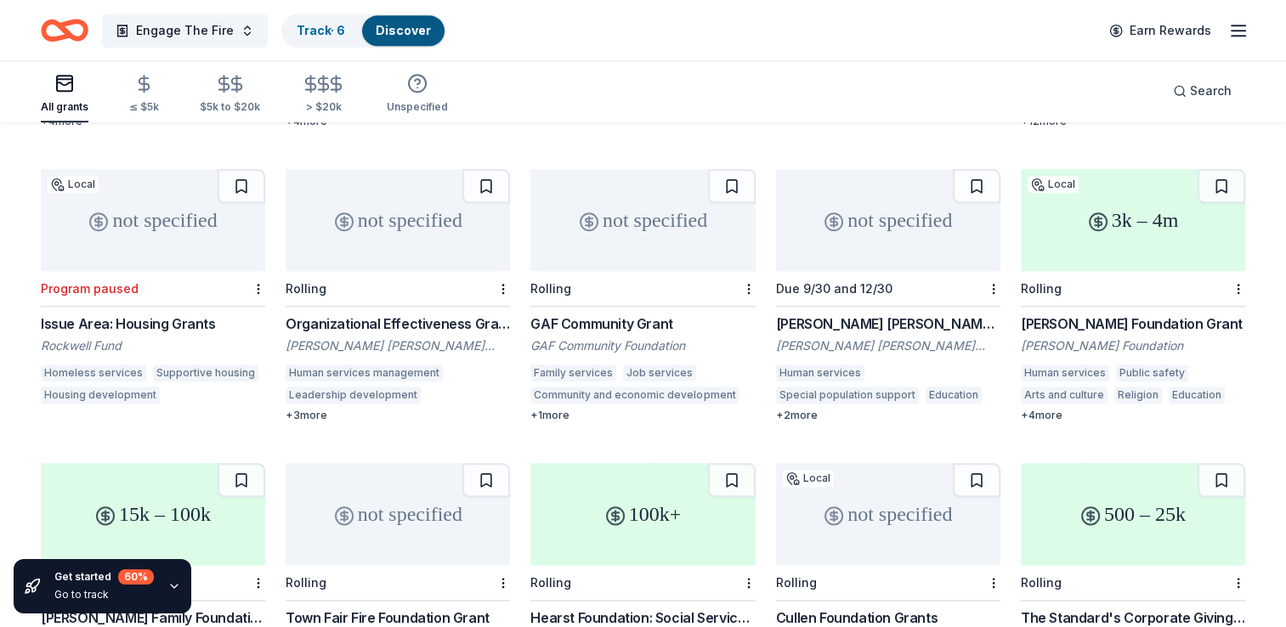
scroll to position [1869, 0]
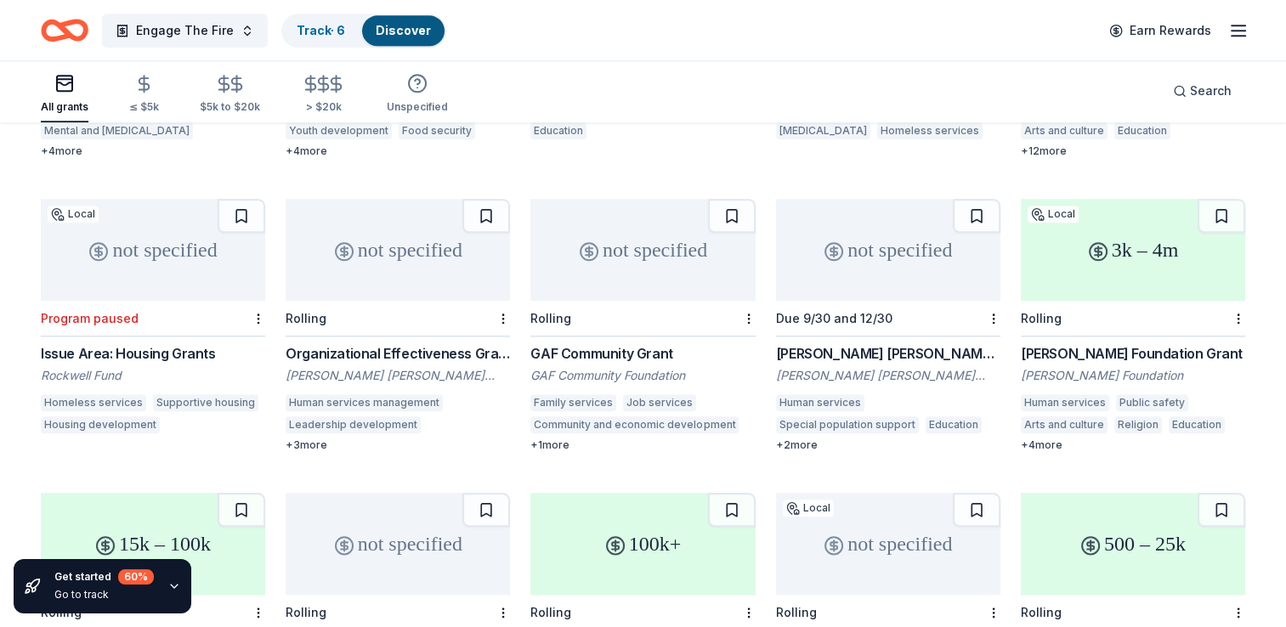
click at [415, 274] on div "not specified" at bounding box center [398, 250] width 224 height 102
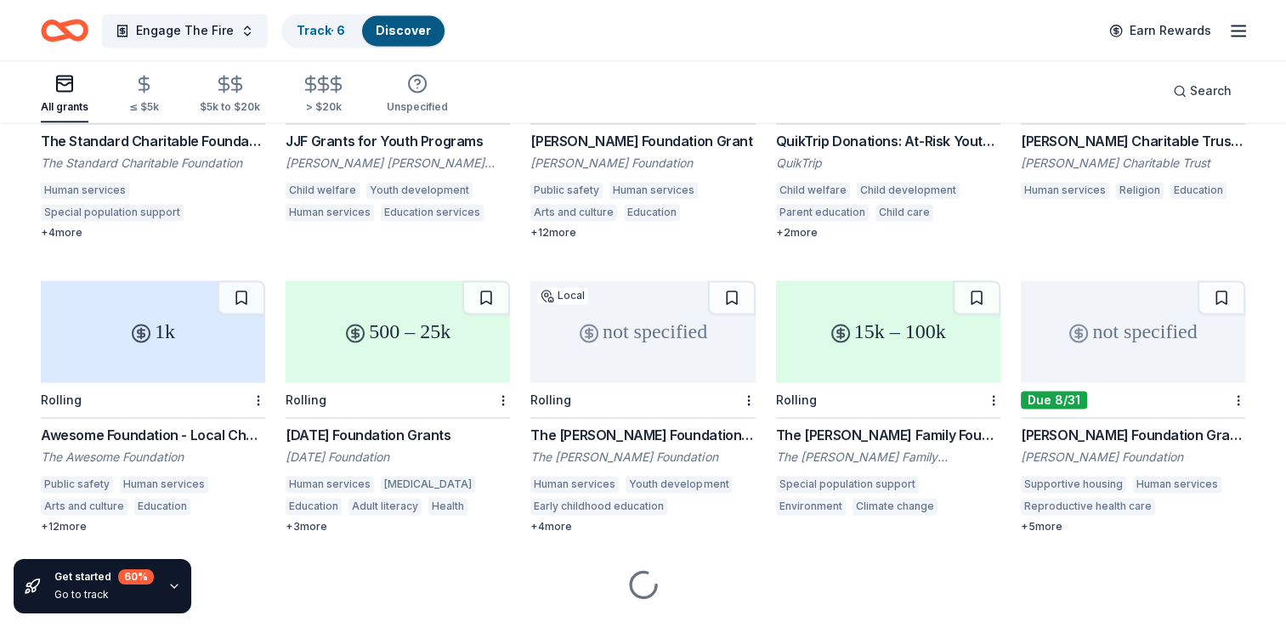
scroll to position [2695, 0]
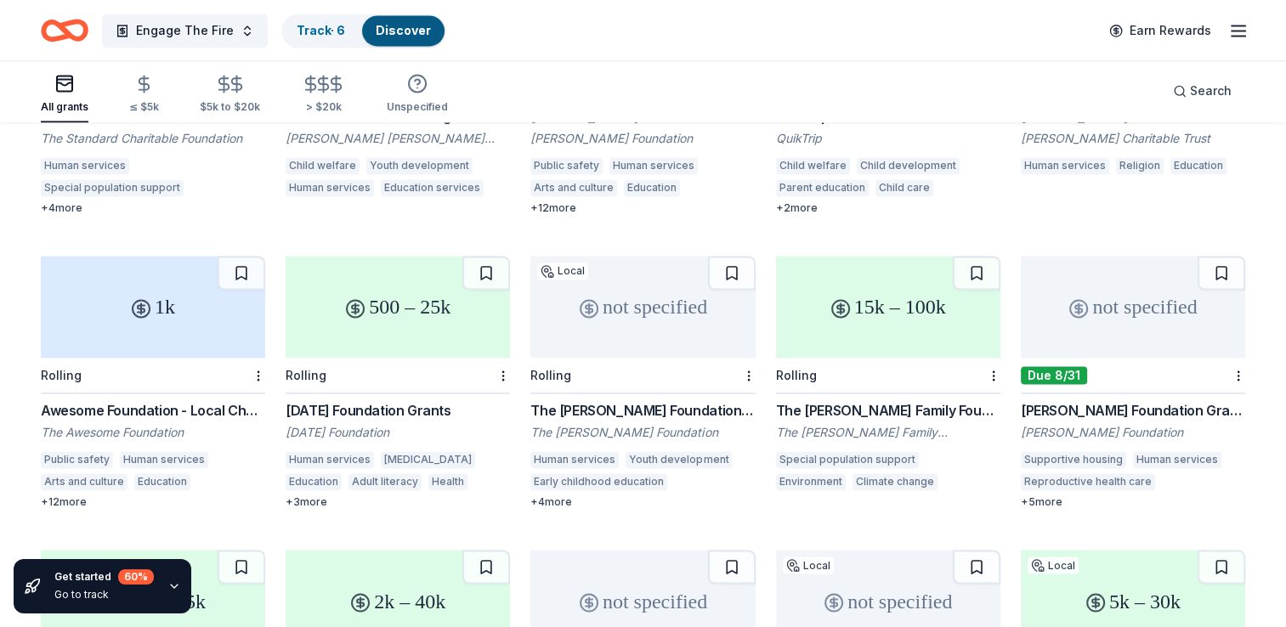
click at [404, 270] on div "500 – 25k" at bounding box center [398, 307] width 224 height 102
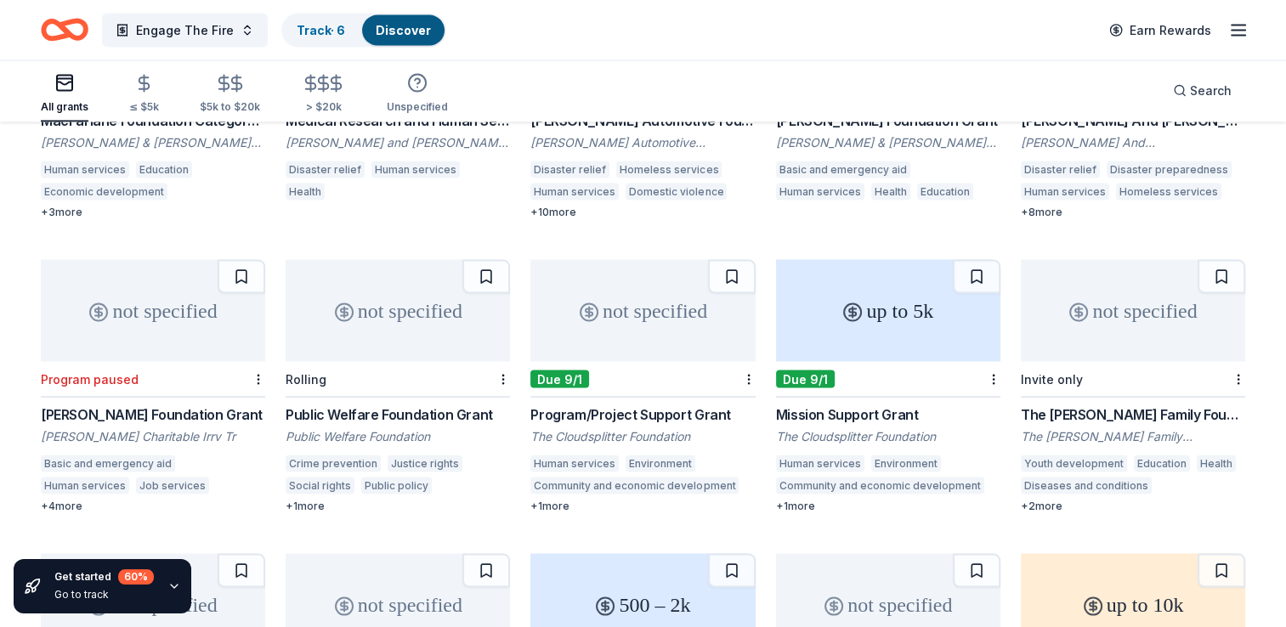
scroll to position [3289, 0]
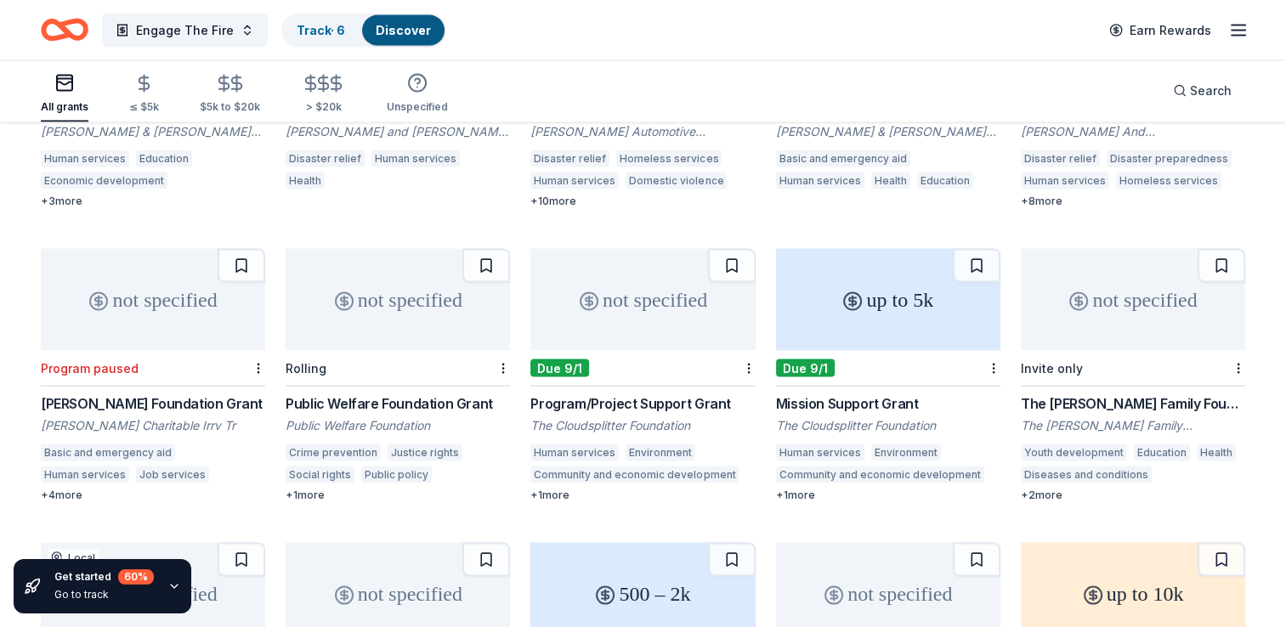
click at [642, 270] on div "not specified" at bounding box center [642, 300] width 224 height 102
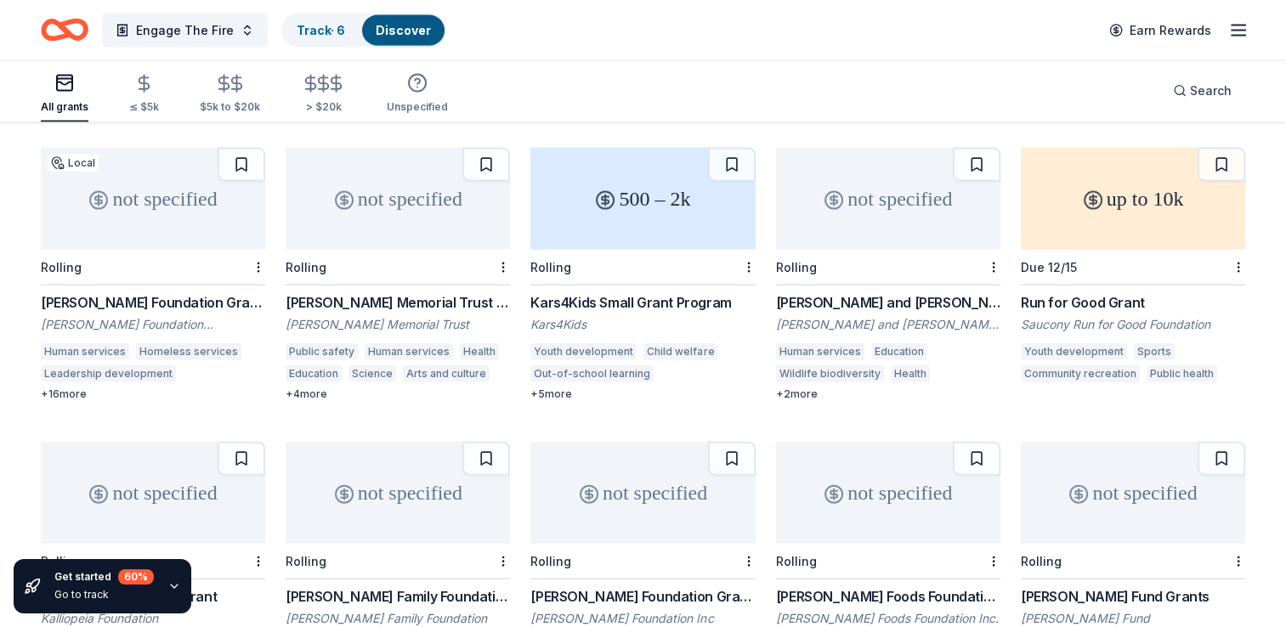
scroll to position [3799, 0]
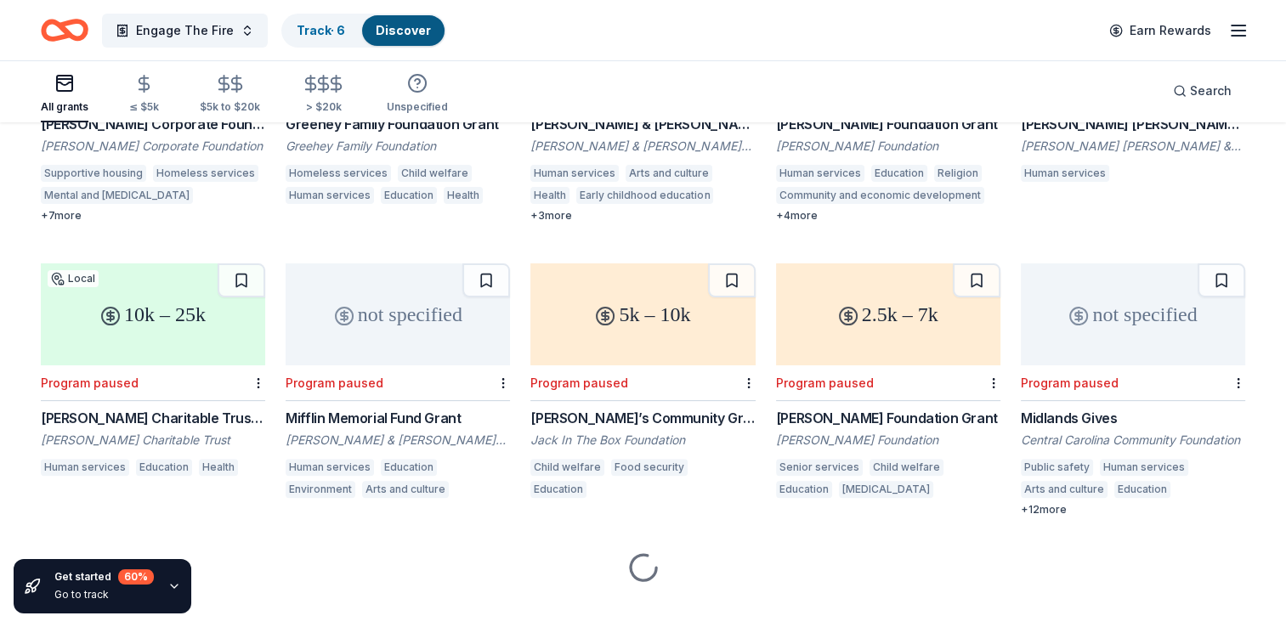
scroll to position [6815, 0]
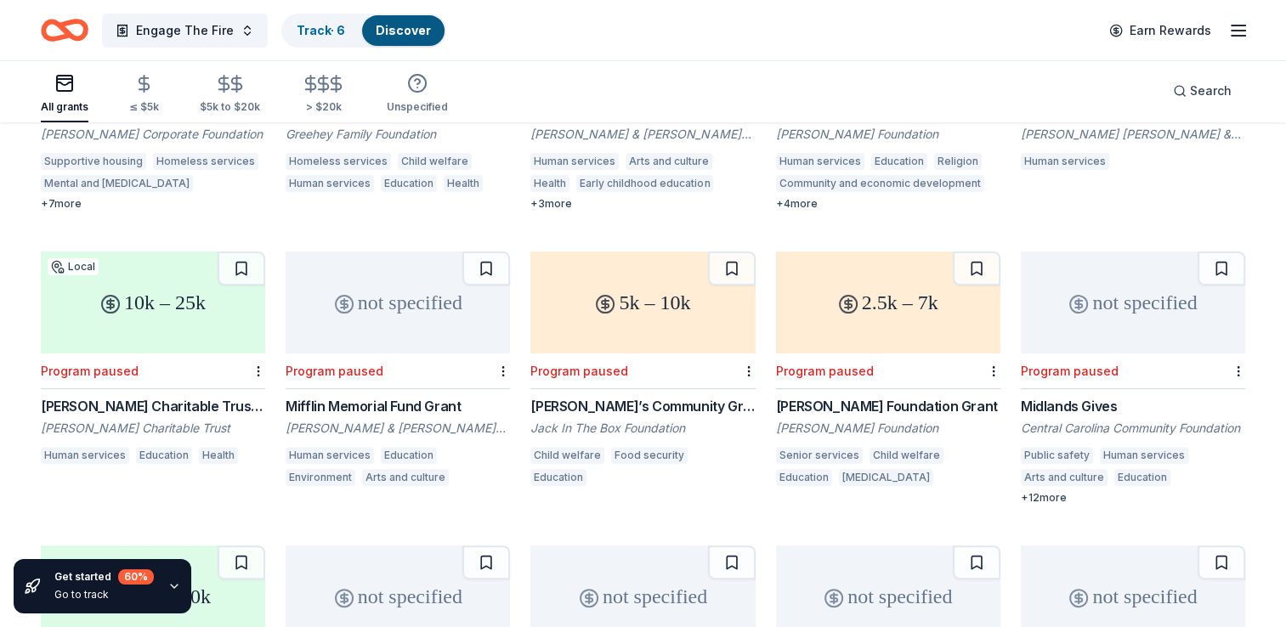
click at [75, 104] on div "All grants" at bounding box center [65, 107] width 48 height 14
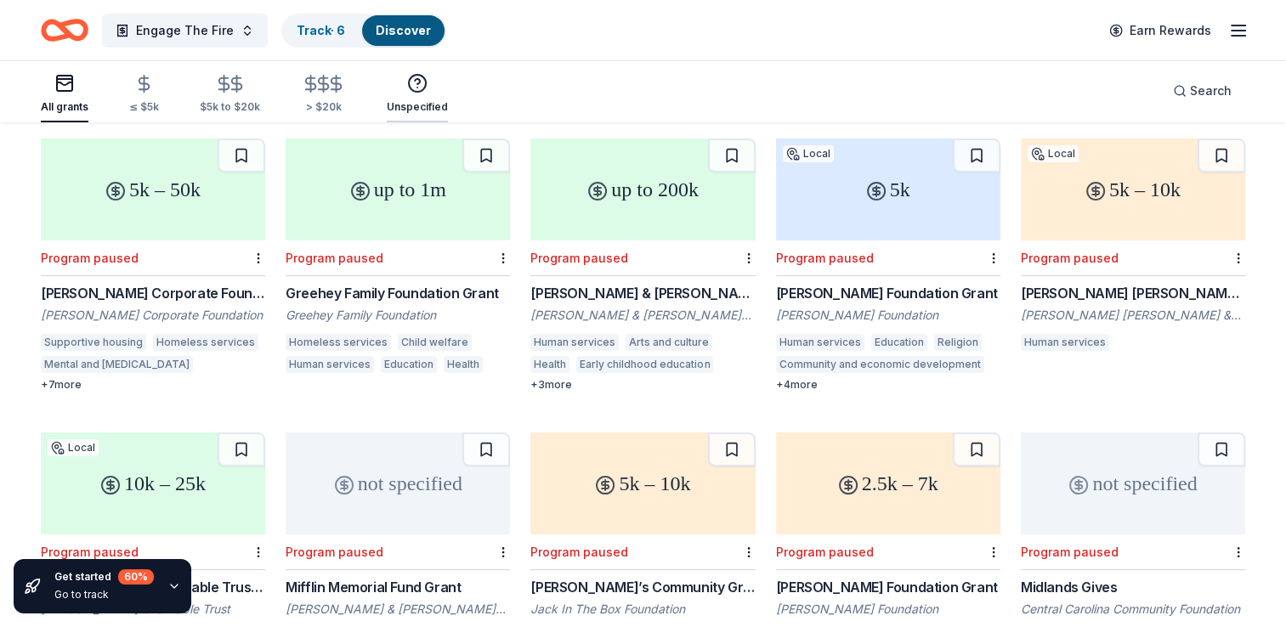
scroll to position [6560, 0]
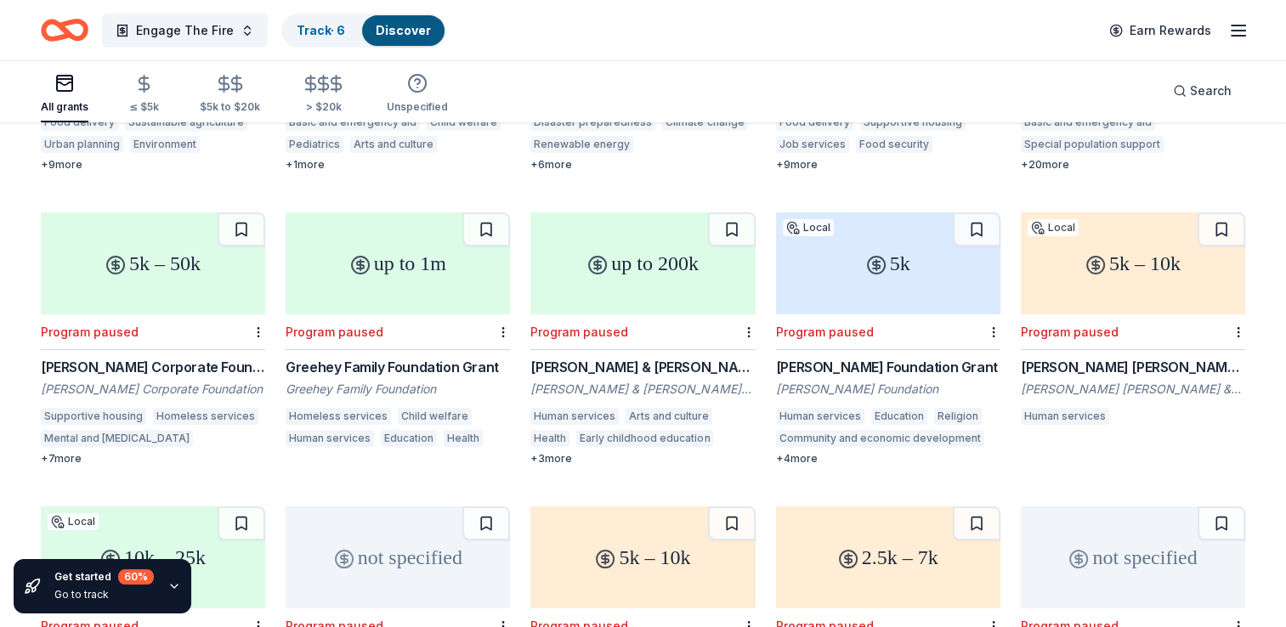
click at [68, 83] on icon "button" at bounding box center [64, 83] width 15 height 3
click at [218, 87] on icon "button" at bounding box center [224, 84] width 20 height 20
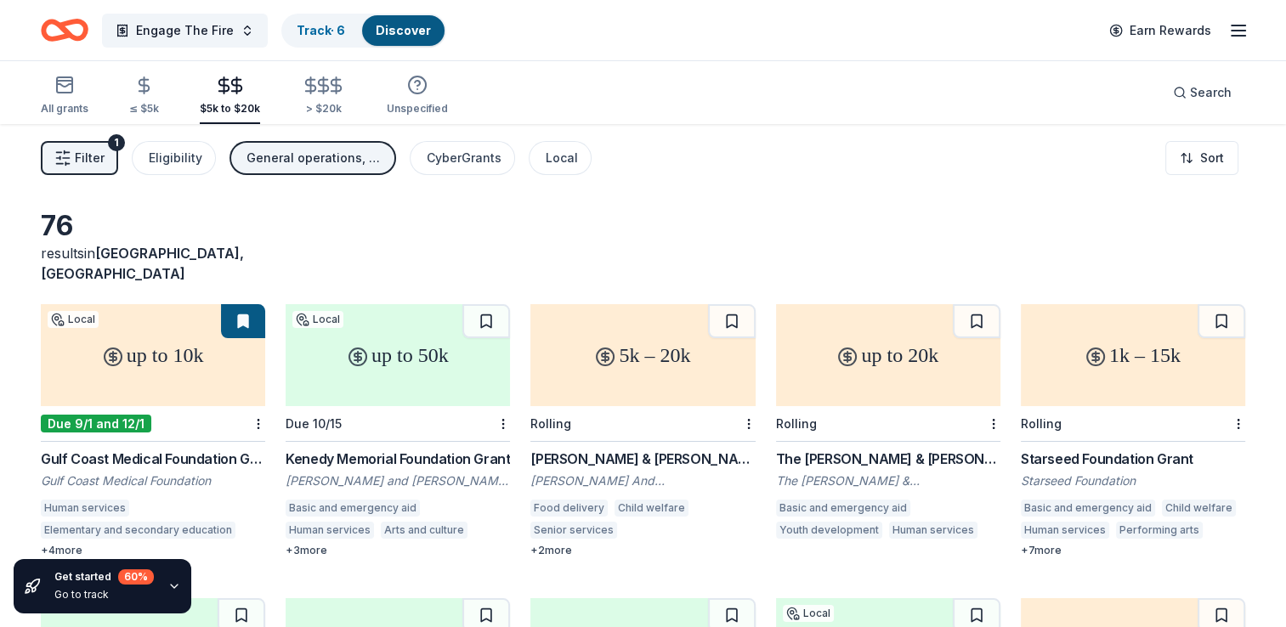
click at [96, 151] on span "Filter" at bounding box center [90, 158] width 30 height 20
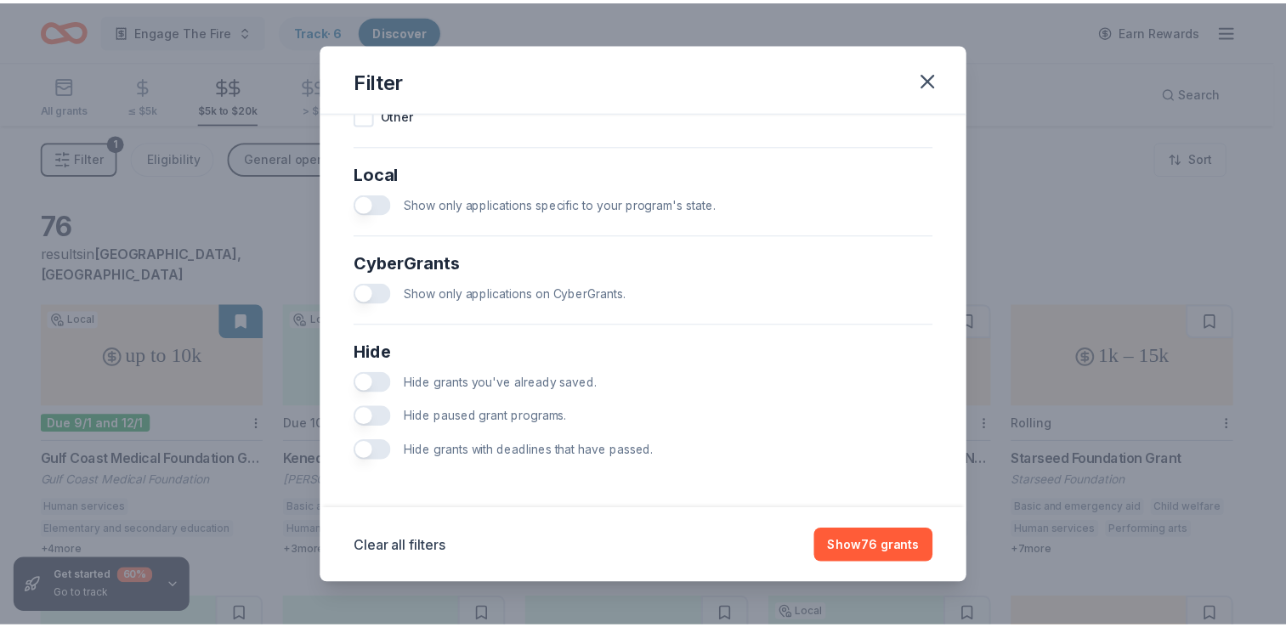
scroll to position [947, 0]
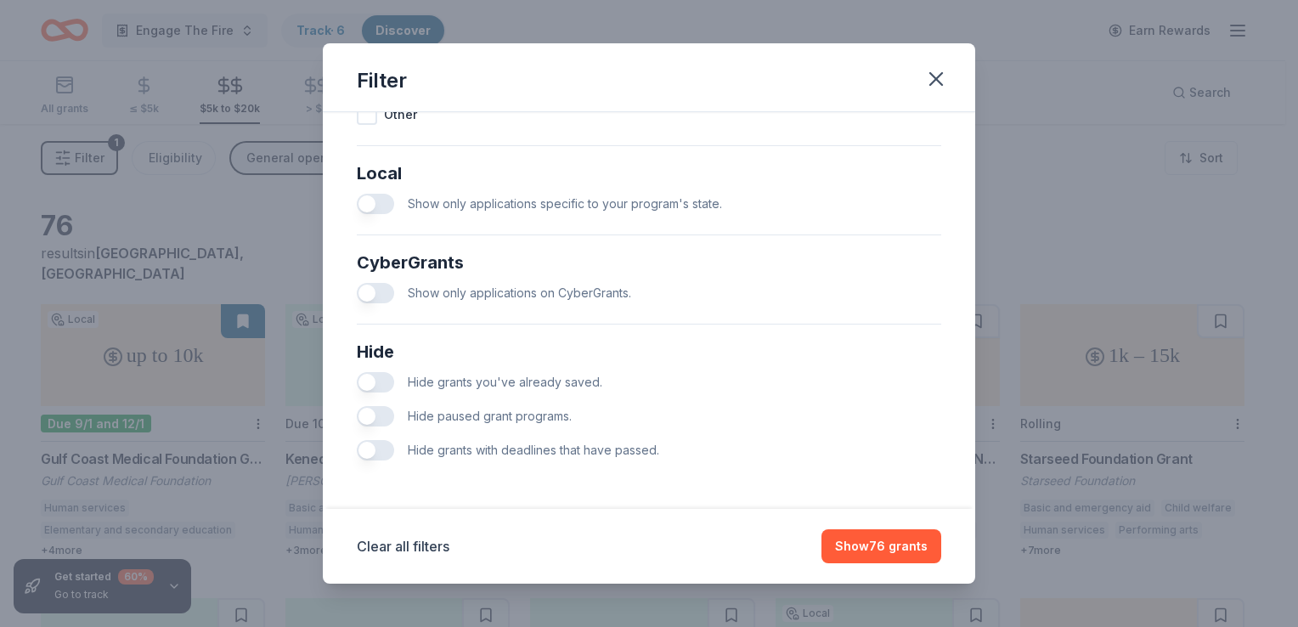
click at [370, 418] on button "button" at bounding box center [375, 416] width 37 height 20
click at [364, 450] on button "button" at bounding box center [375, 450] width 37 height 20
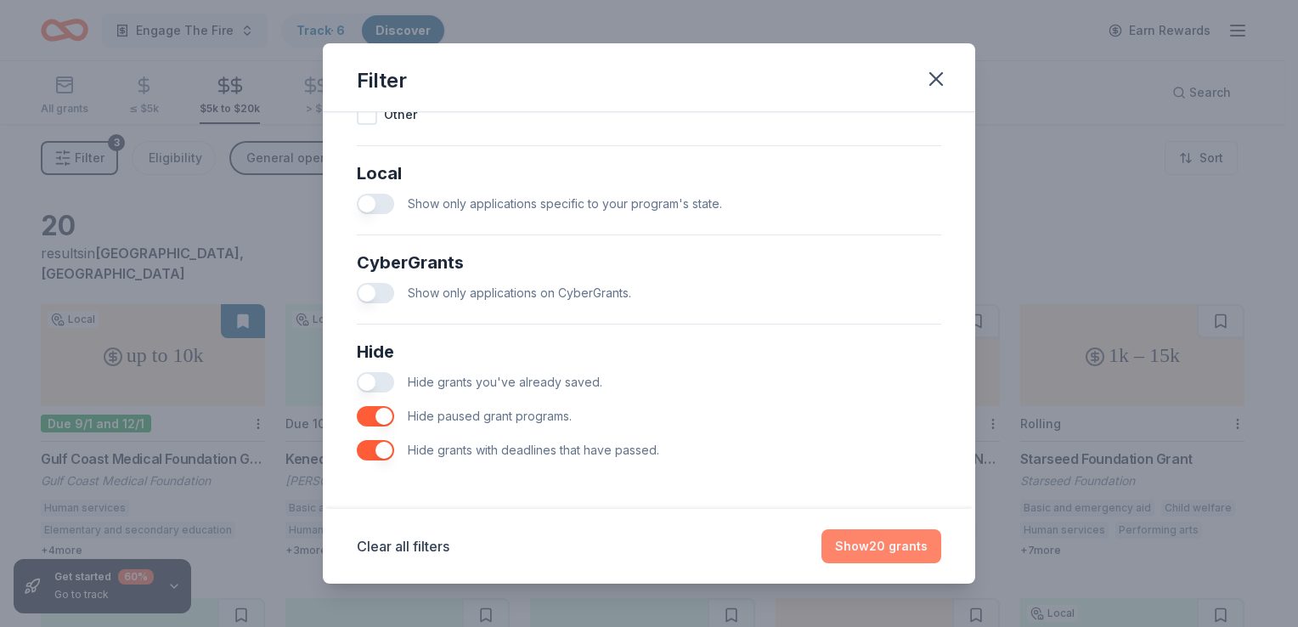
click at [857, 542] on button "Show 20 grants" at bounding box center [882, 546] width 120 height 34
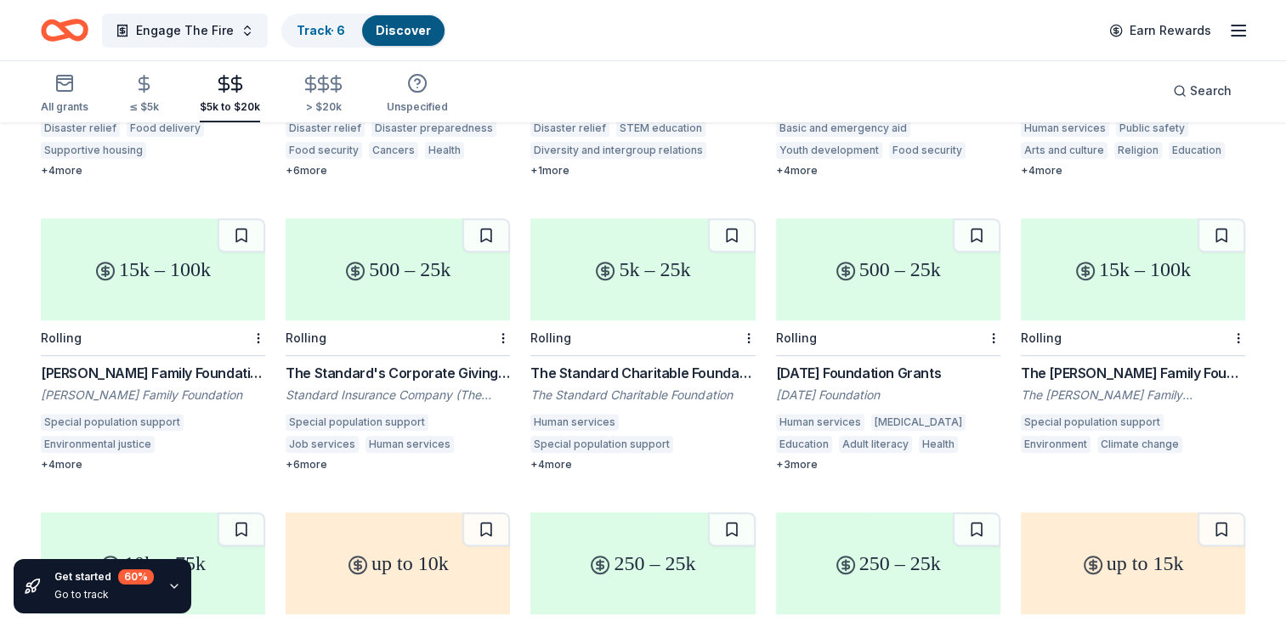
scroll to position [656, 0]
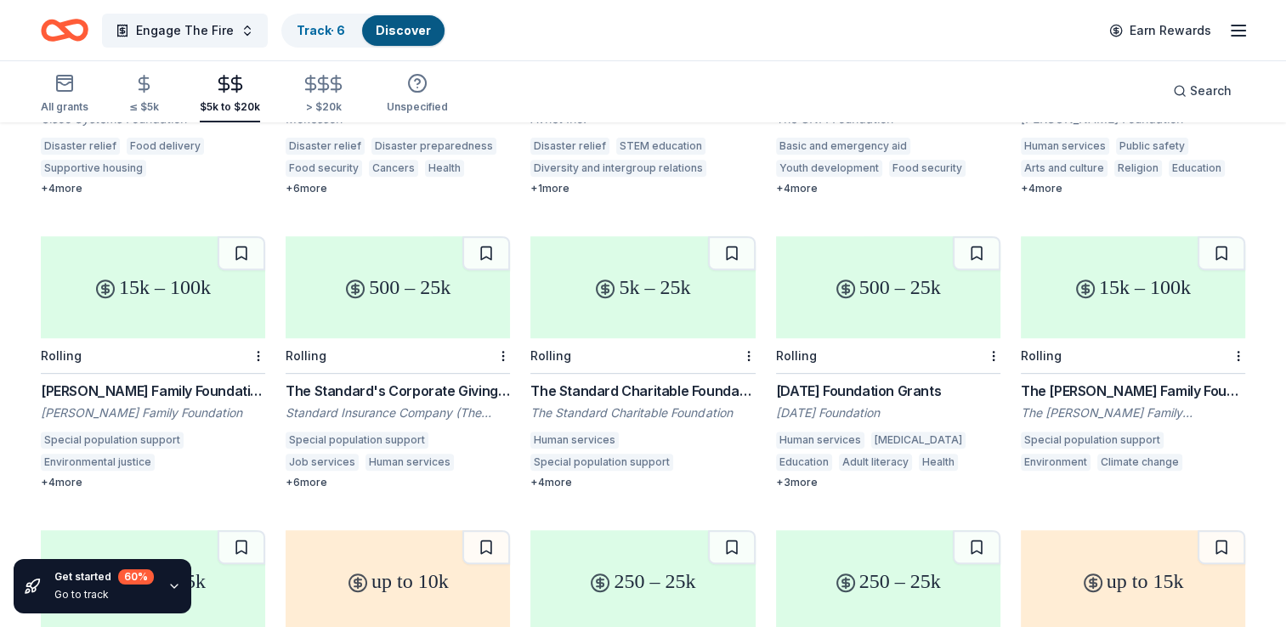
click at [908, 472] on div "up to 10k Local Due 9/1 and 12/1 Gulf Coast Medical Foundation Grant Gulf Coast…" at bounding box center [643, 215] width 1204 height 1135
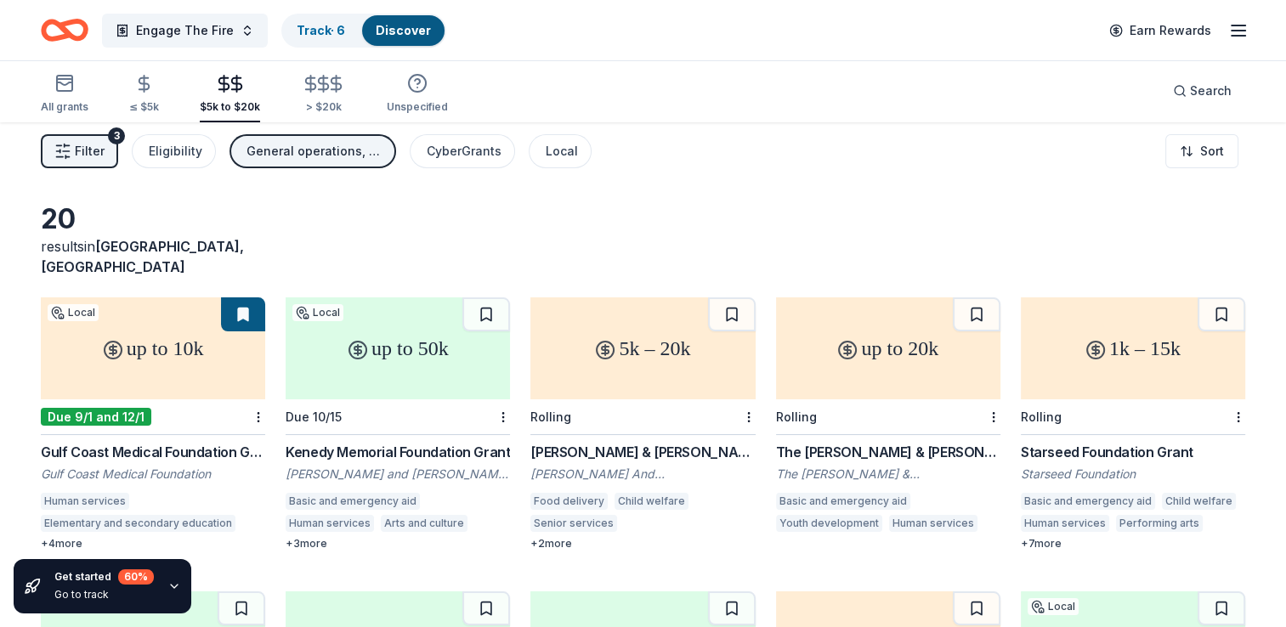
scroll to position [0, 0]
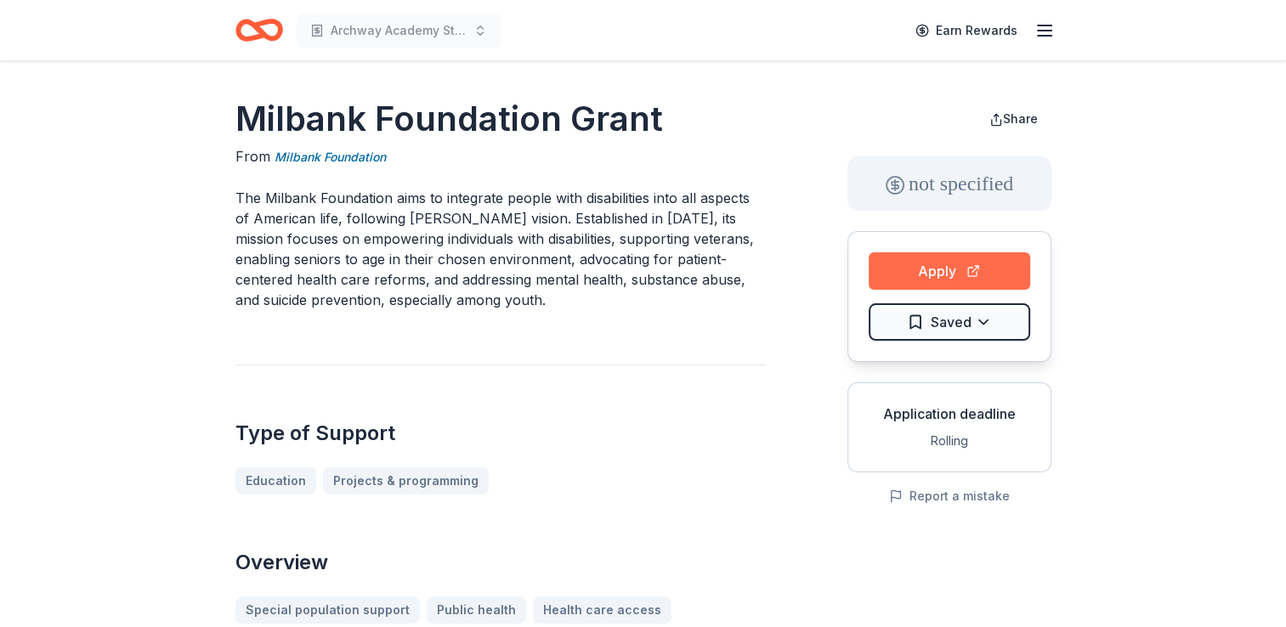
click at [953, 275] on button "Apply" at bounding box center [948, 270] width 161 height 37
click at [1043, 26] on icon "button" at bounding box center [1044, 30] width 20 height 20
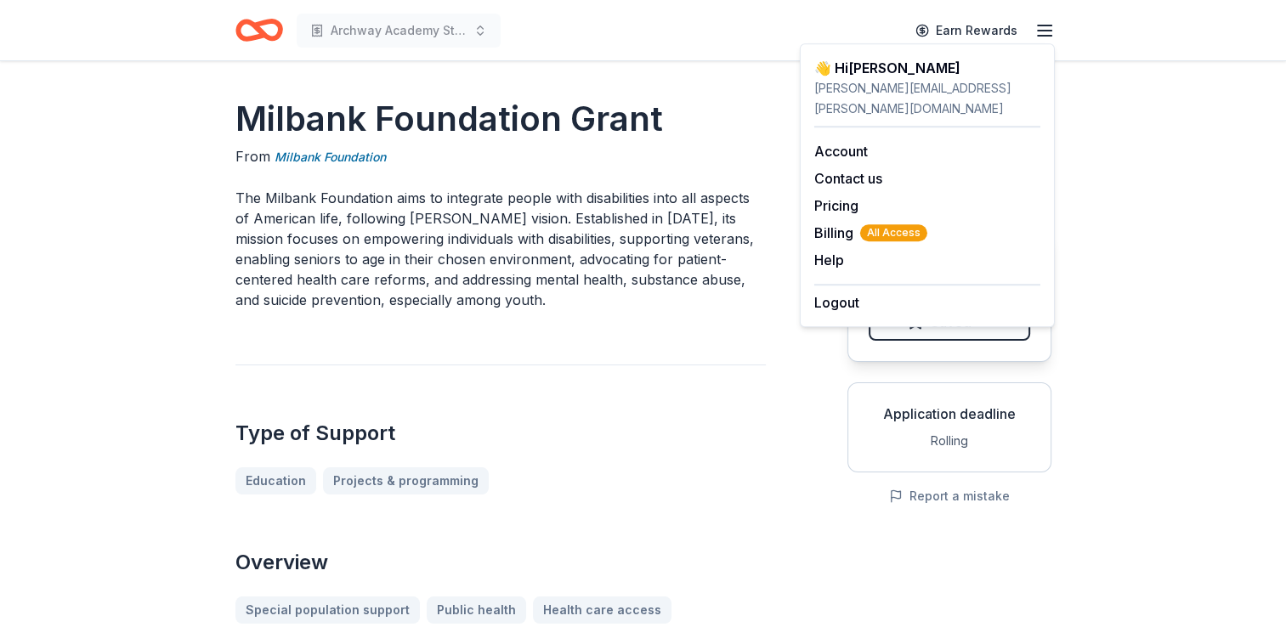
drag, startPoint x: 714, startPoint y: 62, endPoint x: 699, endPoint y: 64, distance: 14.5
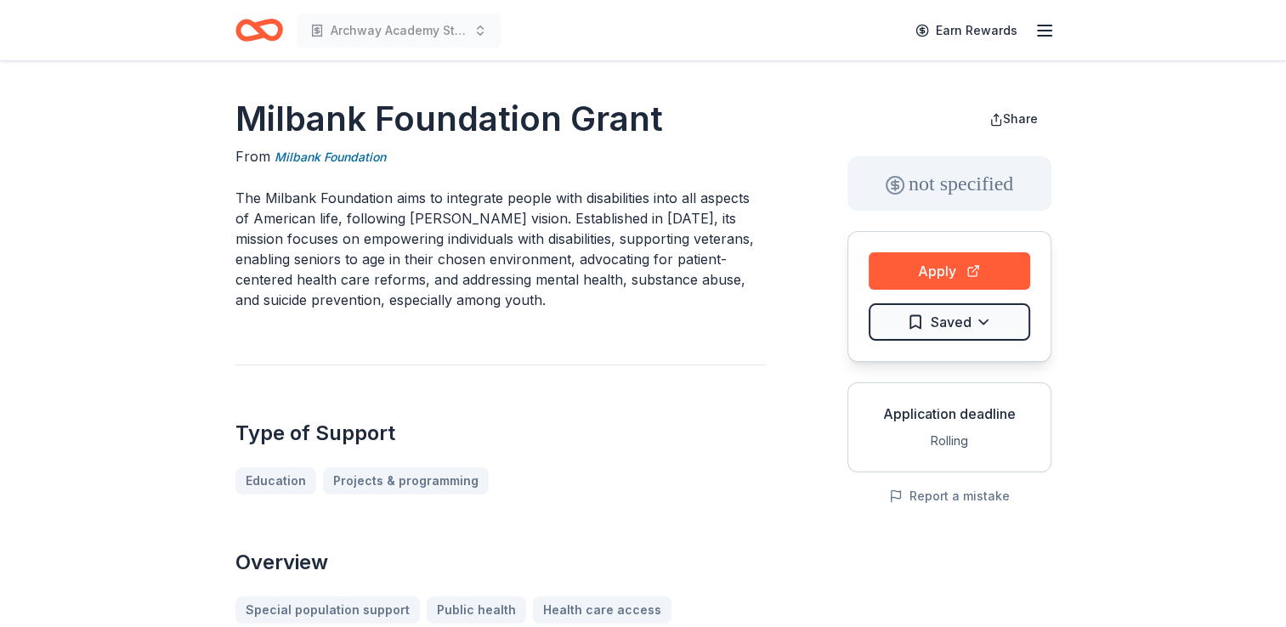
click at [1034, 29] on icon "button" at bounding box center [1044, 30] width 20 height 20
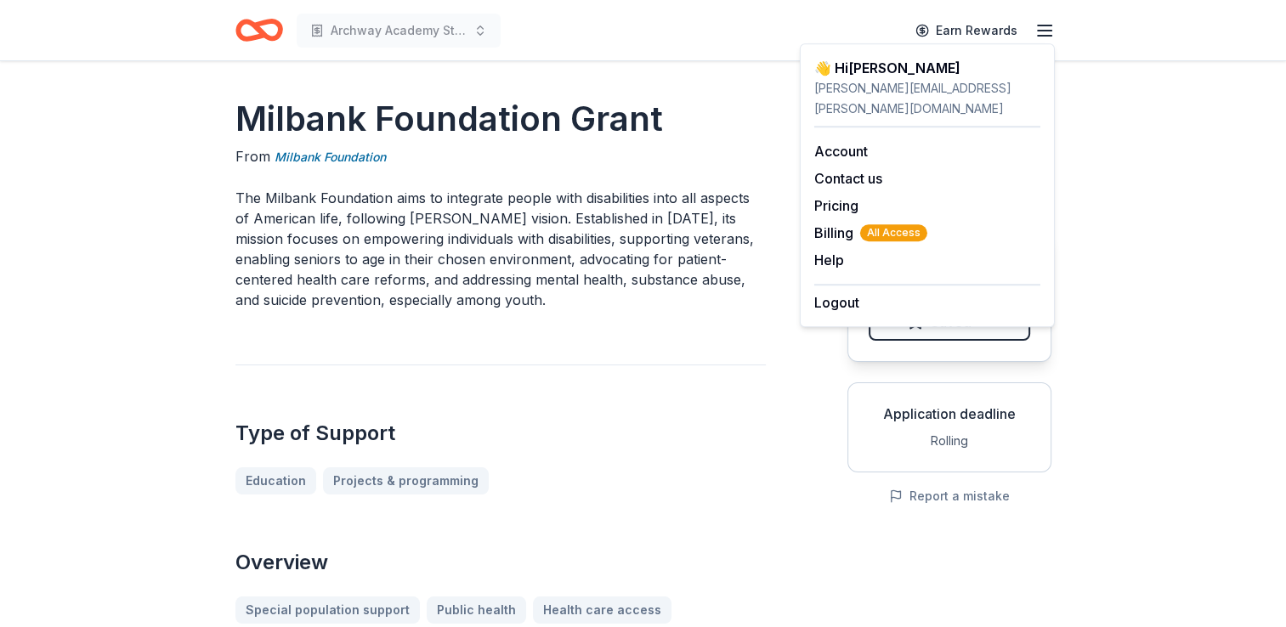
drag, startPoint x: 880, startPoint y: 87, endPoint x: 886, endPoint y: 99, distance: 13.3
click at [885, 97] on div "amanda.flannery@archwayacademy.org" at bounding box center [927, 98] width 226 height 41
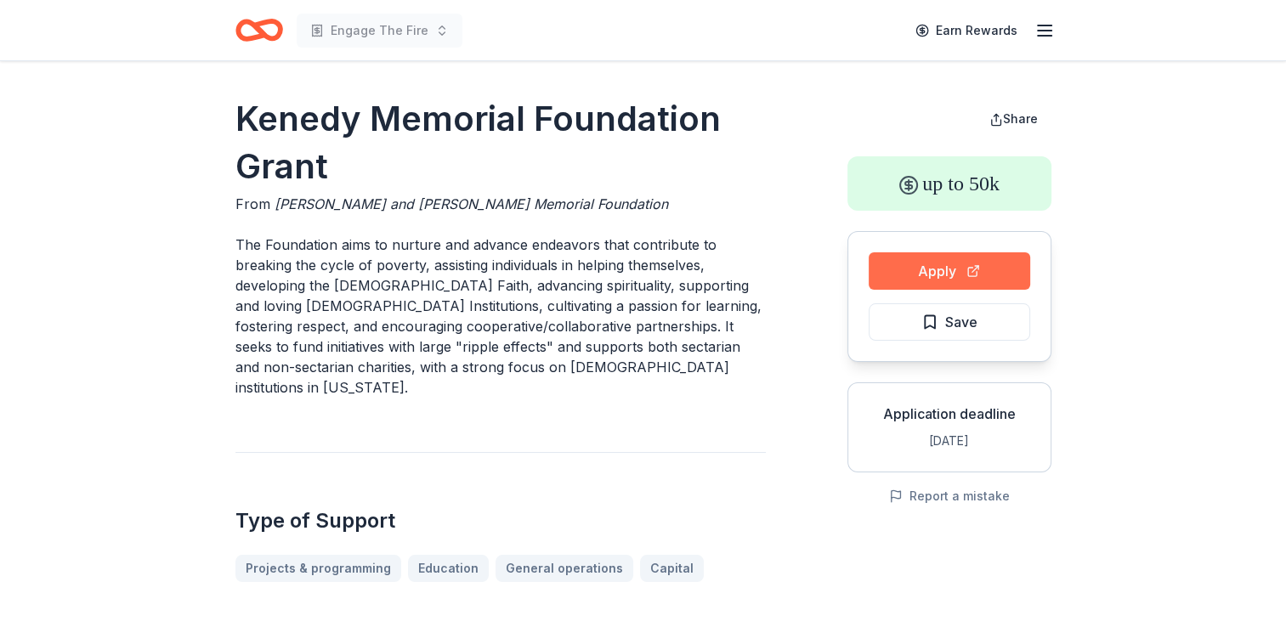
click at [939, 279] on button "Apply" at bounding box center [948, 270] width 161 height 37
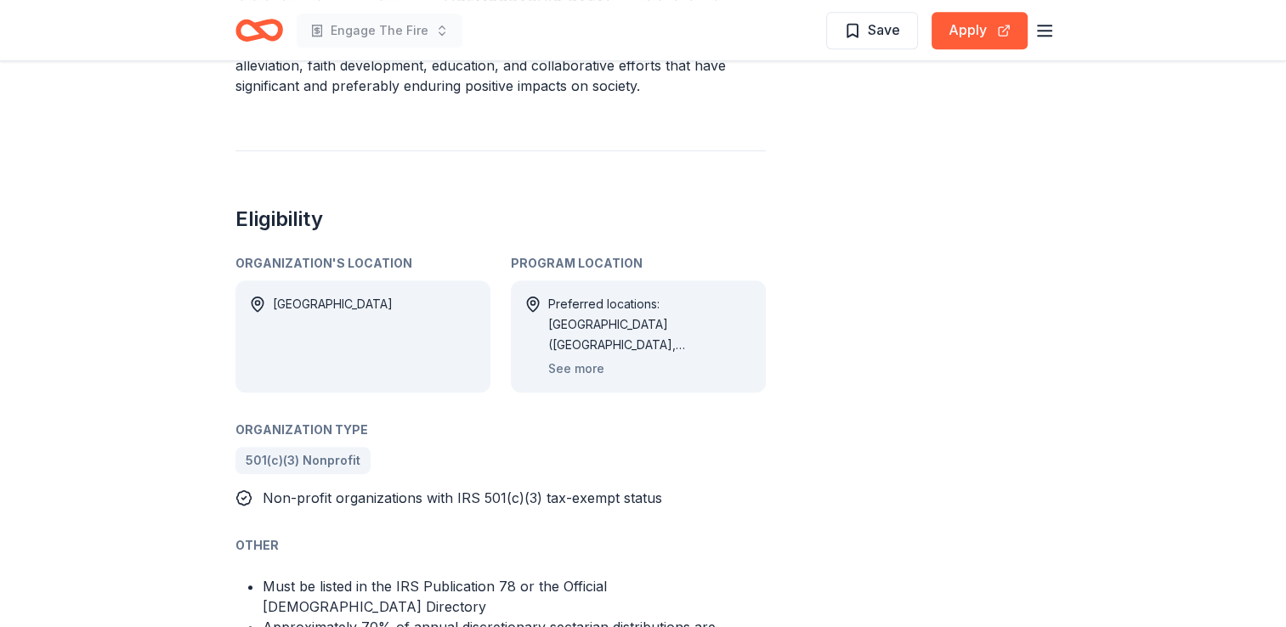
scroll to position [935, 0]
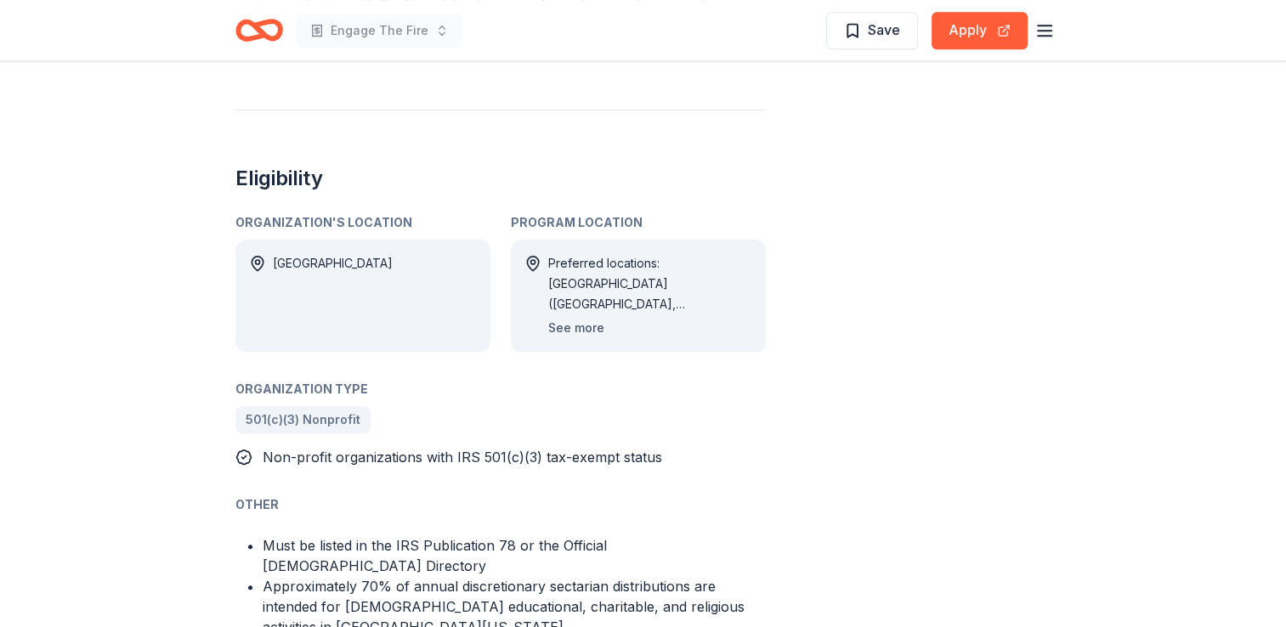
click at [591, 318] on button "See more" at bounding box center [576, 328] width 56 height 20
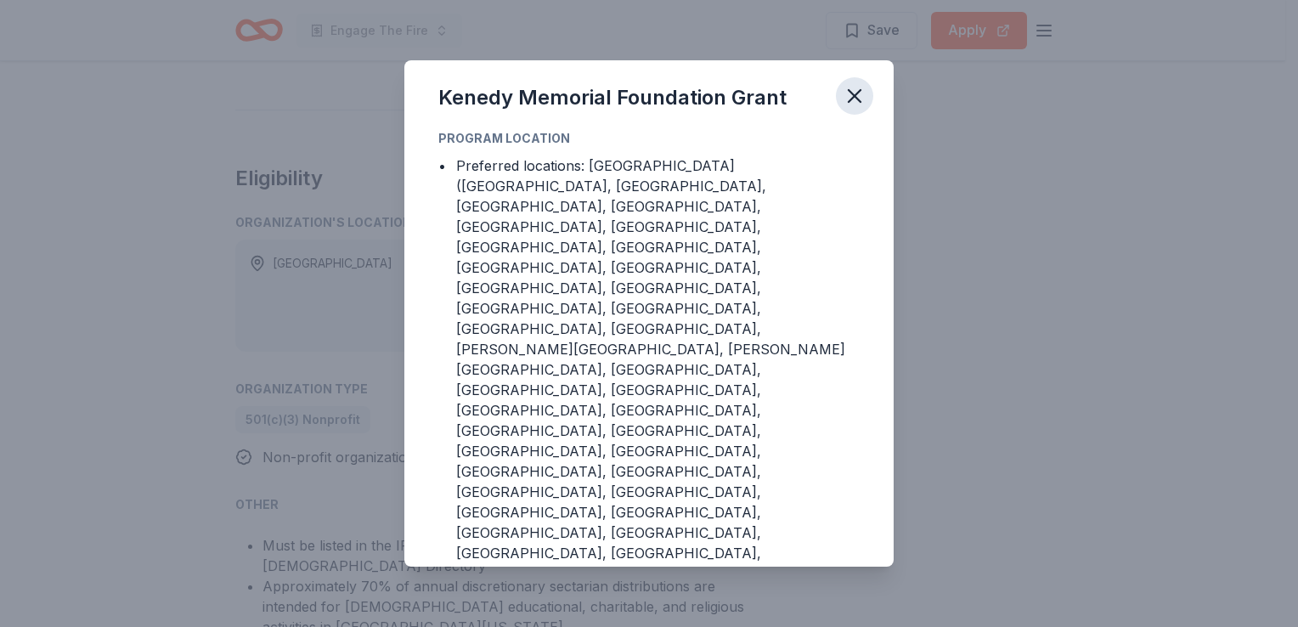
click at [847, 108] on icon "button" at bounding box center [855, 96] width 24 height 24
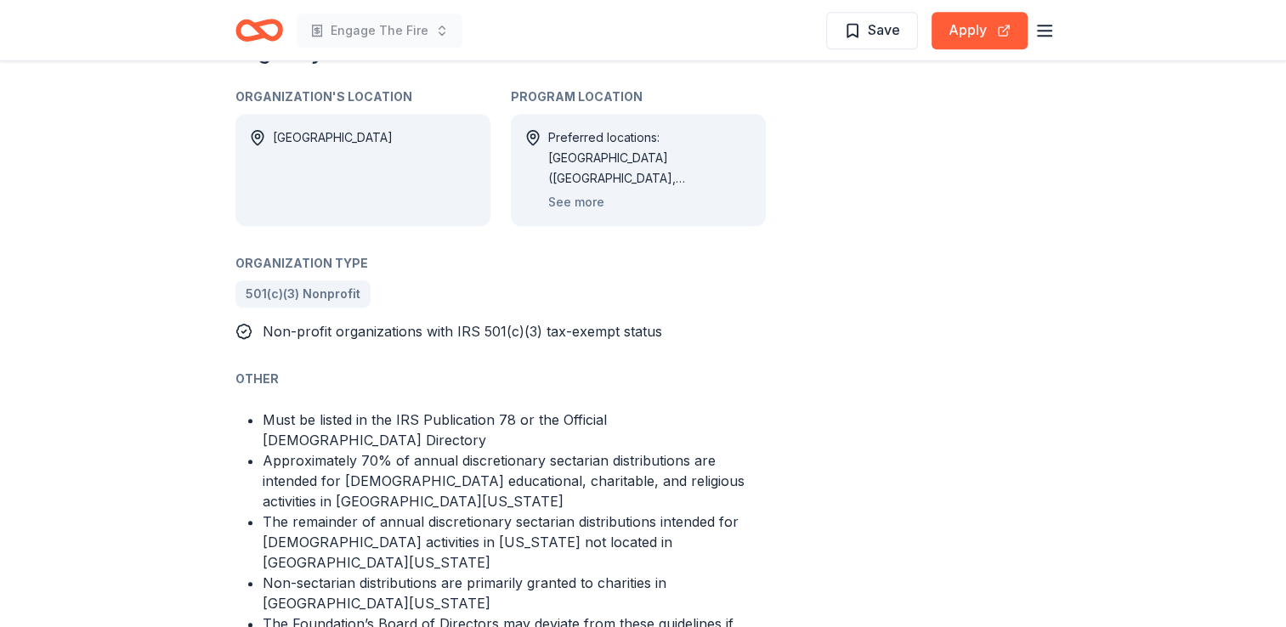
scroll to position [1105, 0]
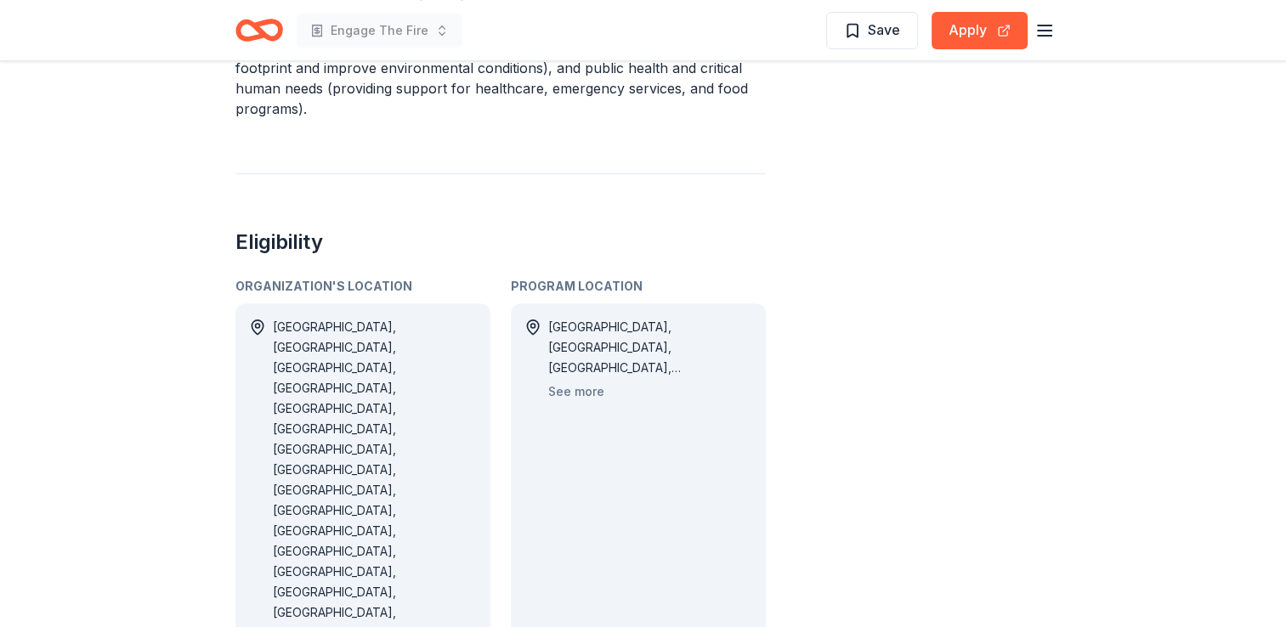
scroll to position [765, 0]
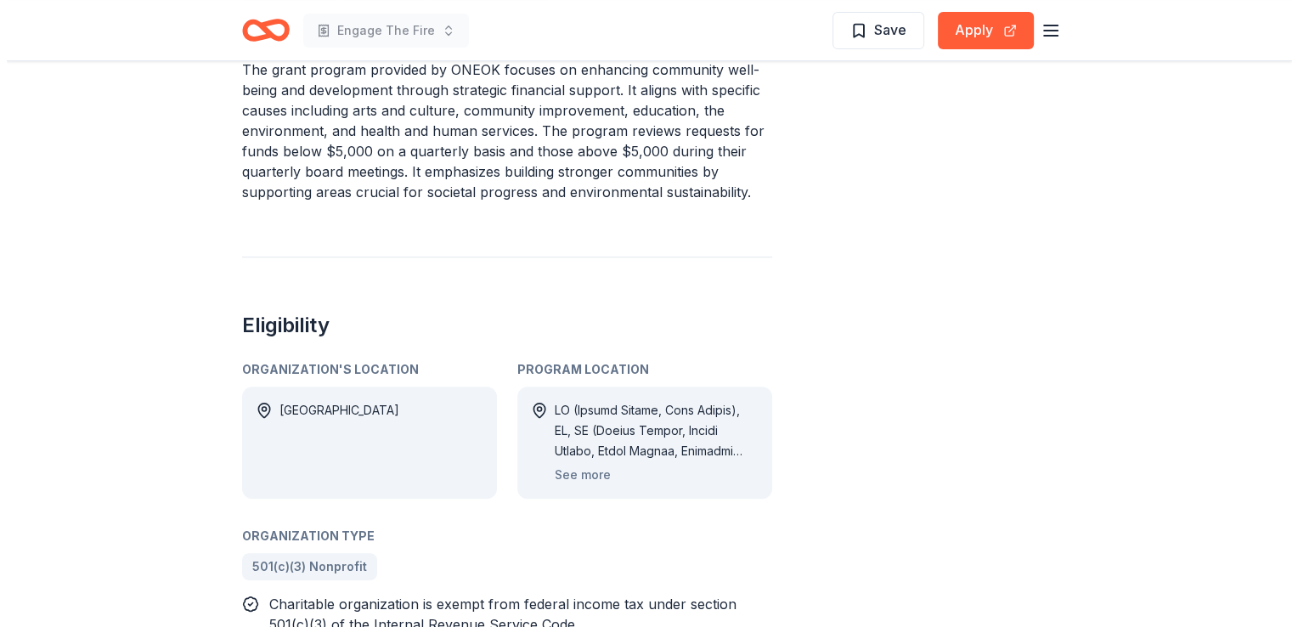
scroll to position [680, 0]
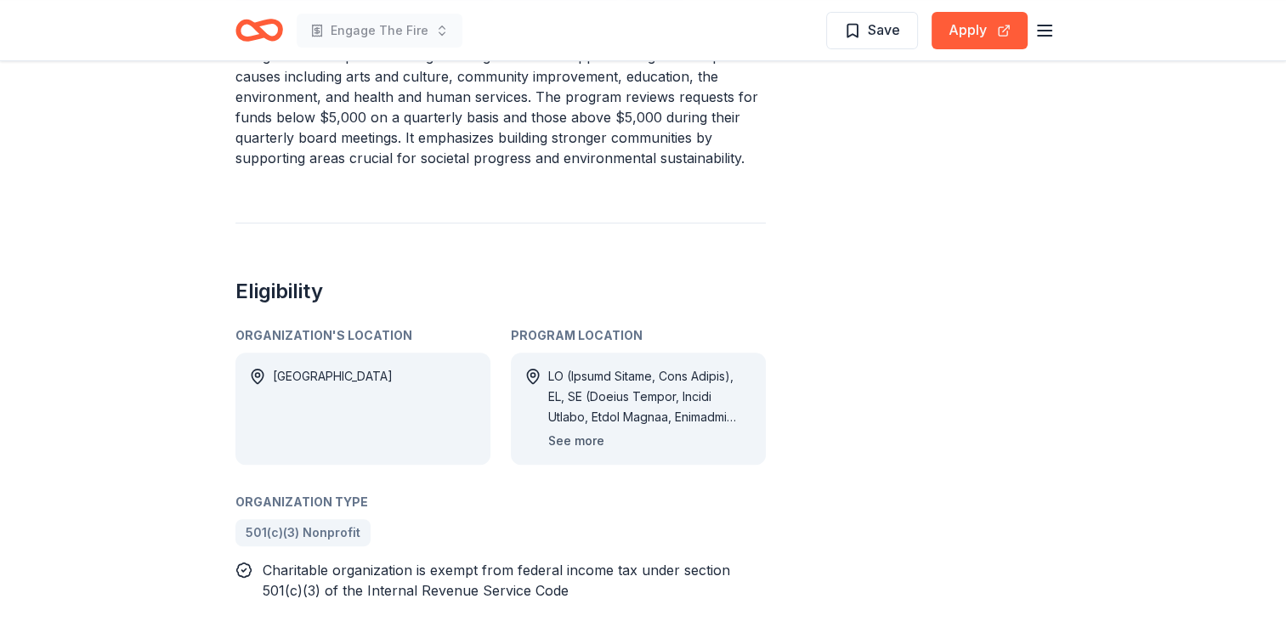
click at [590, 439] on button "See more" at bounding box center [576, 441] width 56 height 20
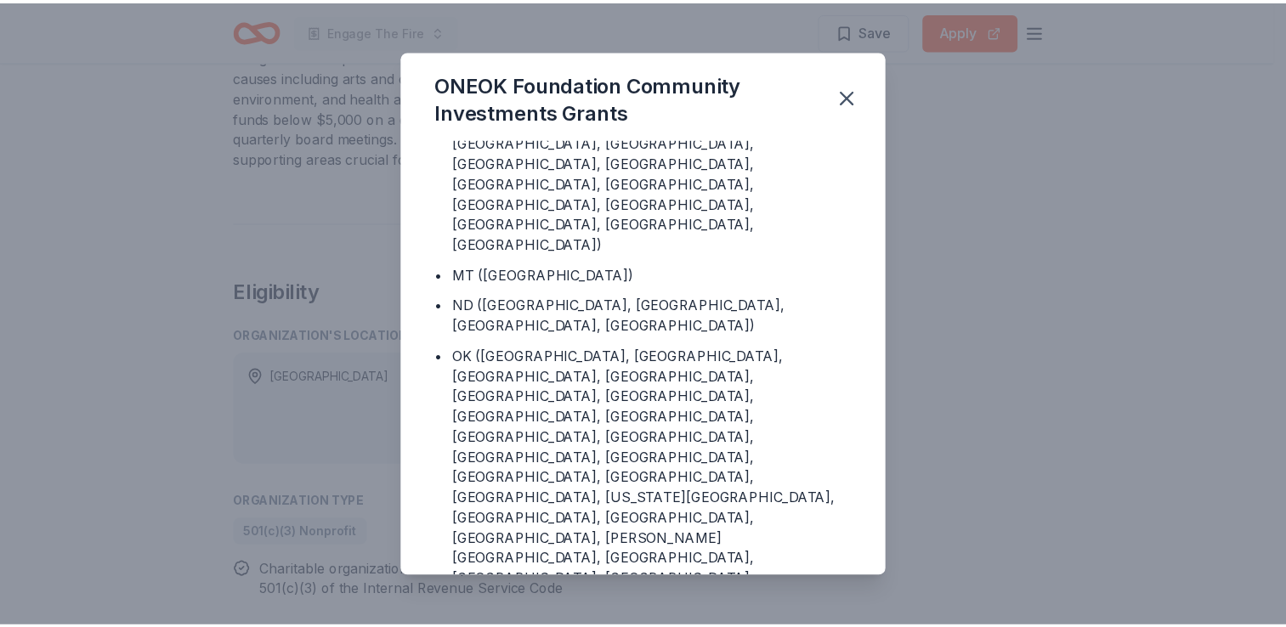
scroll to position [202, 0]
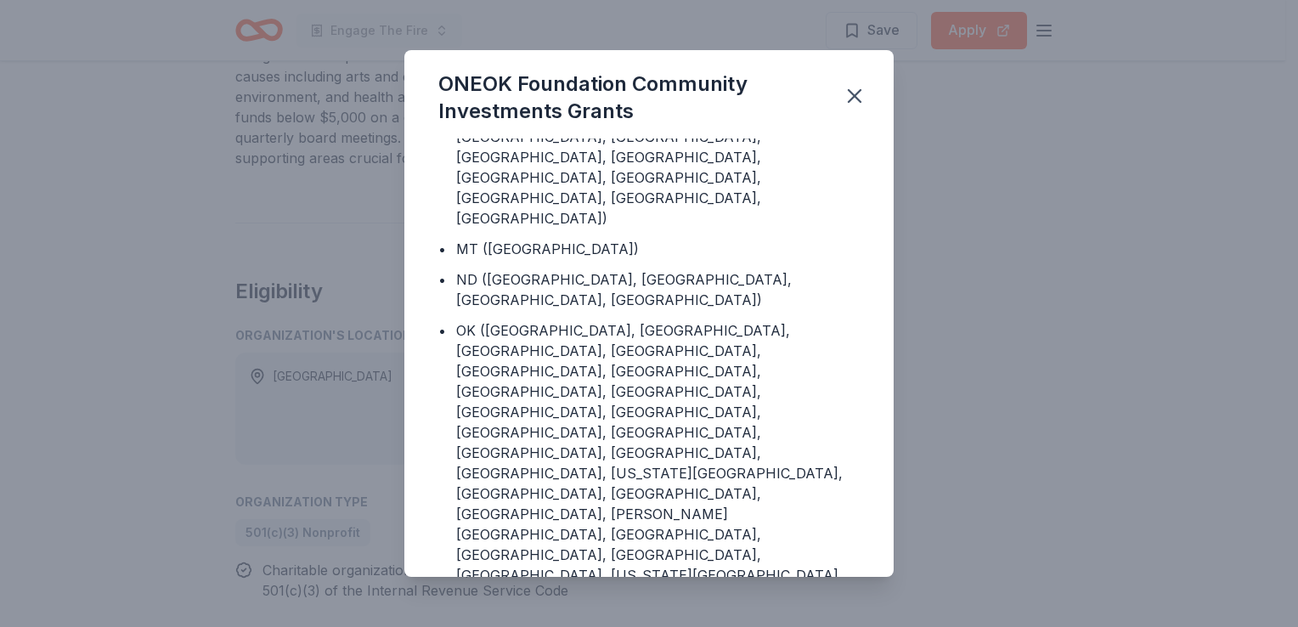
click at [982, 328] on div "ONEOK Foundation Community Investments Grants Program Location • IL (Grundy Cou…" at bounding box center [649, 313] width 1298 height 627
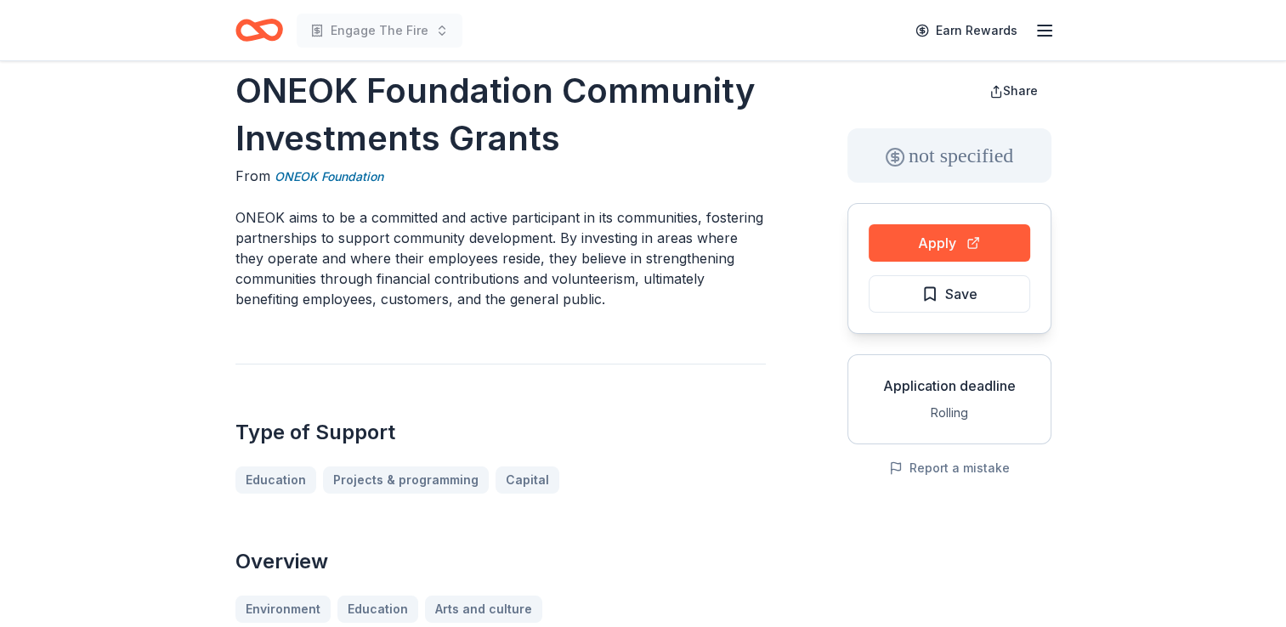
scroll to position [0, 0]
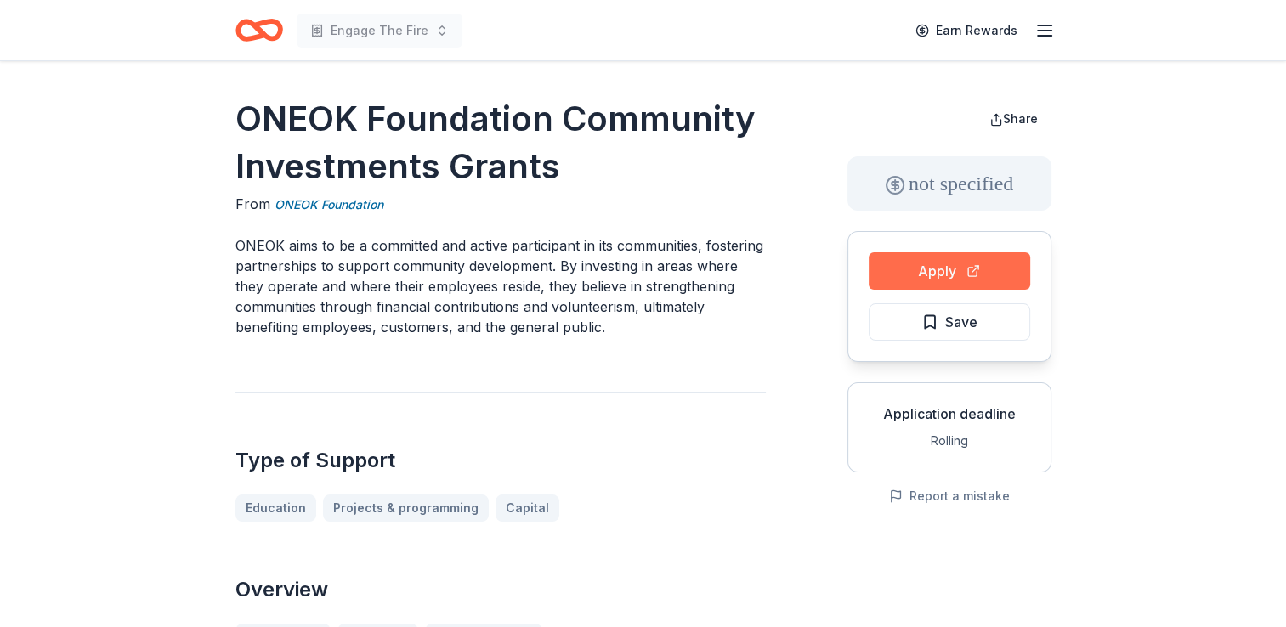
click at [992, 281] on button "Apply" at bounding box center [948, 270] width 161 height 37
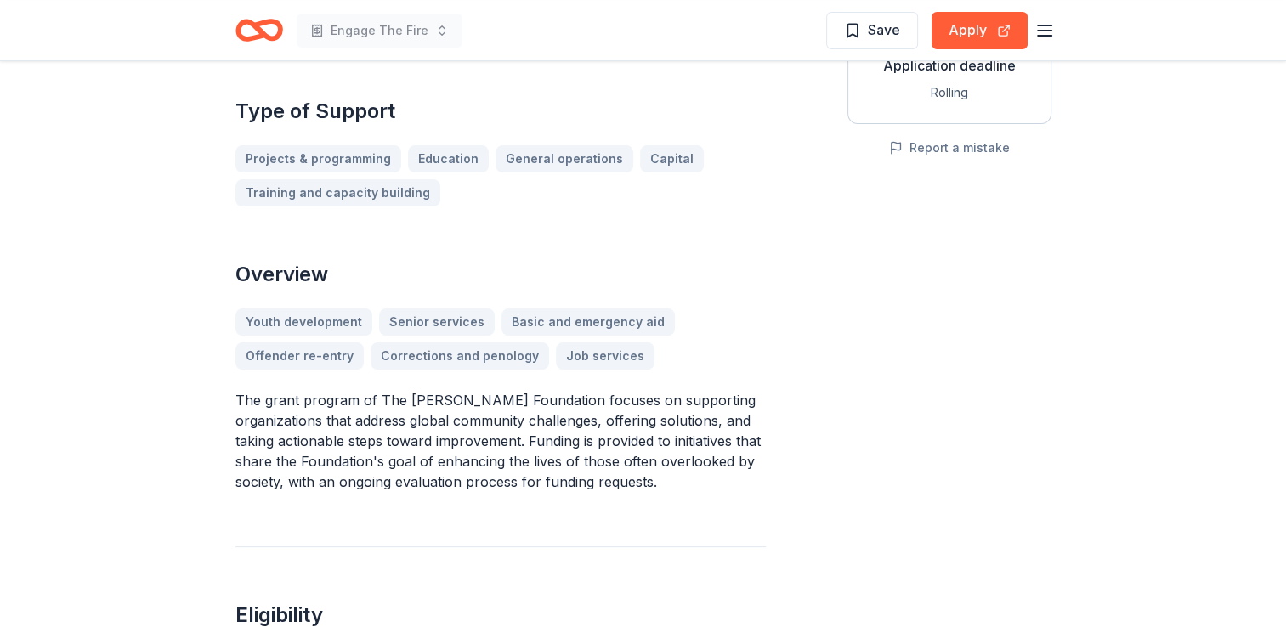
scroll to position [340, 0]
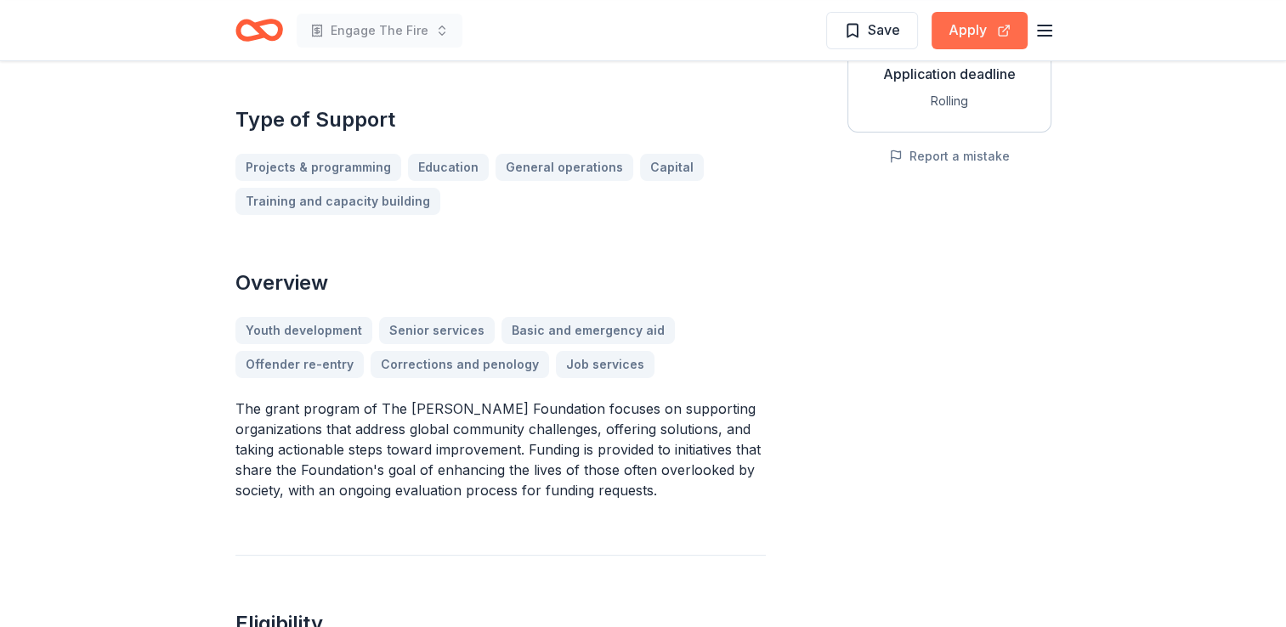
click at [975, 39] on button "Apply" at bounding box center [979, 30] width 96 height 37
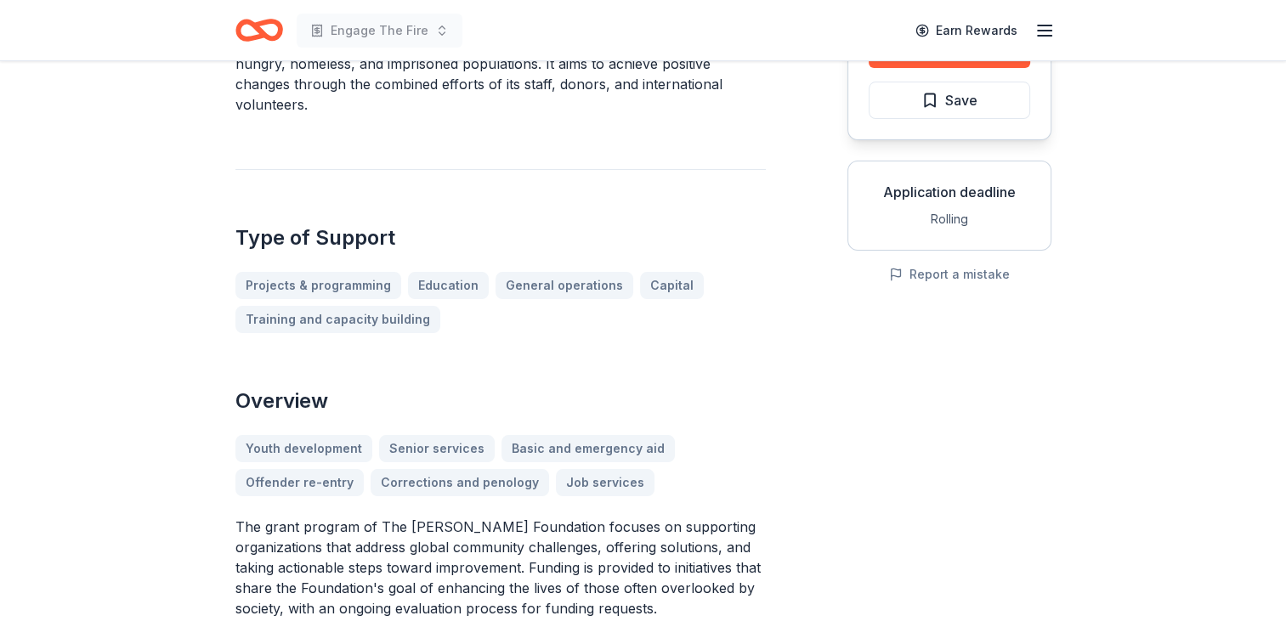
scroll to position [85, 0]
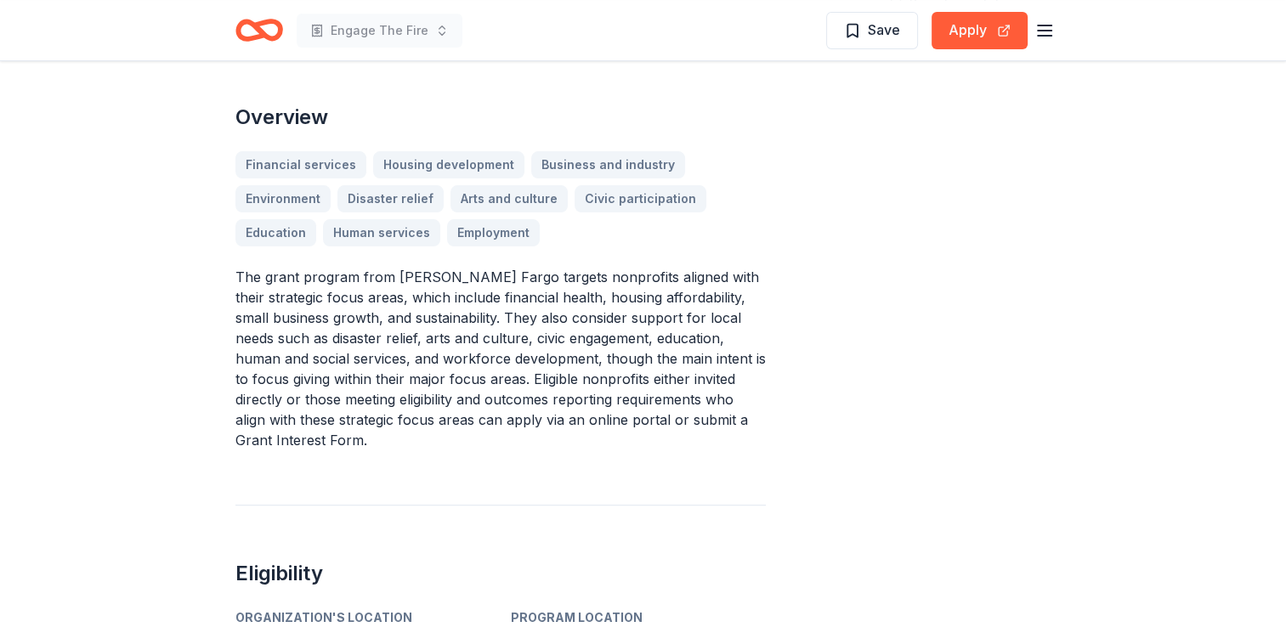
scroll to position [340, 0]
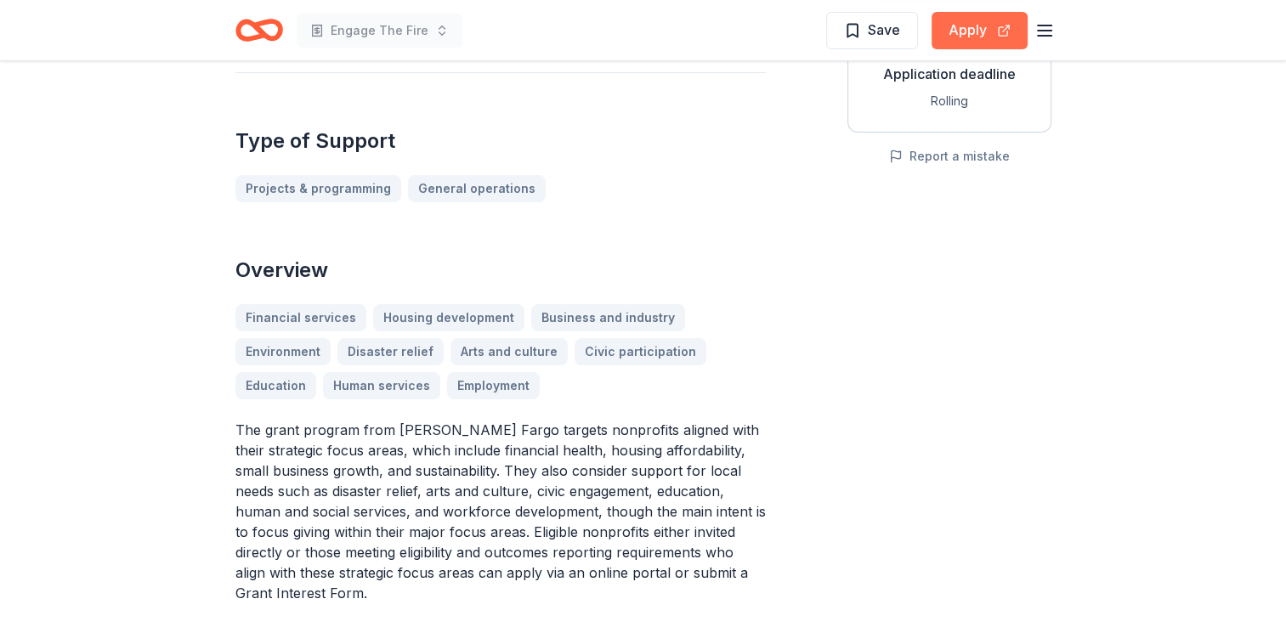
click at [975, 31] on button "Apply" at bounding box center [979, 30] width 96 height 37
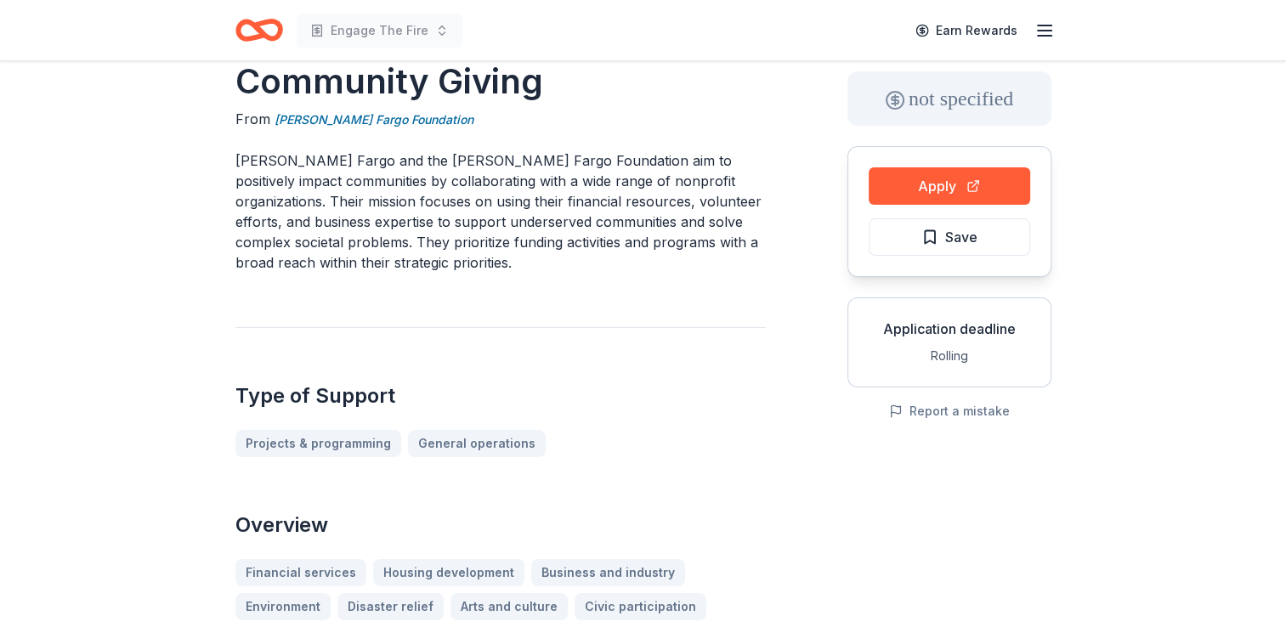
scroll to position [0, 0]
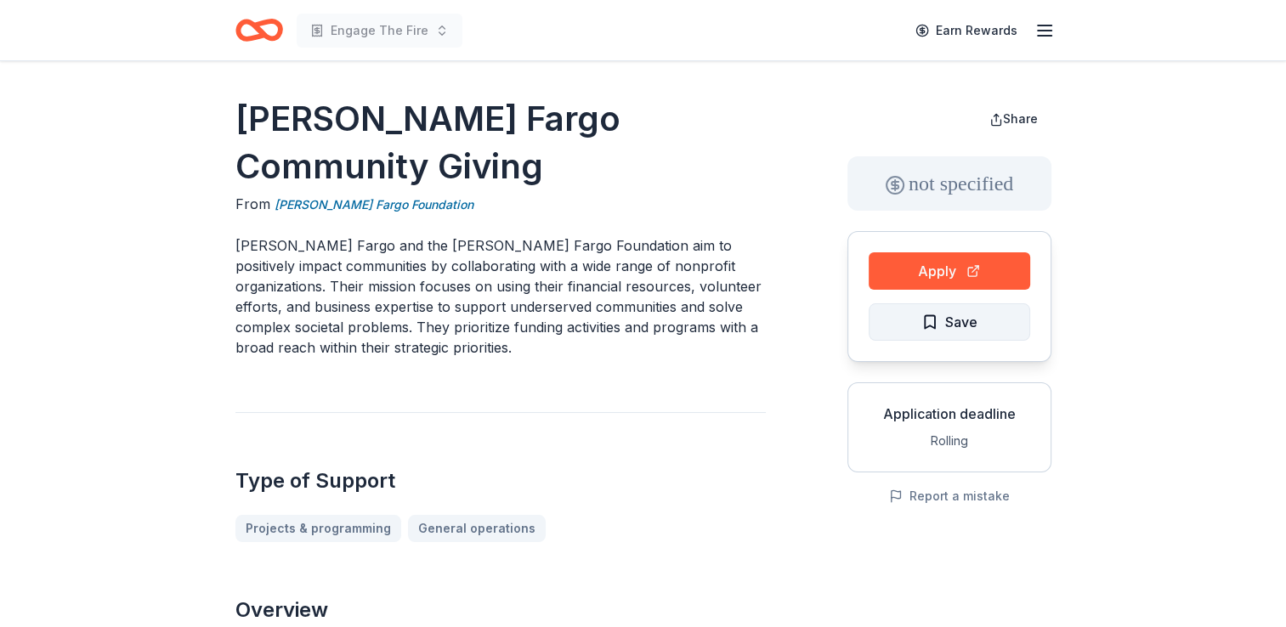
click at [948, 325] on span "Save" at bounding box center [961, 322] width 32 height 22
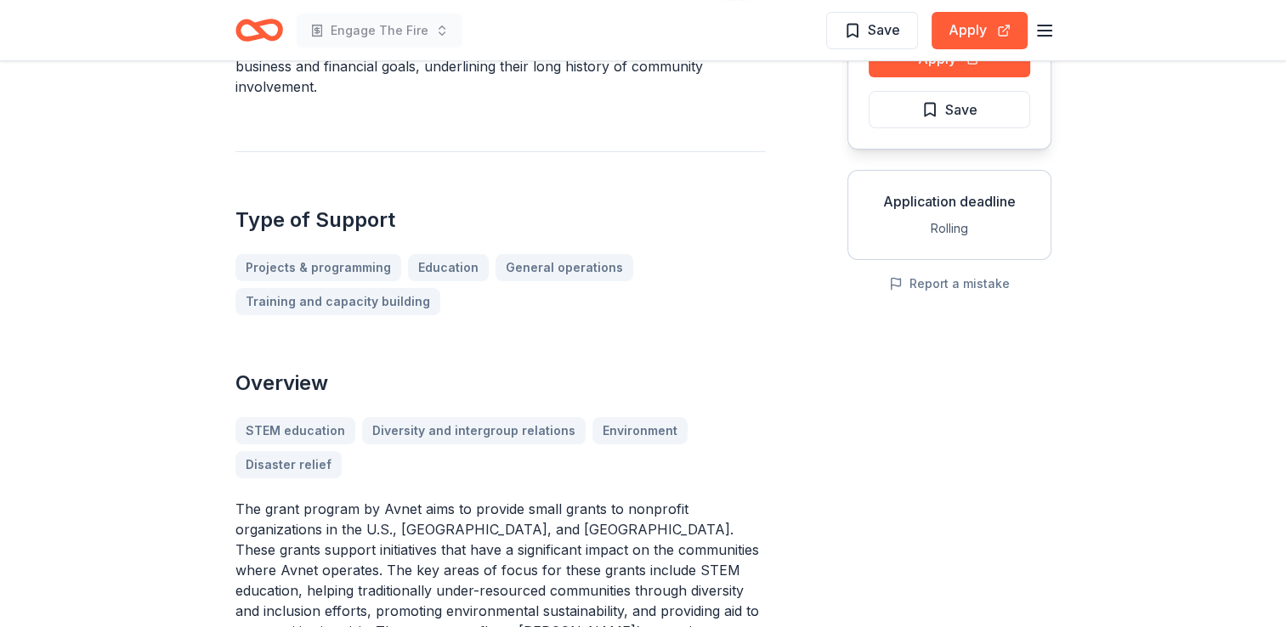
scroll to position [340, 0]
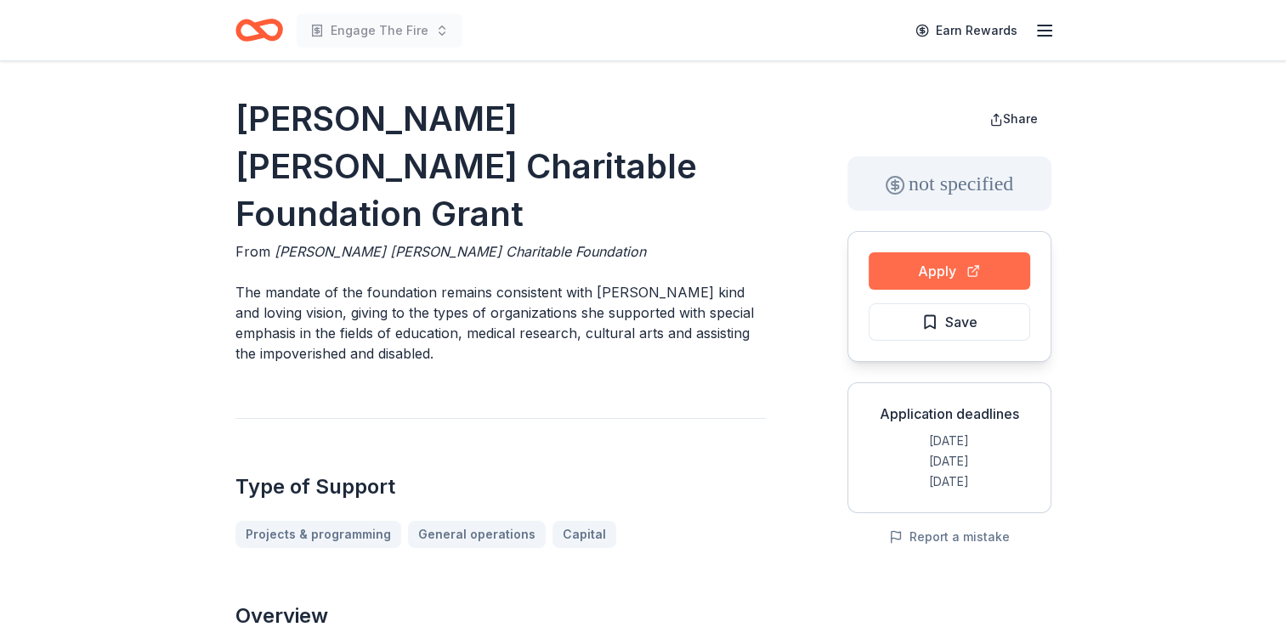
click at [950, 277] on button "Apply" at bounding box center [948, 270] width 161 height 37
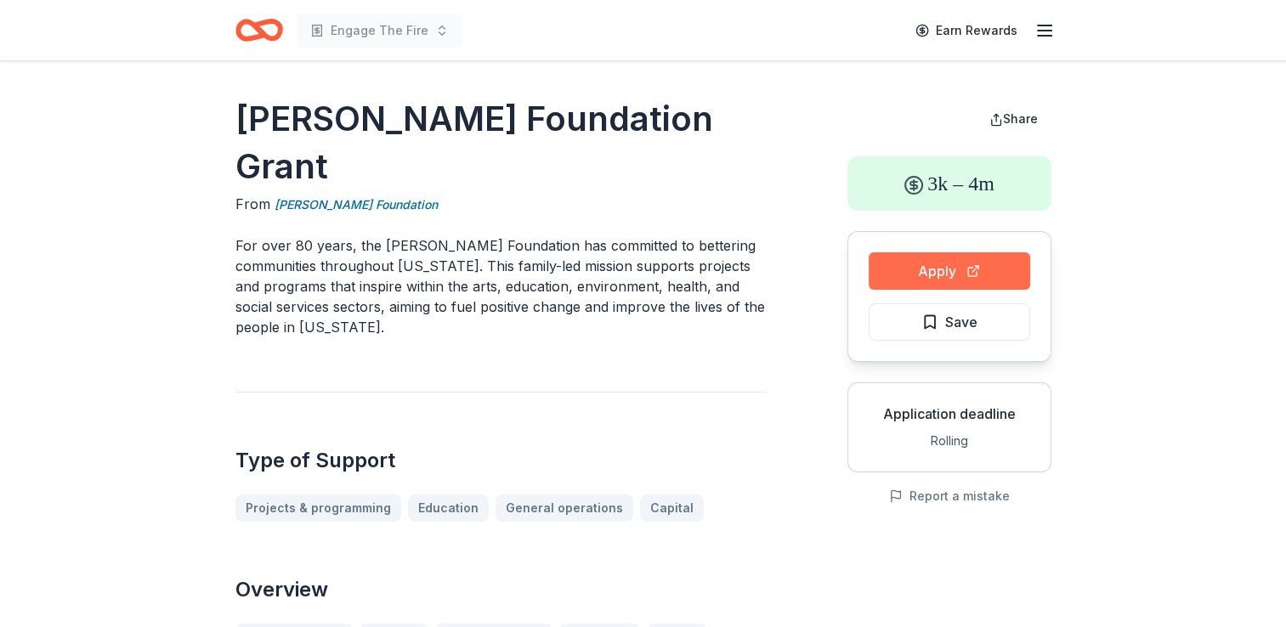
click at [908, 278] on button "Apply" at bounding box center [948, 270] width 161 height 37
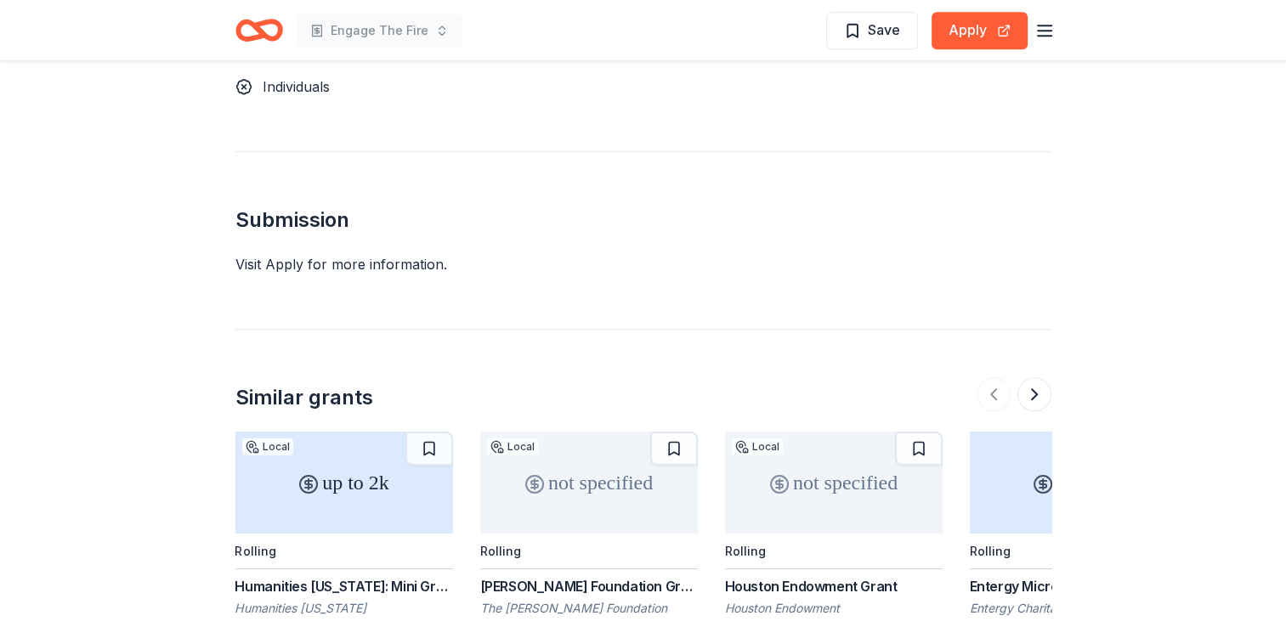
scroll to position [1445, 0]
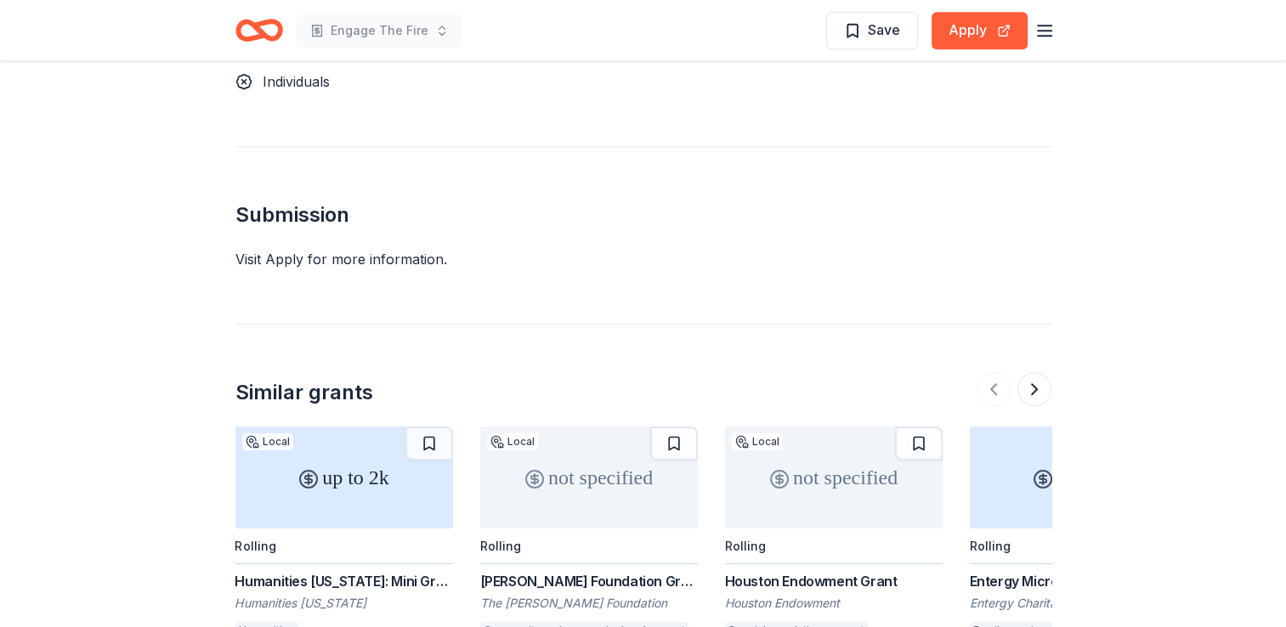
click at [371, 427] on div "up to 2k" at bounding box center [344, 478] width 218 height 102
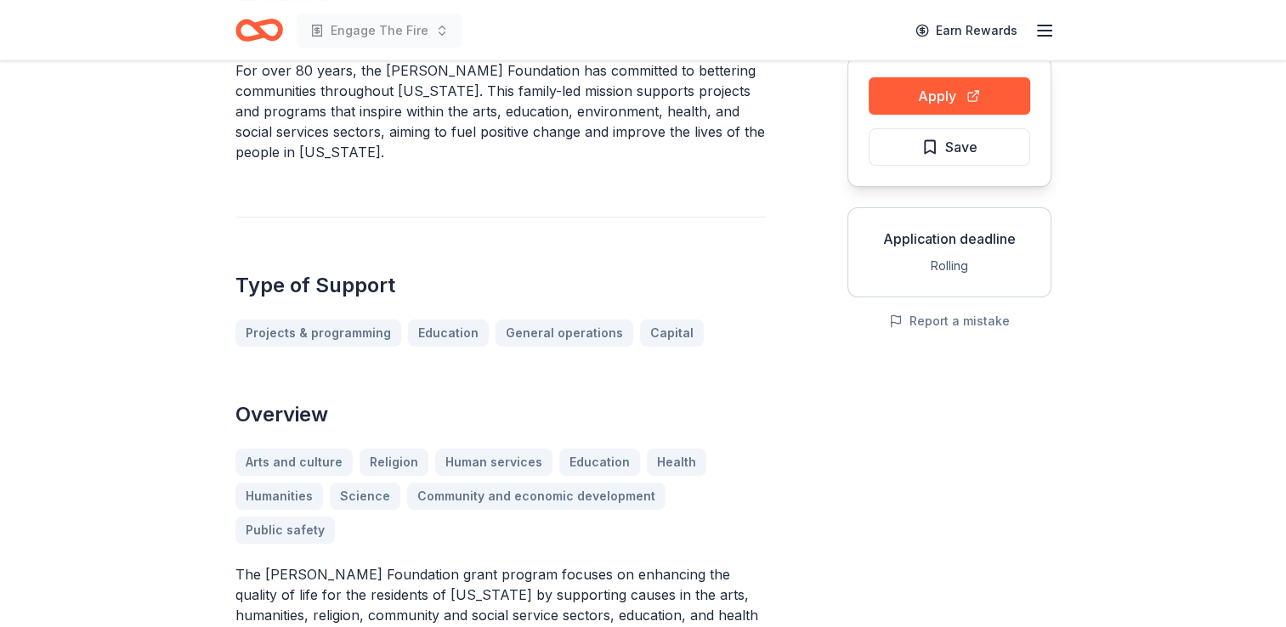
scroll to position [85, 0]
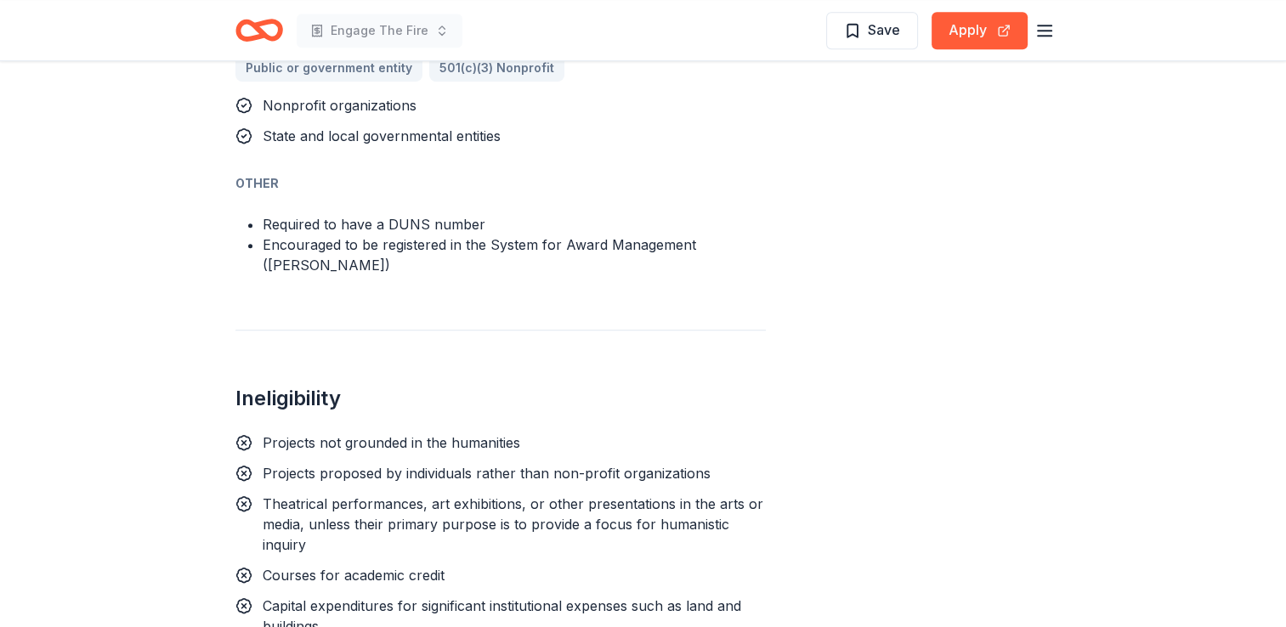
scroll to position [1275, 0]
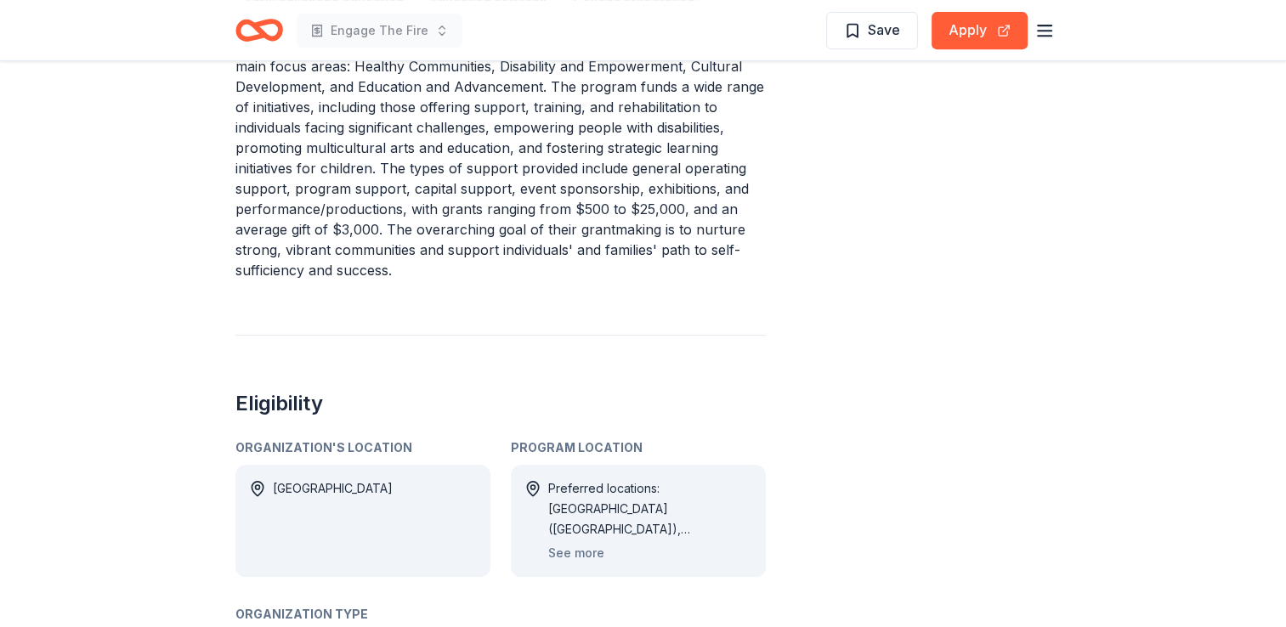
scroll to position [850, 0]
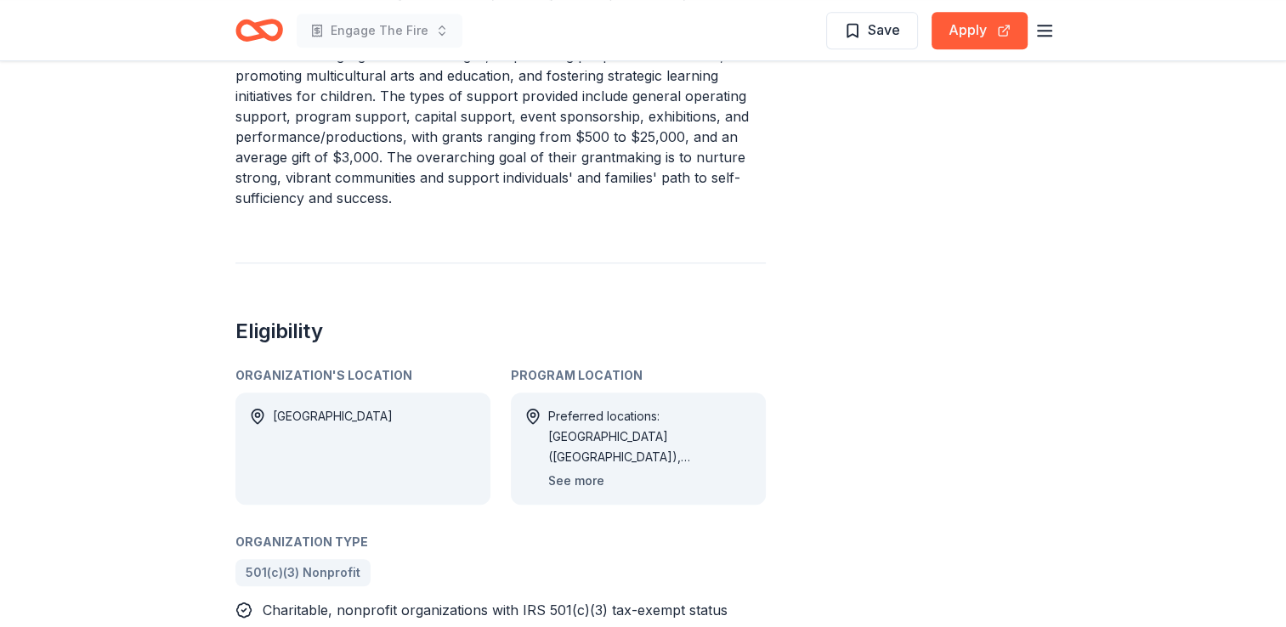
click at [578, 476] on button "See more" at bounding box center [576, 481] width 56 height 20
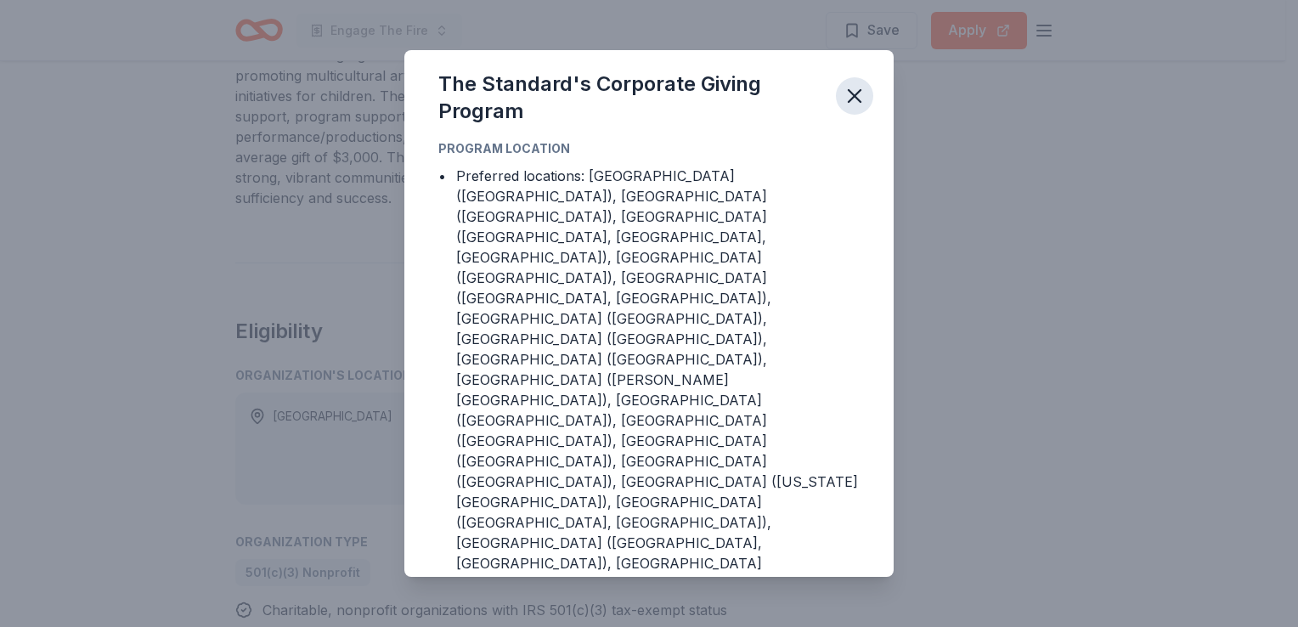
click at [860, 102] on icon "button" at bounding box center [855, 96] width 12 height 12
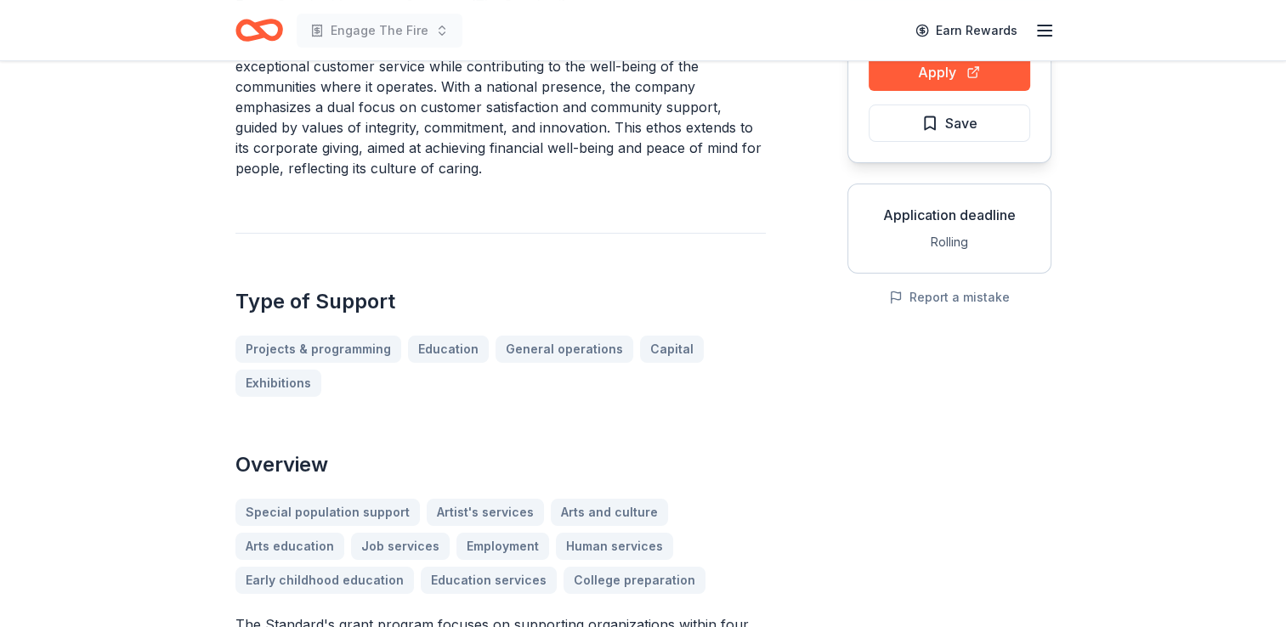
scroll to position [170, 0]
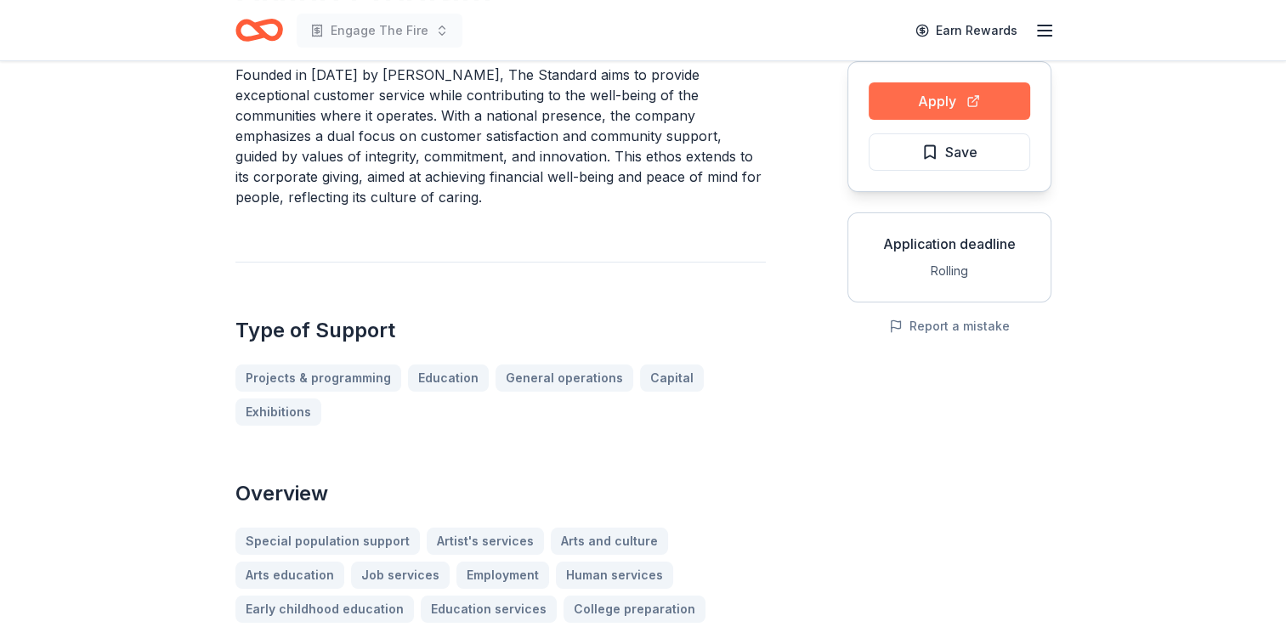
click at [966, 100] on button "Apply" at bounding box center [948, 100] width 161 height 37
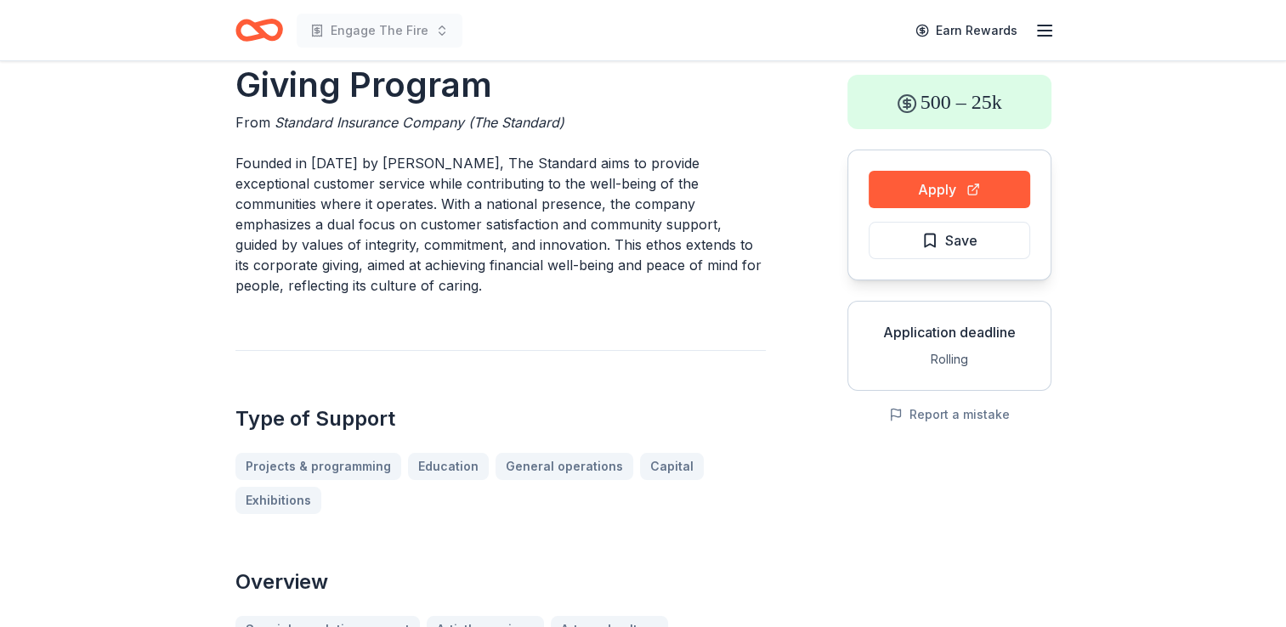
scroll to position [0, 0]
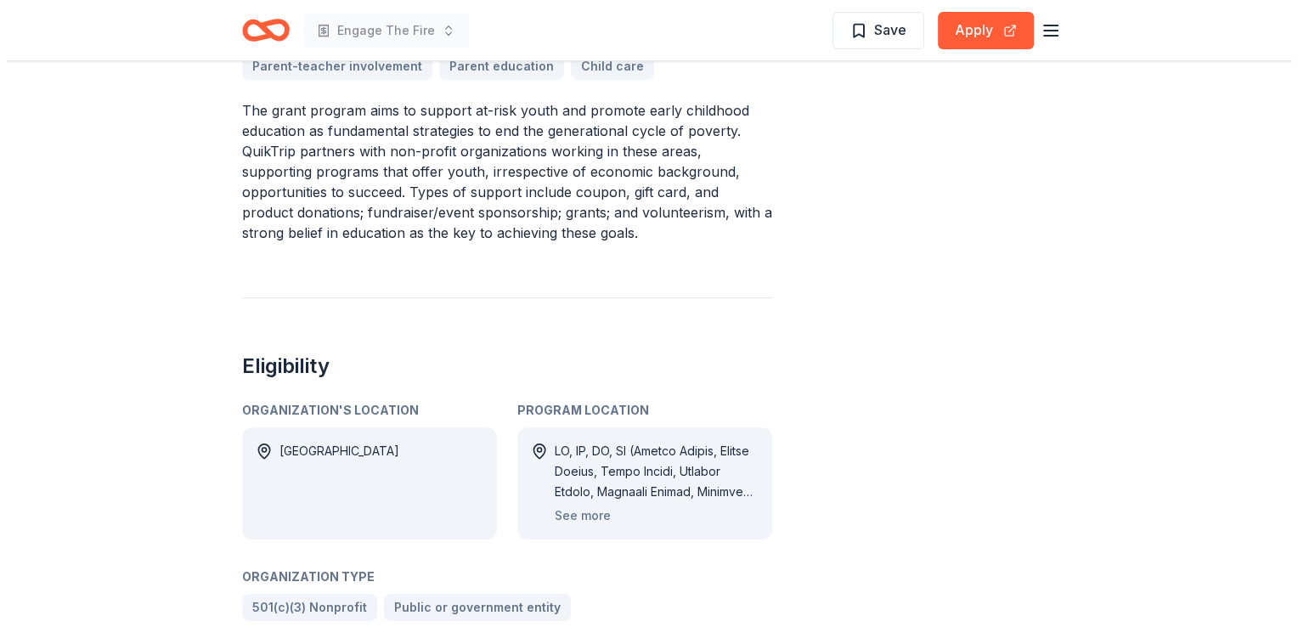
scroll to position [765, 0]
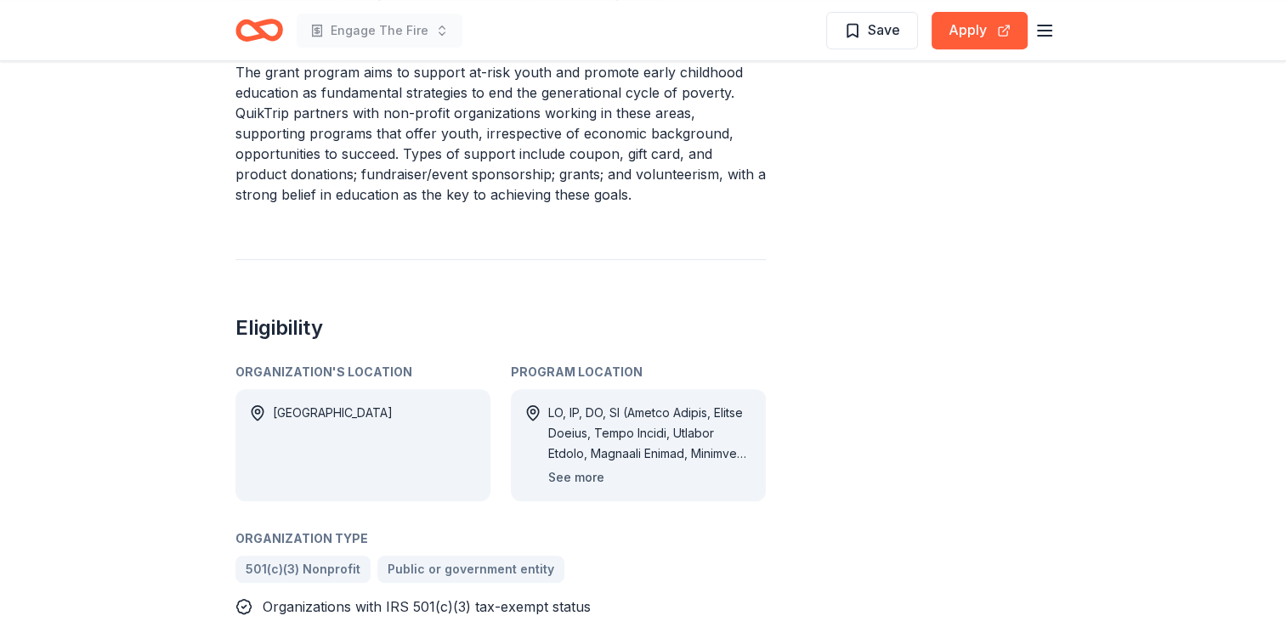
click at [585, 482] on button "See more" at bounding box center [576, 477] width 56 height 20
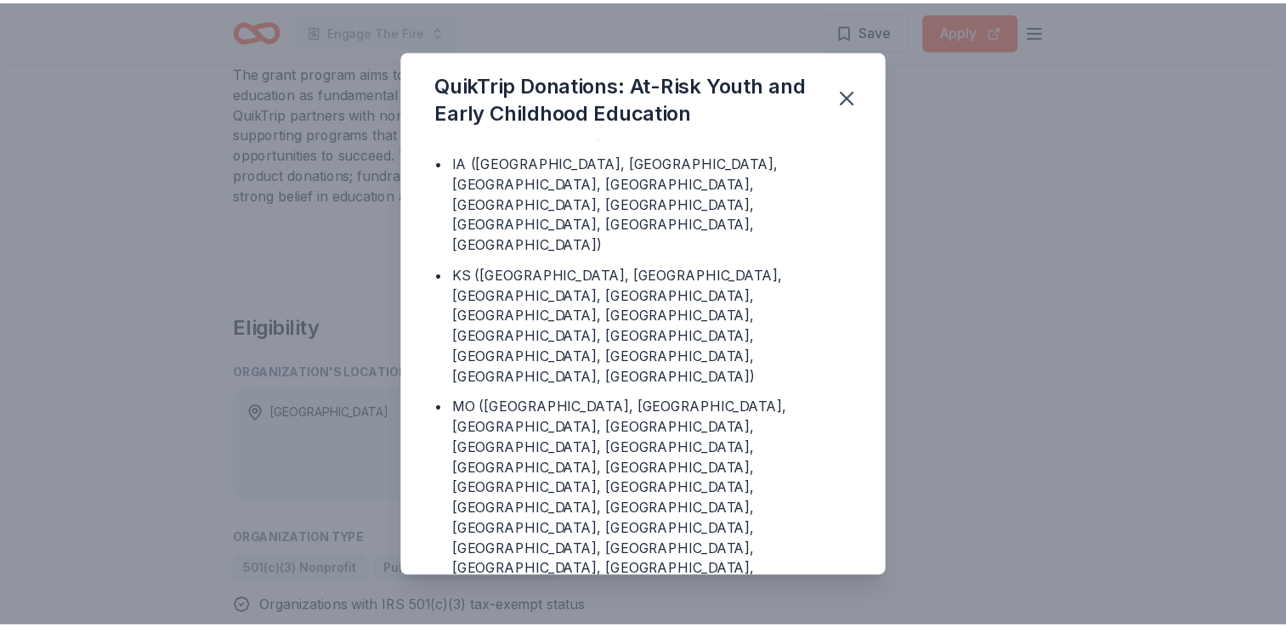
scroll to position [457, 0]
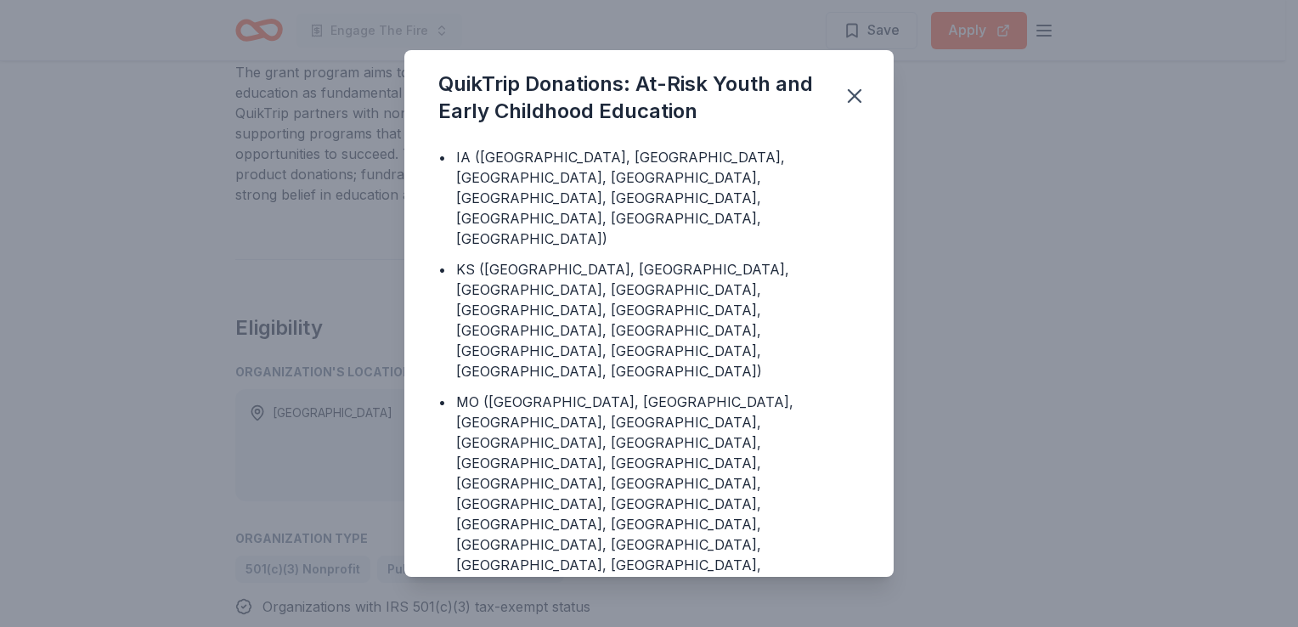
click at [970, 344] on div "QuikTrip Donations: At-Risk Youth and Early Childhood Education Program Locatio…" at bounding box center [649, 313] width 1298 height 627
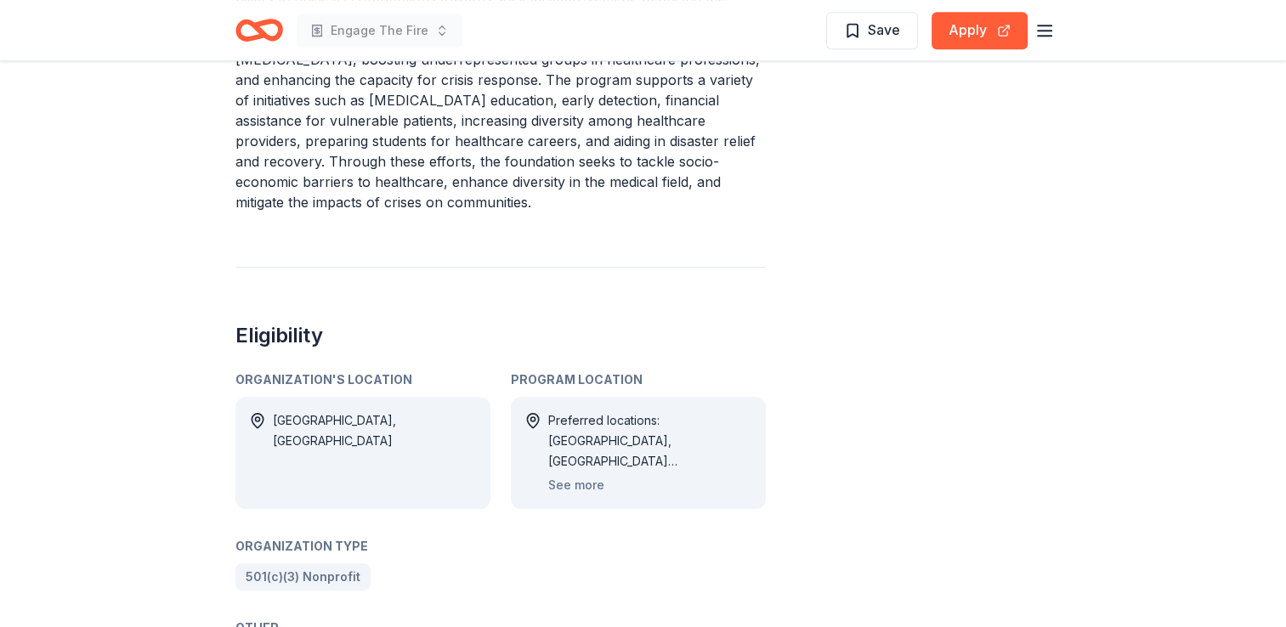
scroll to position [850, 0]
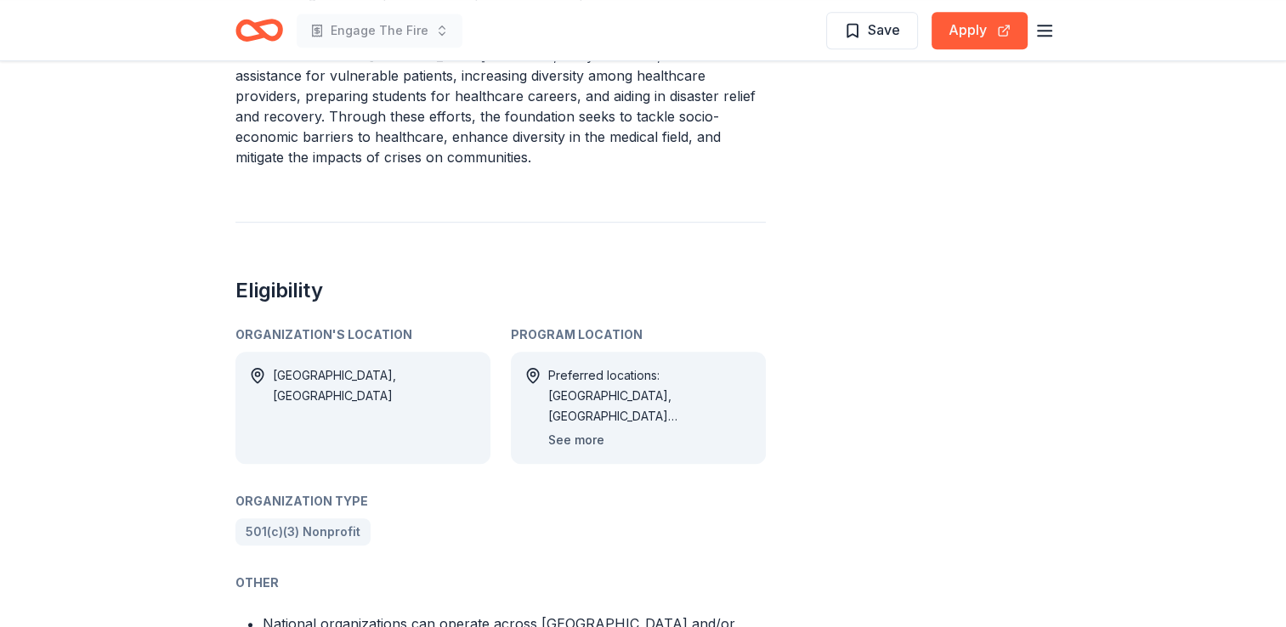
click at [575, 430] on button "See more" at bounding box center [576, 440] width 56 height 20
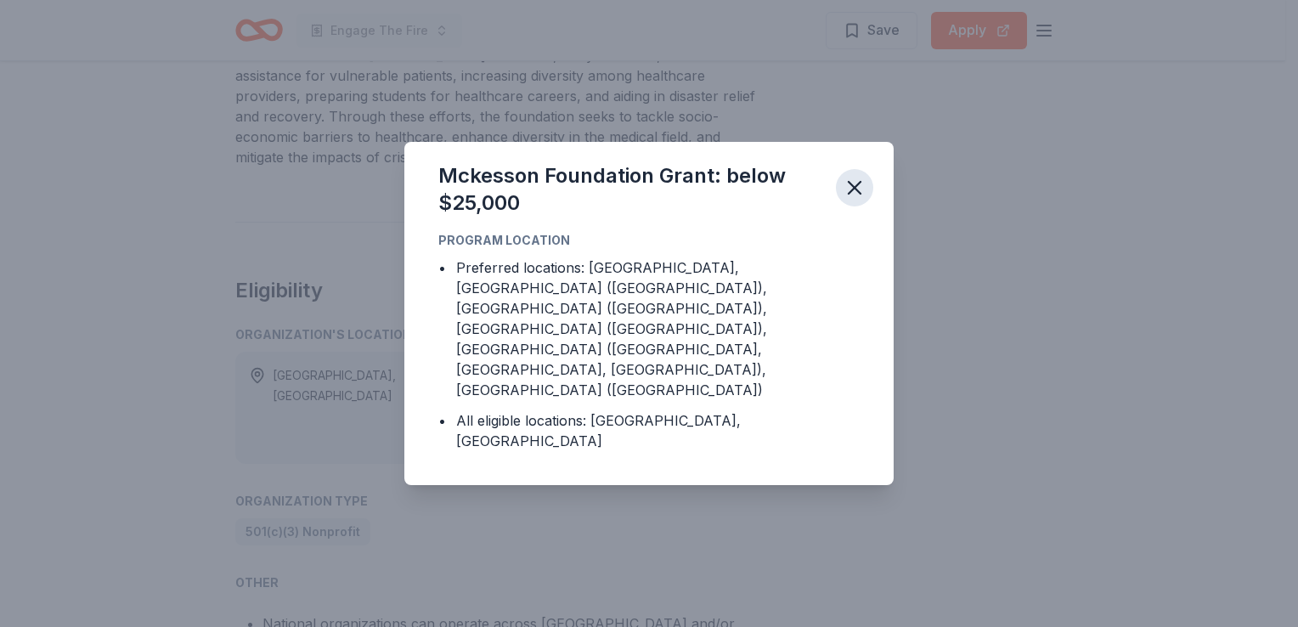
click at [851, 194] on icon "button" at bounding box center [855, 188] width 12 height 12
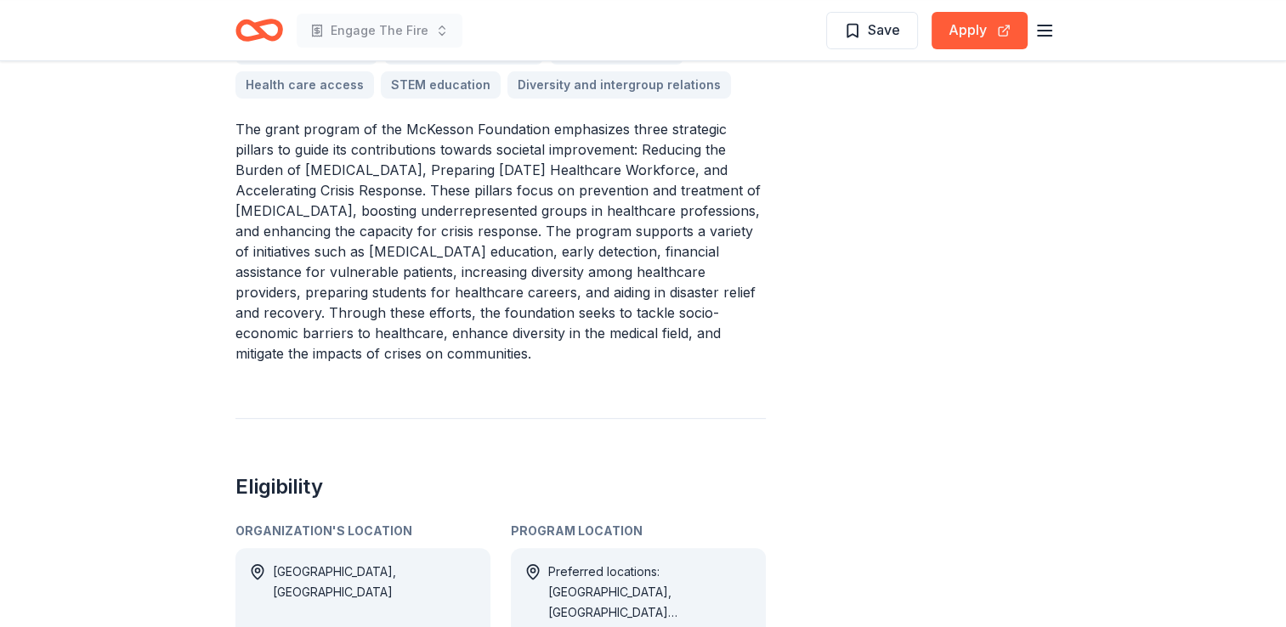
scroll to position [595, 0]
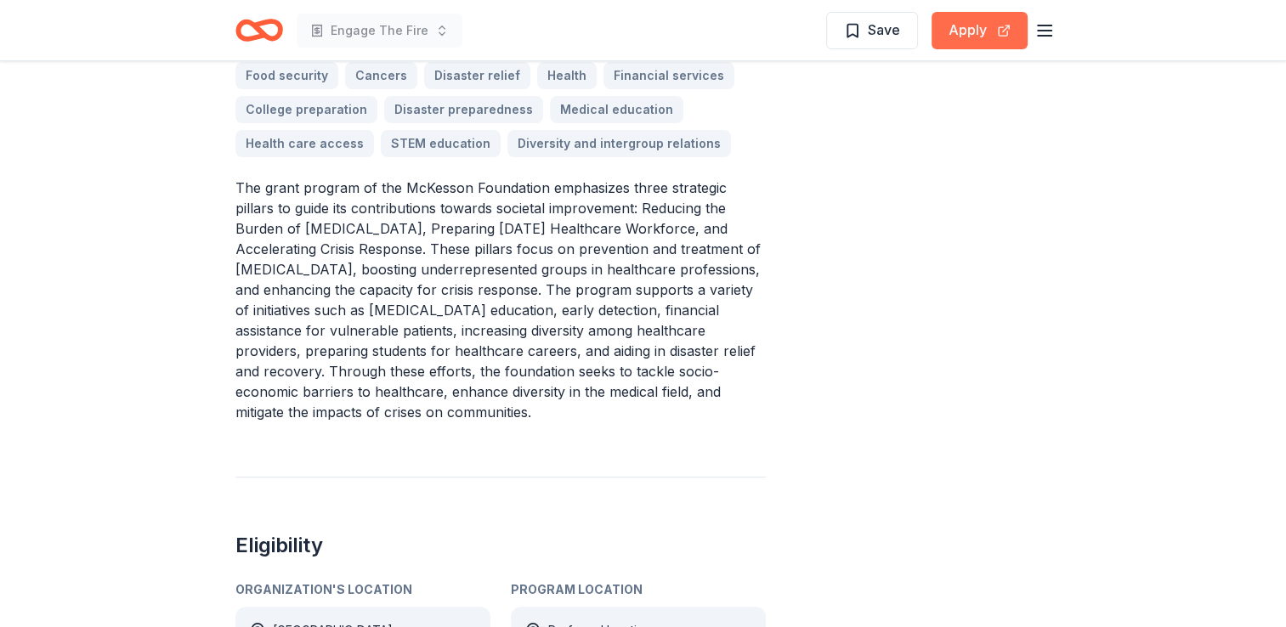
click at [959, 39] on button "Apply" at bounding box center [979, 30] width 96 height 37
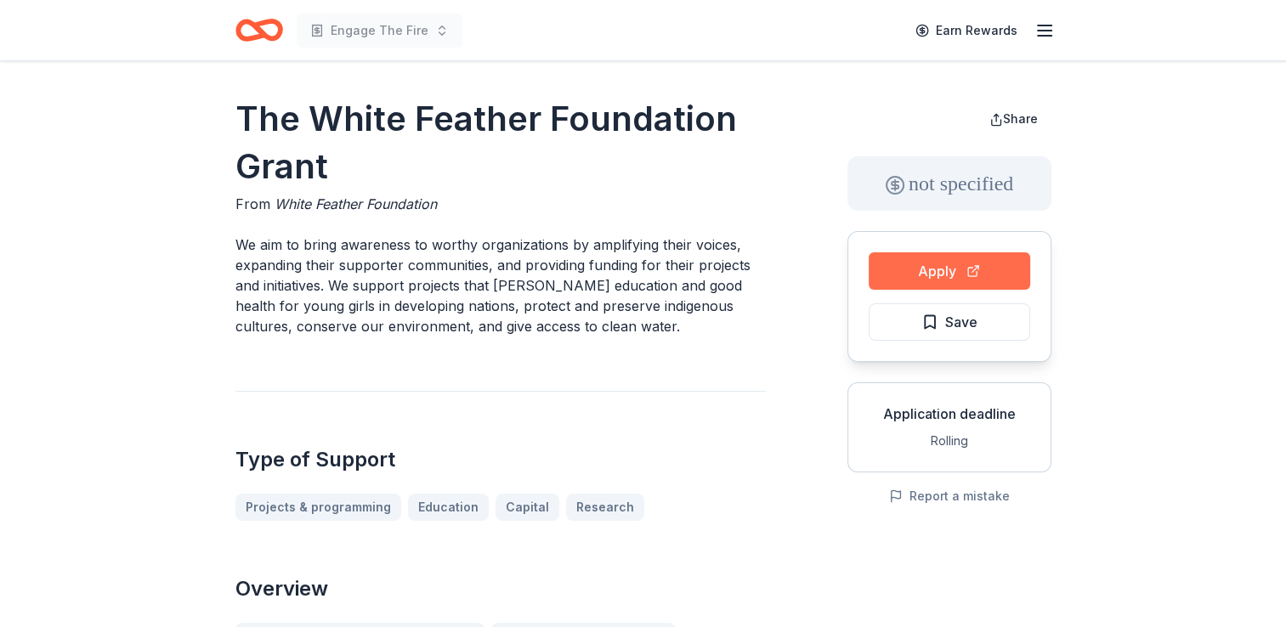
click at [914, 271] on button "Apply" at bounding box center [948, 270] width 161 height 37
